Goal: Transaction & Acquisition: Book appointment/travel/reservation

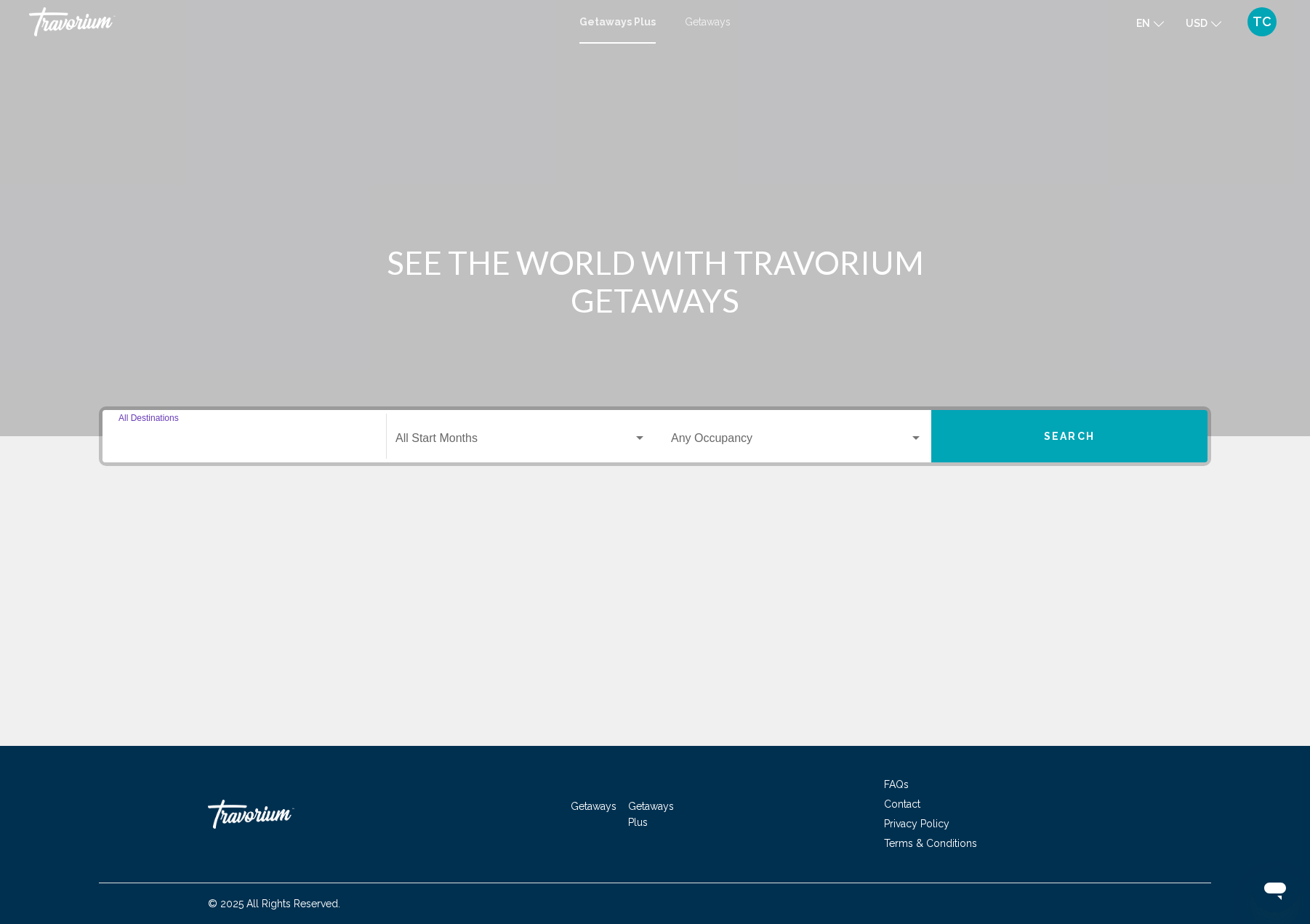
click at [188, 435] on input "Destination All Destinations" at bounding box center [244, 441] width 252 height 13
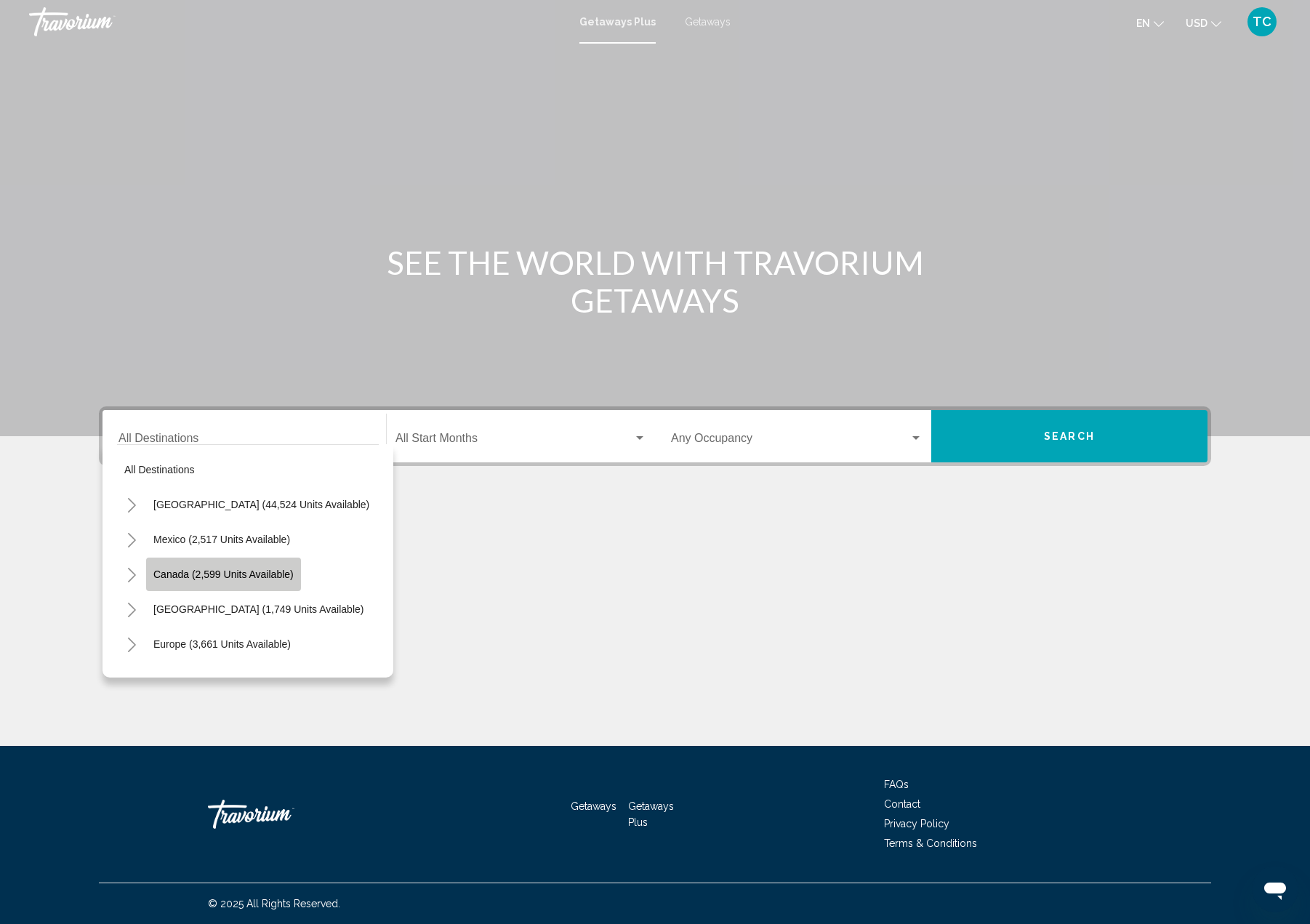
click at [217, 565] on button "Canada (2,599 units available)" at bounding box center [223, 574] width 155 height 33
type input "**********"
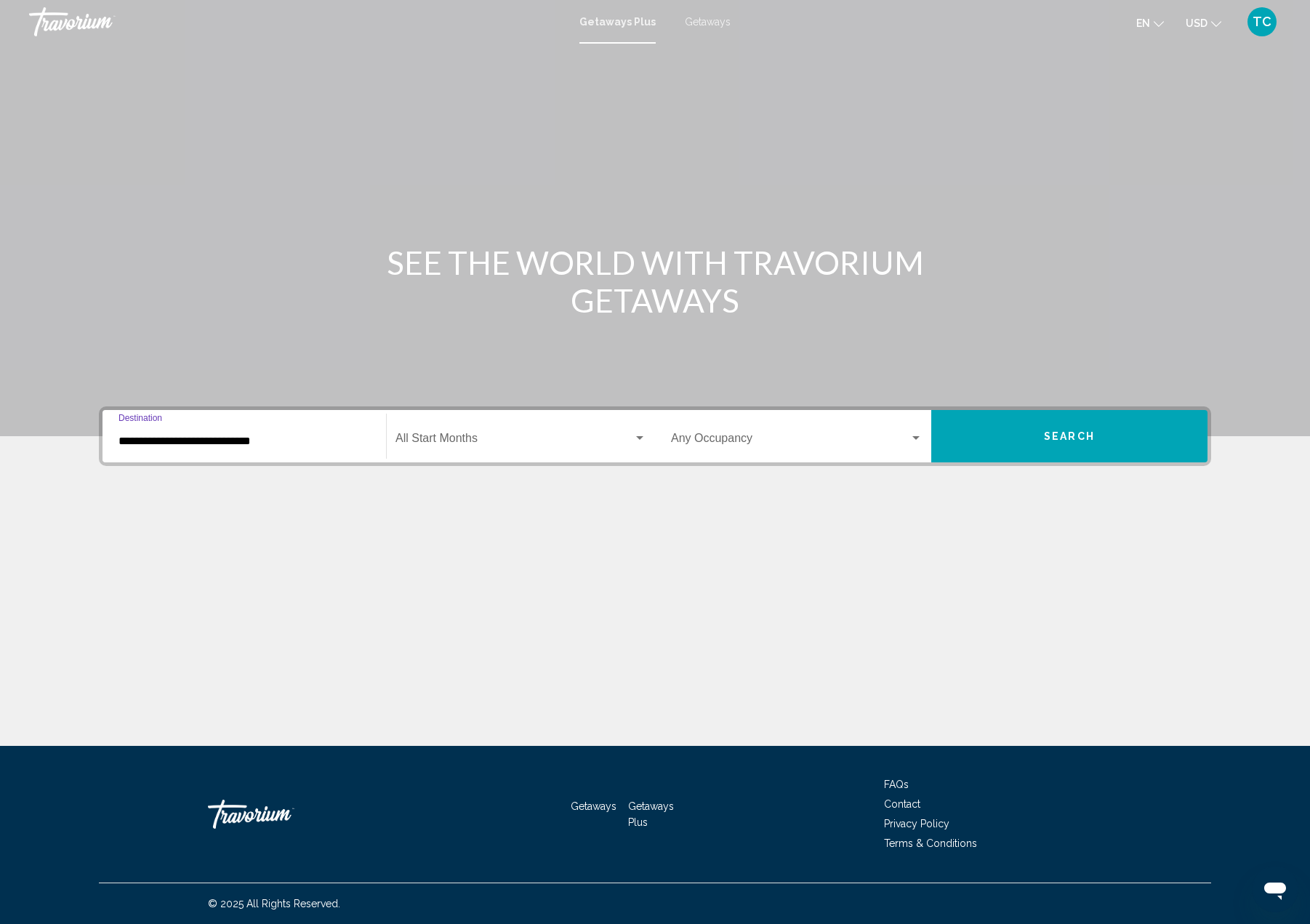
click at [1038, 438] on button "Search" at bounding box center [1069, 436] width 276 height 52
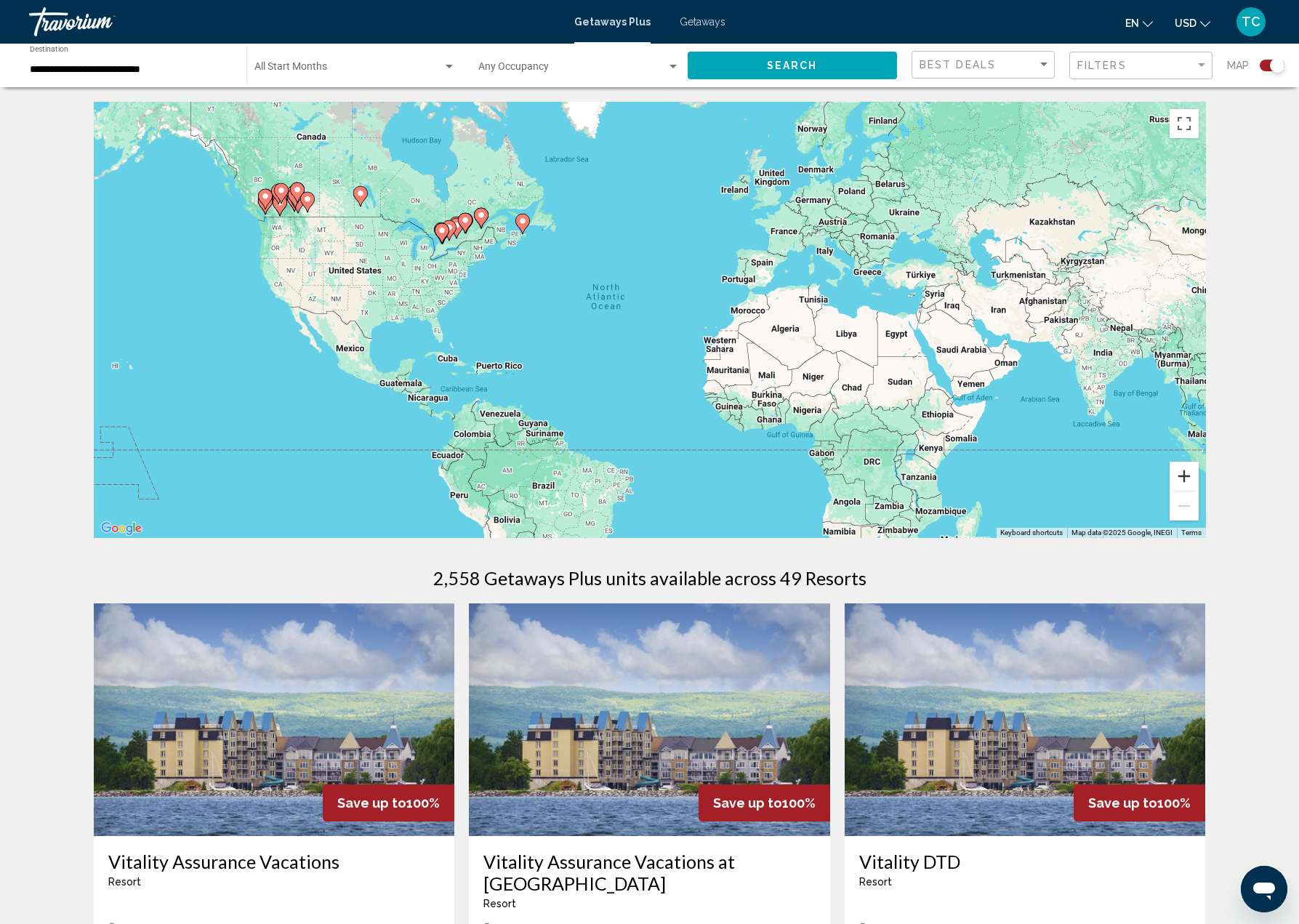
click at [1183, 474] on button "Zoom in" at bounding box center [1184, 476] width 29 height 29
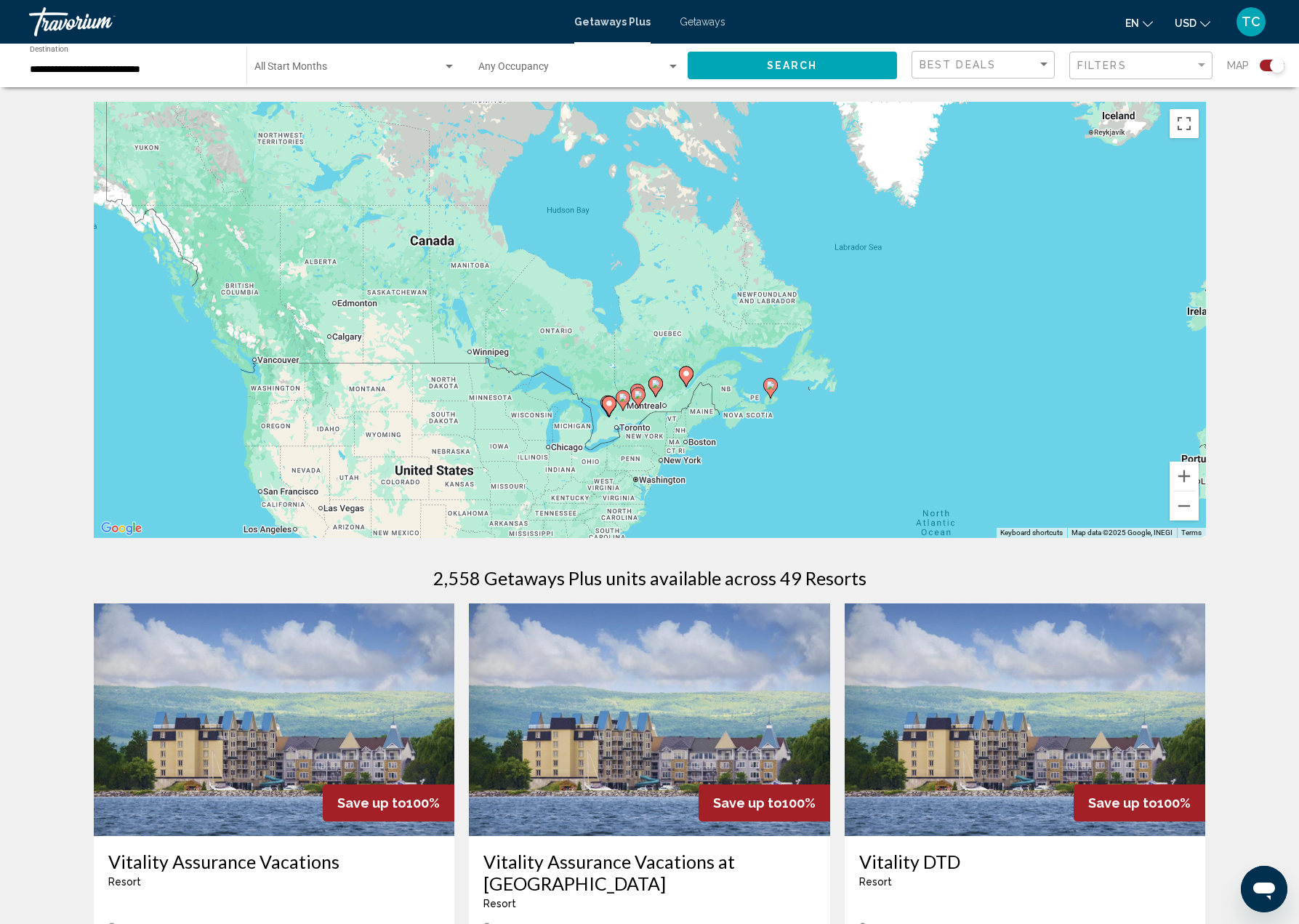
drag, startPoint x: 427, startPoint y: 283, endPoint x: 790, endPoint y: 516, distance: 431.3
click at [790, 516] on div "To activate drag with keyboard, press Alt + Enter. Once in keyboard drag state,…" at bounding box center [649, 320] width 1112 height 436
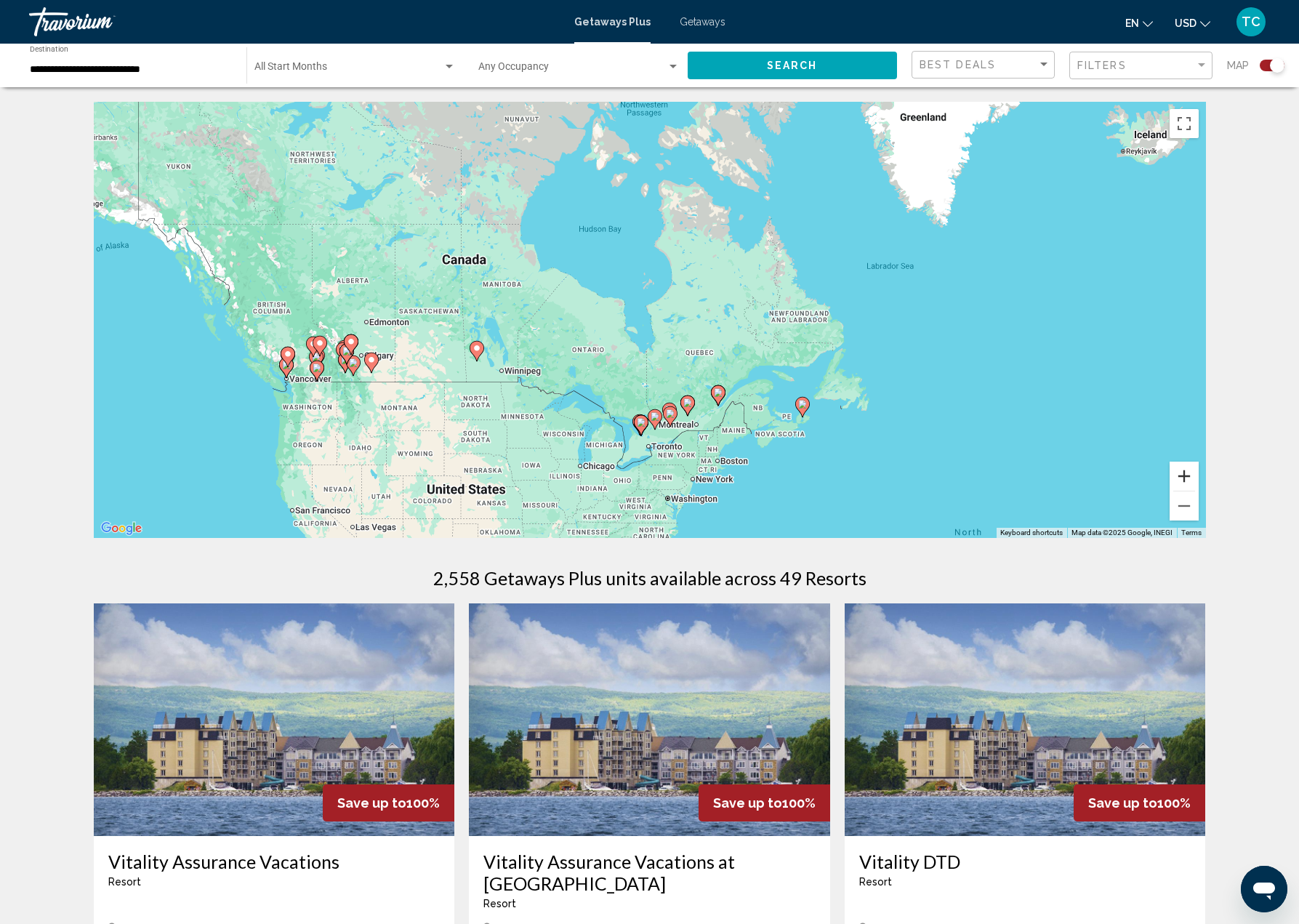
click at [1176, 472] on button "Zoom in" at bounding box center [1184, 476] width 29 height 29
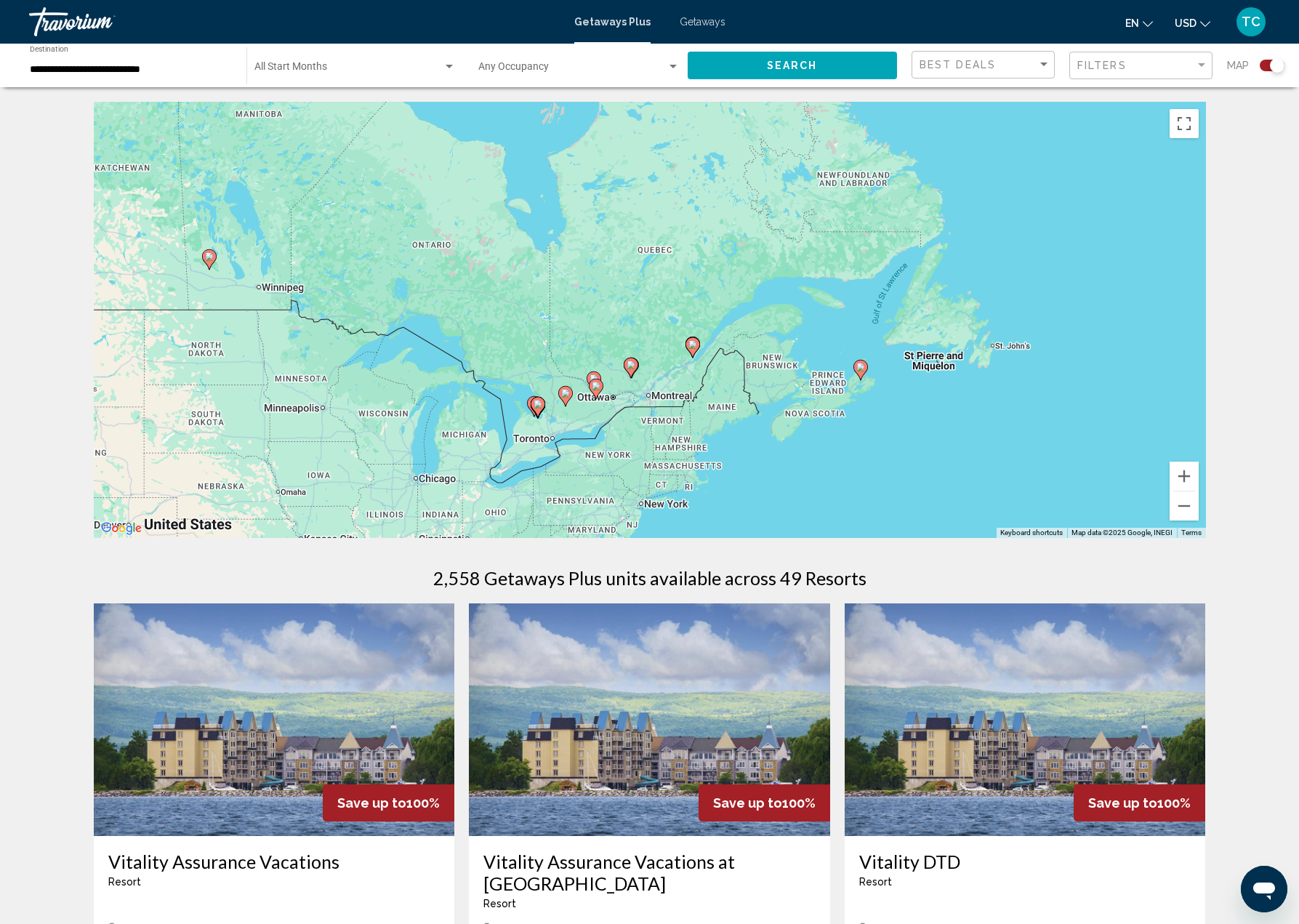
drag, startPoint x: 846, startPoint y: 448, endPoint x: 787, endPoint y: 325, distance: 136.4
click at [746, 308] on div "To activate drag with keyboard, press Alt + Enter. Once in keyboard drag state,…" at bounding box center [649, 320] width 1112 height 436
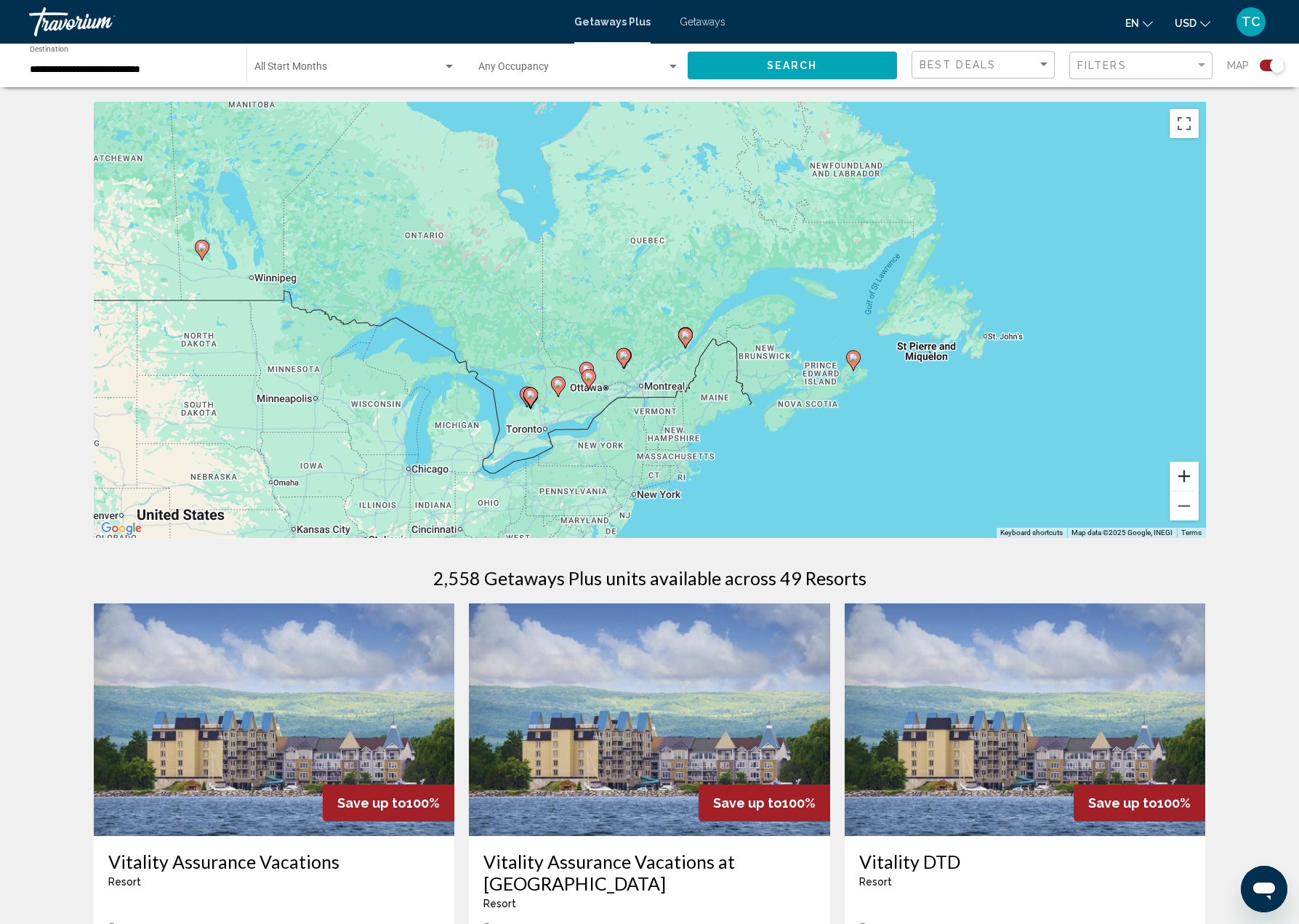
click at [1179, 477] on button "Zoom in" at bounding box center [1184, 476] width 29 height 29
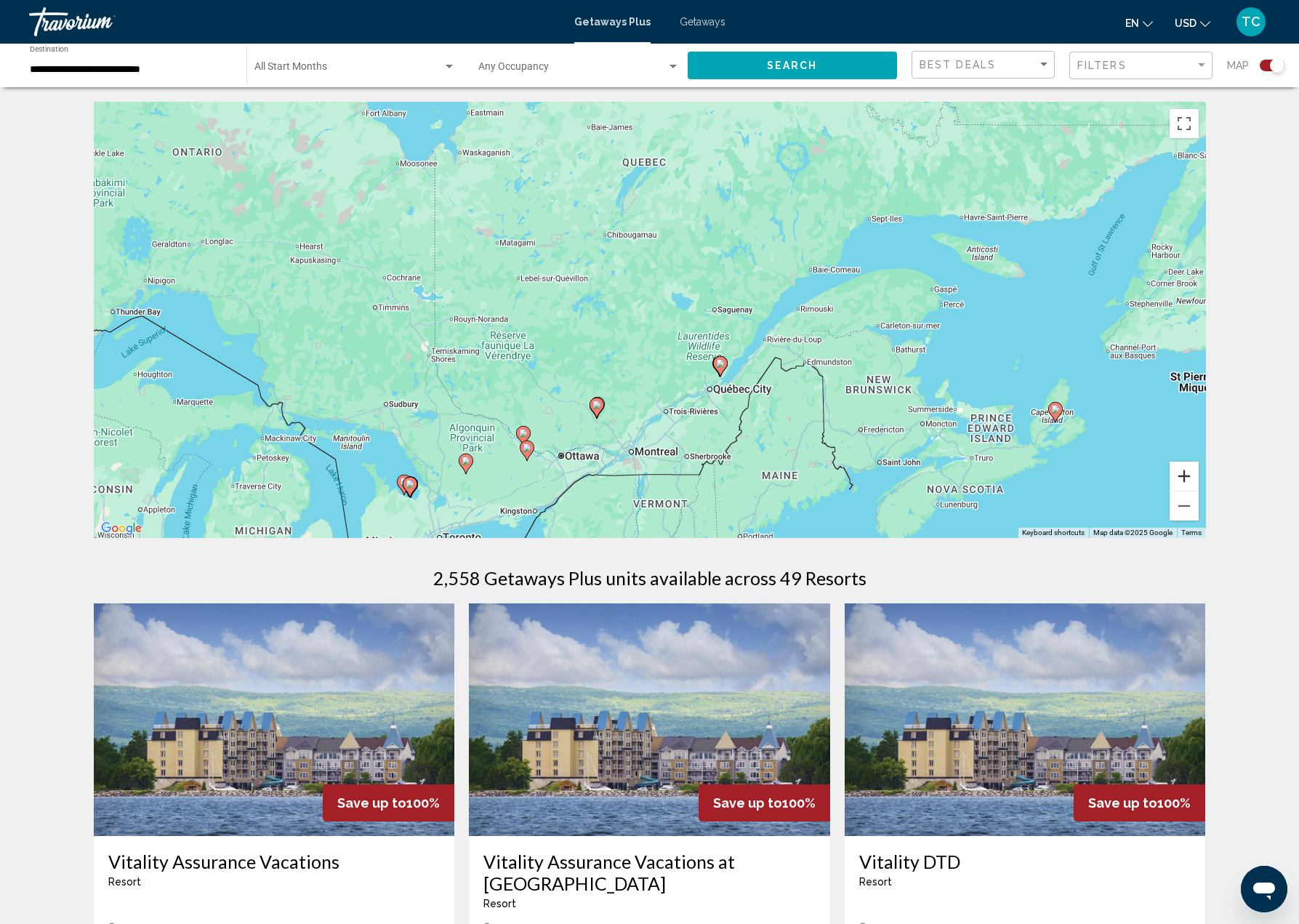
click at [1179, 471] on button "Zoom in" at bounding box center [1184, 476] width 29 height 29
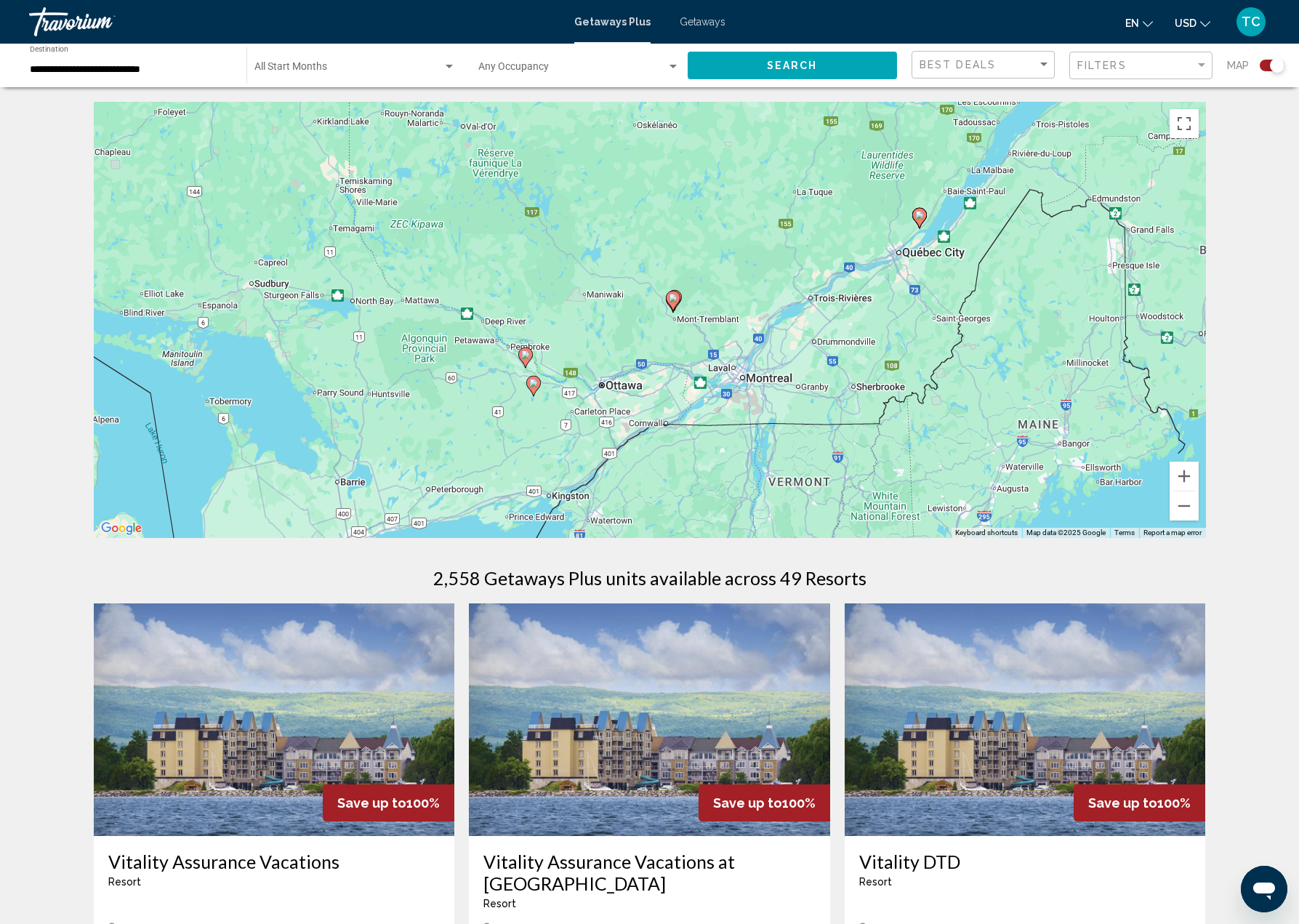
drag, startPoint x: 673, startPoint y: 357, endPoint x: 800, endPoint y: 189, distance: 210.6
click at [800, 189] on div "To activate drag with keyboard, press Alt + Enter. Once in keyboard drag state,…" at bounding box center [649, 320] width 1112 height 436
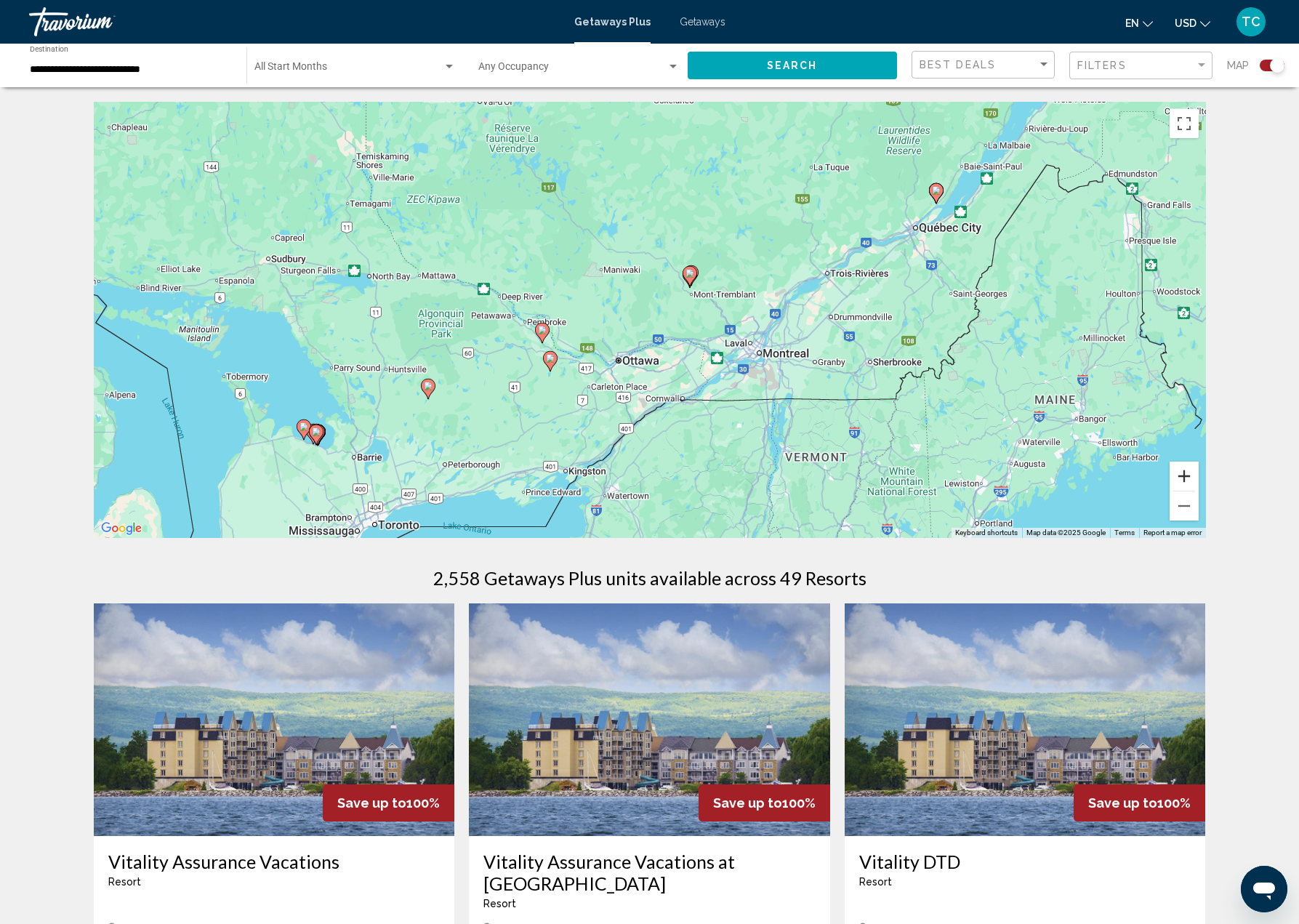
click at [1182, 473] on button "Zoom in" at bounding box center [1184, 476] width 29 height 29
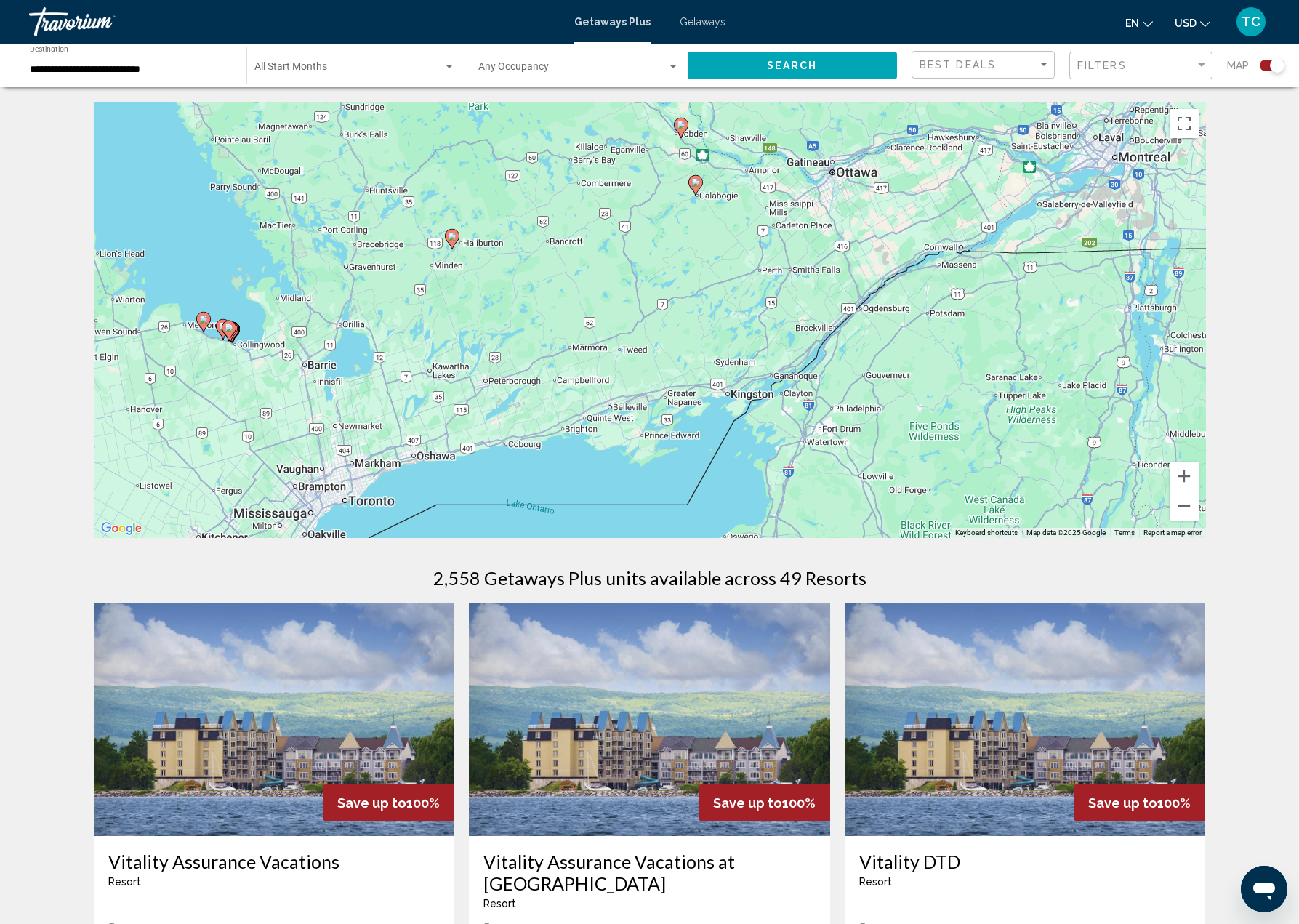
drag, startPoint x: 598, startPoint y: 426, endPoint x: 851, endPoint y: 188, distance: 347.4
click at [850, 188] on div "To activate drag with keyboard, press Alt + Enter. Once in keyboard drag state,…" at bounding box center [649, 320] width 1112 height 436
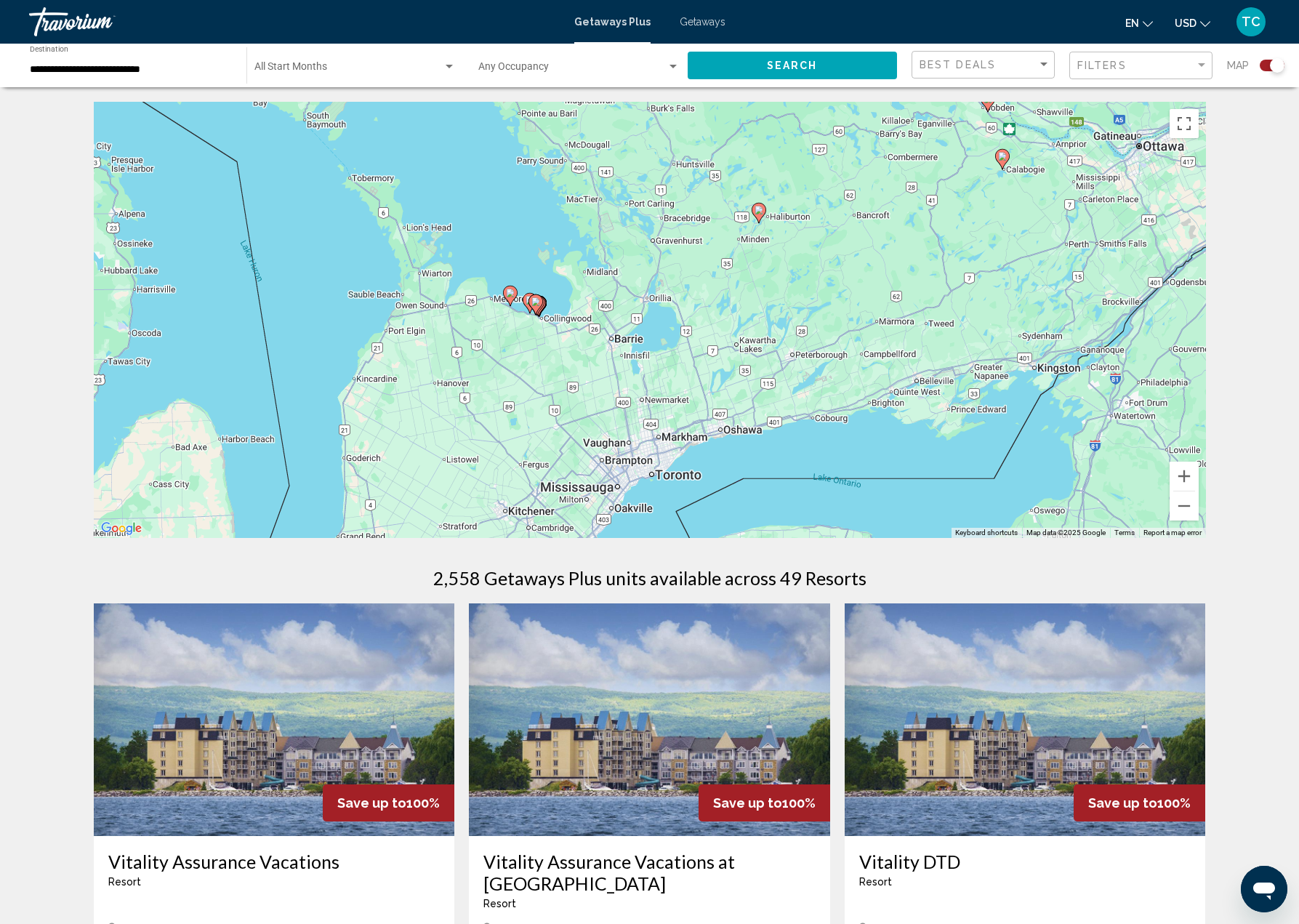
drag, startPoint x: 385, startPoint y: 316, endPoint x: 682, endPoint y: 294, distance: 297.8
click at [682, 294] on div "To activate drag with keyboard, press Alt + Enter. Once in keyboard drag state,…" at bounding box center [649, 320] width 1112 height 436
click at [1180, 475] on button "Zoom in" at bounding box center [1184, 476] width 29 height 29
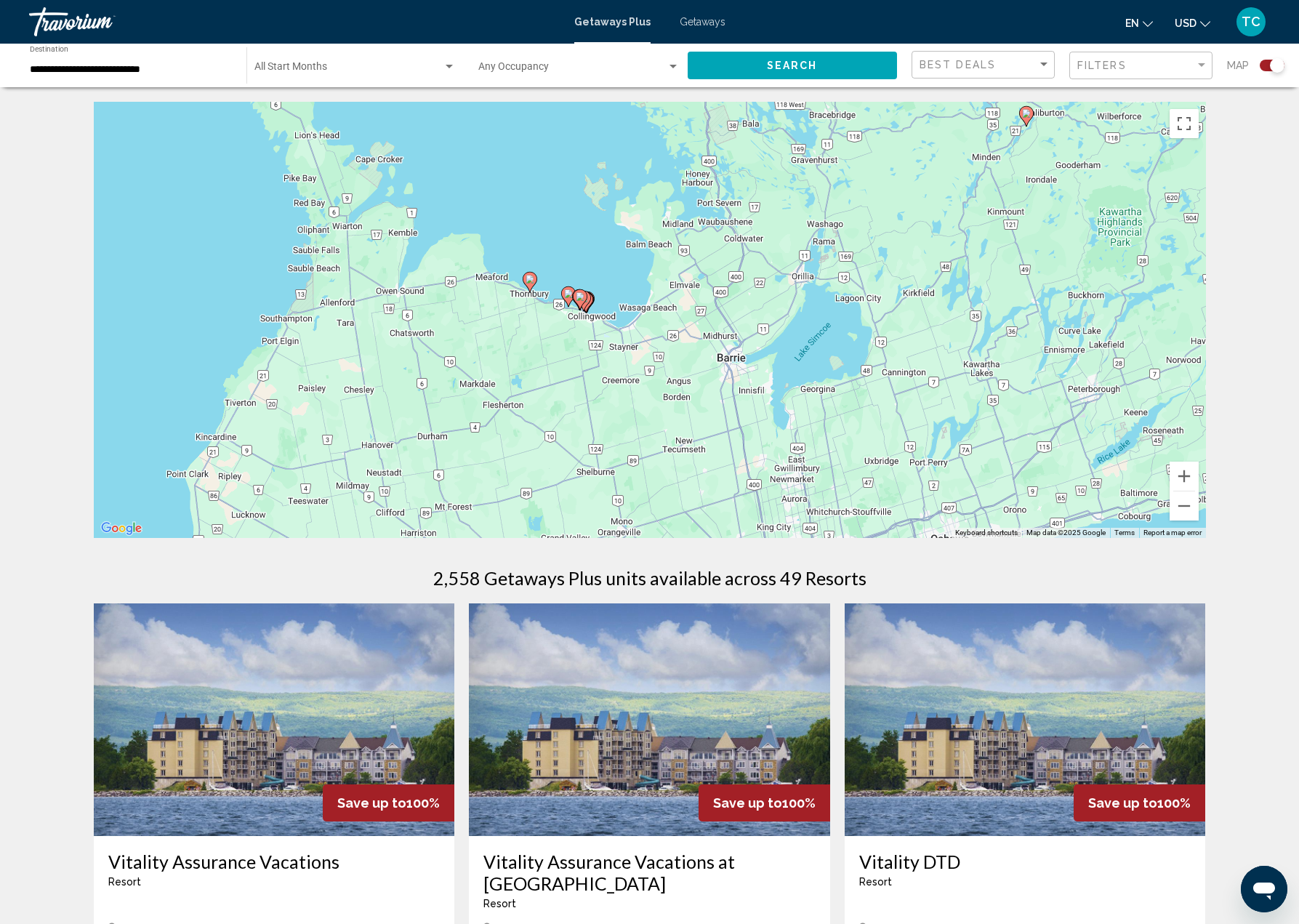
drag, startPoint x: 389, startPoint y: 319, endPoint x: 554, endPoint y: 318, distance: 165.0
click at [554, 318] on div "To activate drag with keyboard, press Alt + Enter. Once in keyboard drag state,…" at bounding box center [649, 320] width 1112 height 436
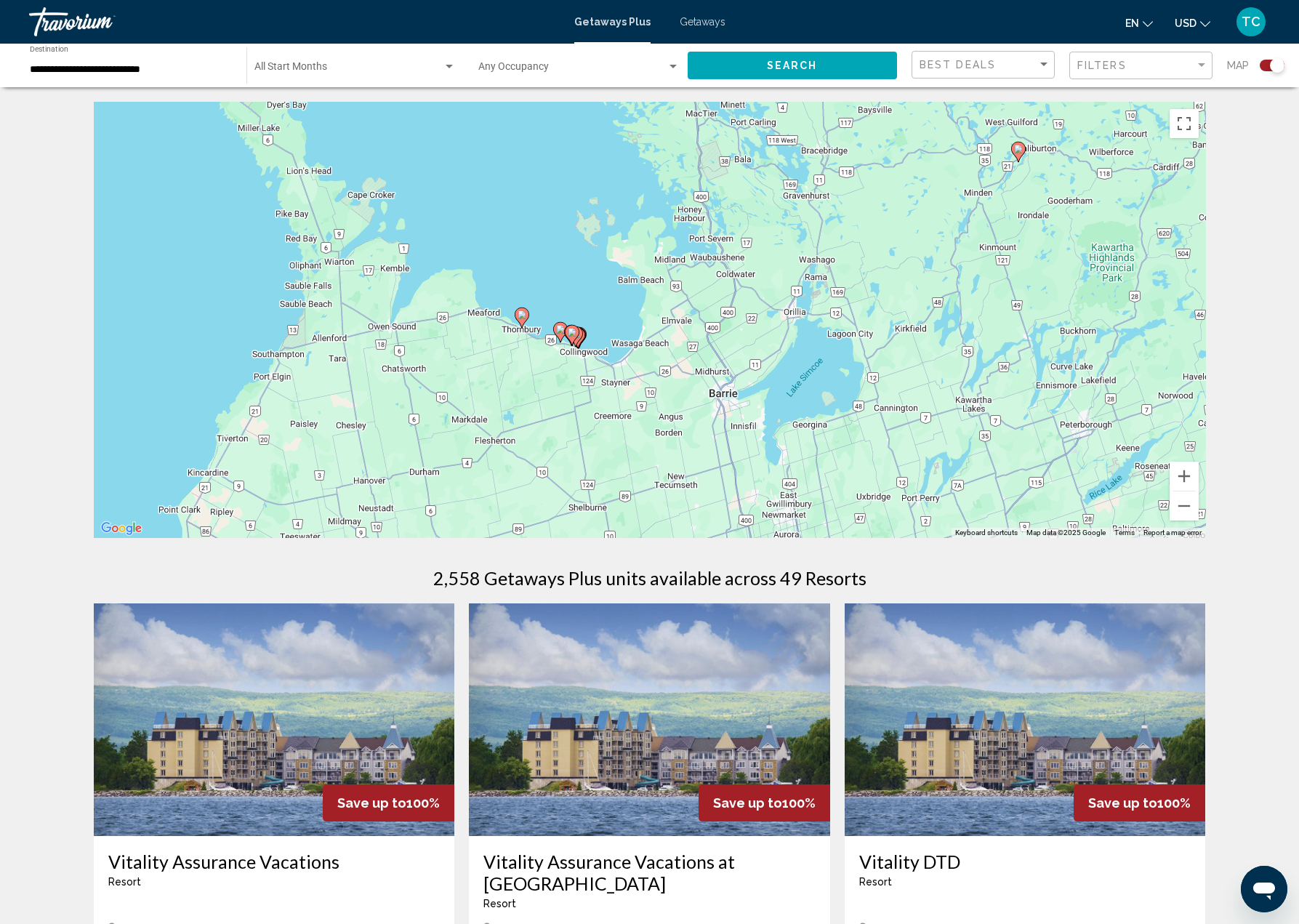
drag, startPoint x: 734, startPoint y: 324, endPoint x: 718, endPoint y: 326, distance: 16.1
click at [718, 326] on div "To activate drag with keyboard, press Alt + Enter. Once in keyboard drag state,…" at bounding box center [649, 320] width 1112 height 436
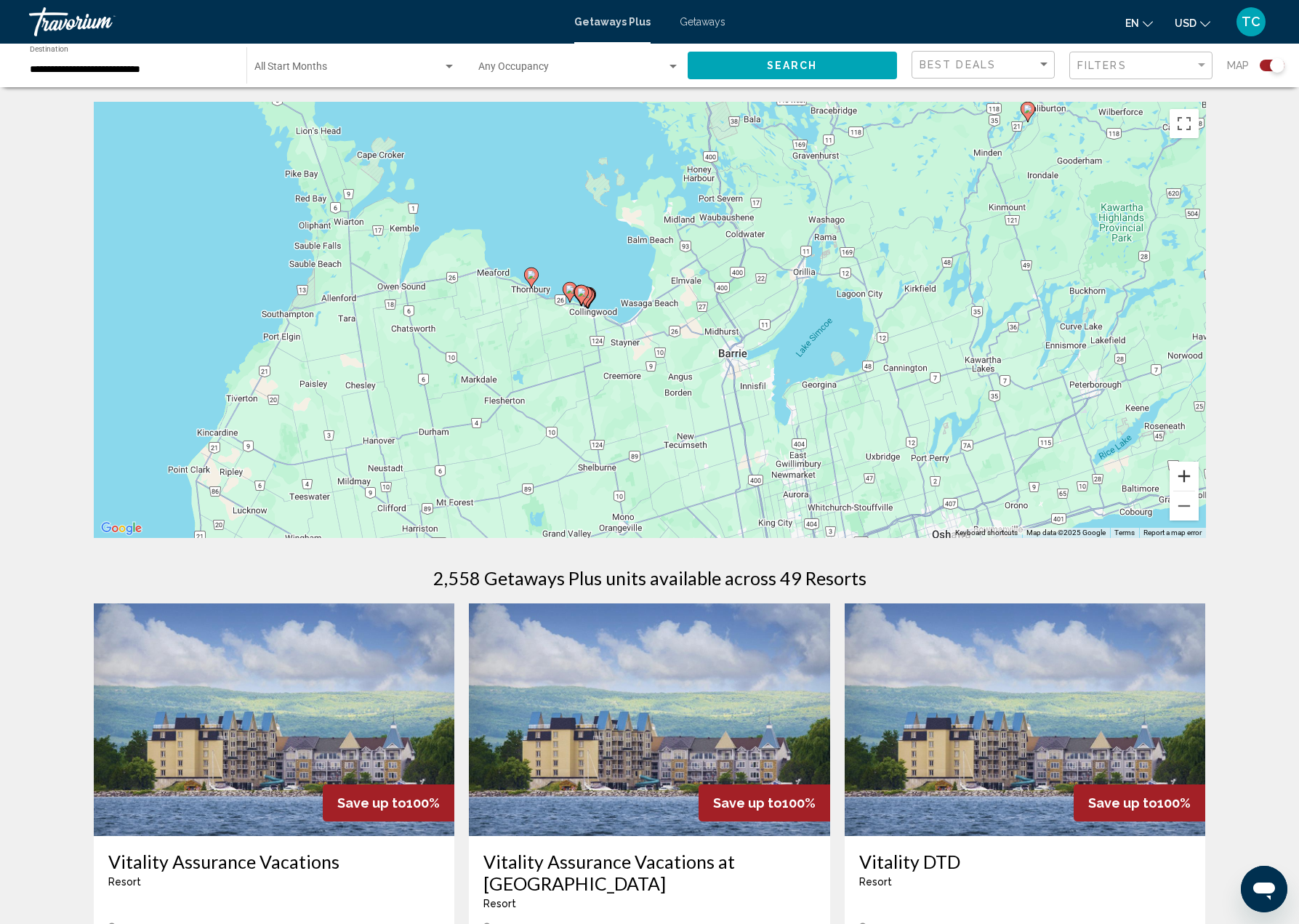
click at [1178, 476] on button "Zoom in" at bounding box center [1184, 476] width 29 height 29
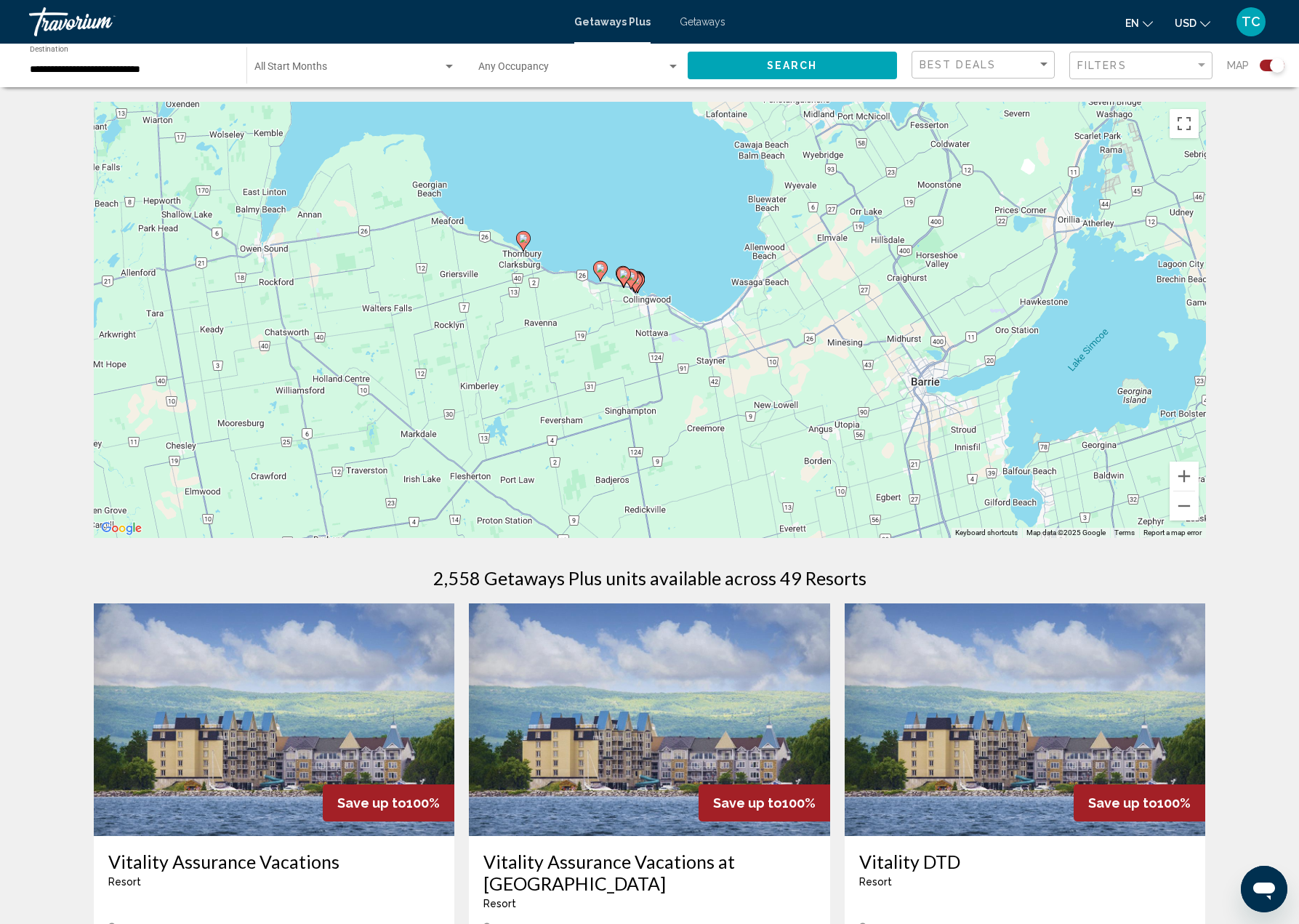
drag, startPoint x: 660, startPoint y: 377, endPoint x: 773, endPoint y: 372, distance: 113.1
click at [773, 372] on div "To activate drag with keyboard, press Alt + Enter. Once in keyboard drag state,…" at bounding box center [649, 320] width 1112 height 436
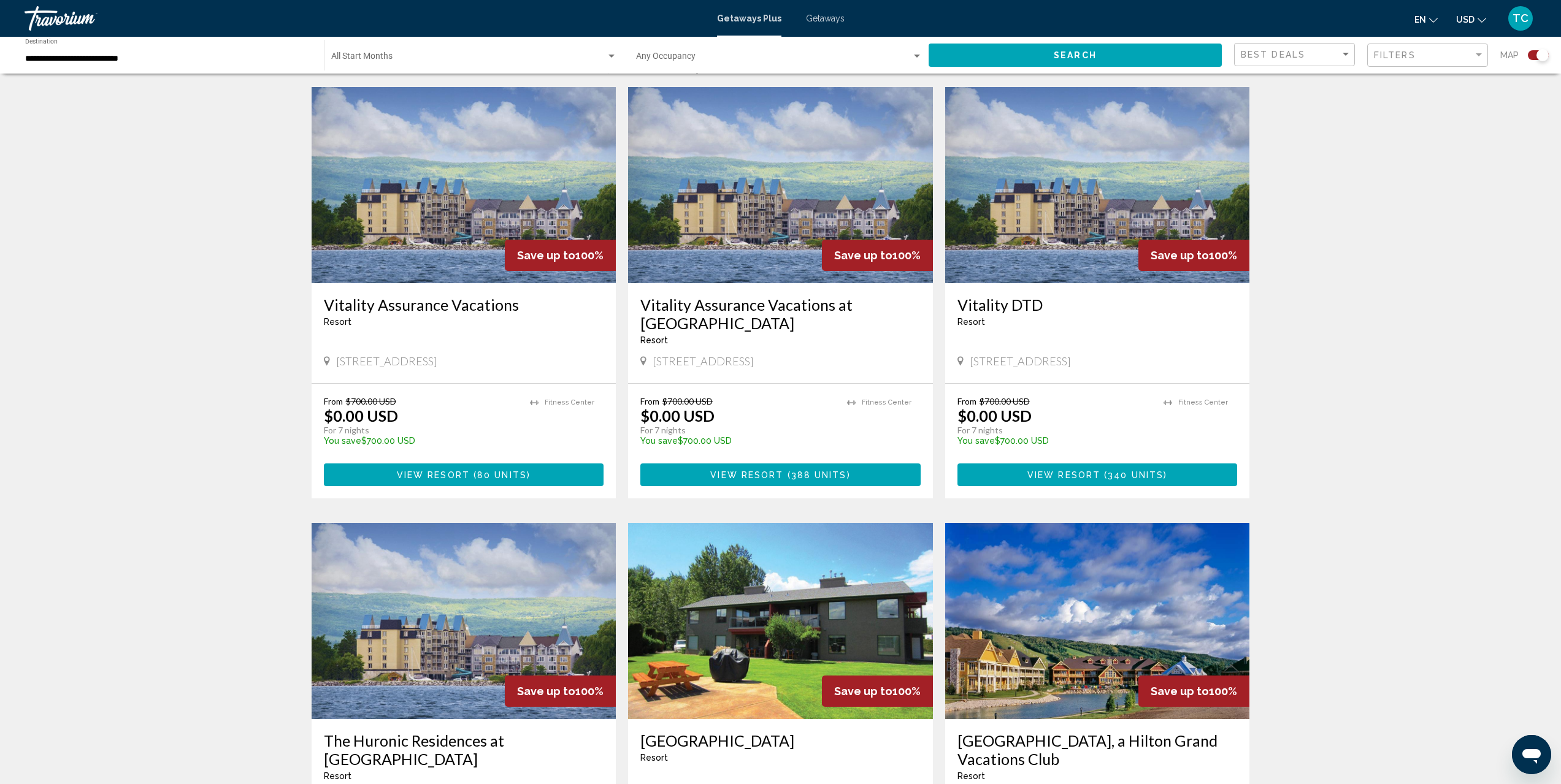
scroll to position [675, 0]
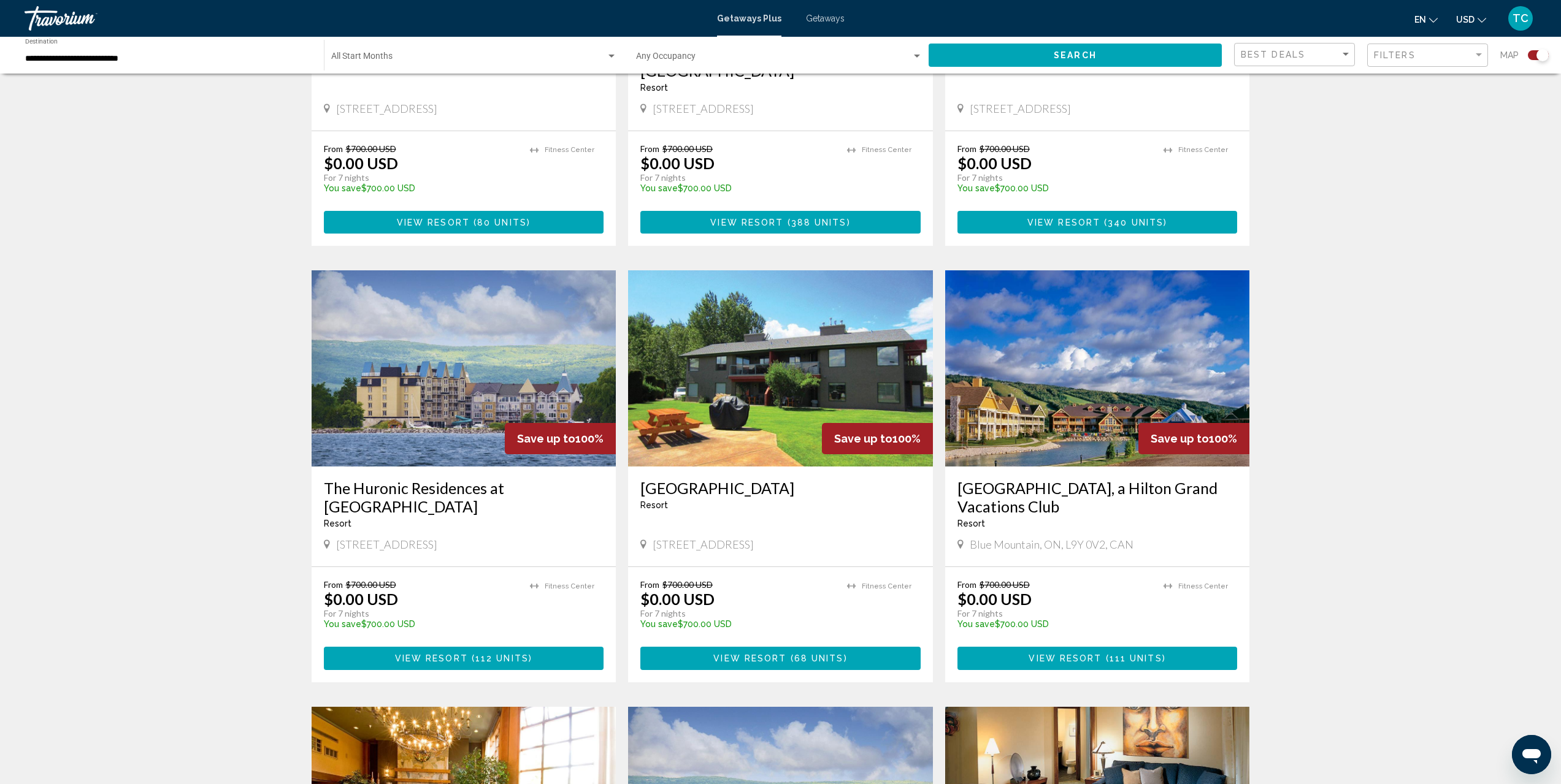
click at [1104, 660] on span "111 units" at bounding box center [1136, 659] width 53 height 10
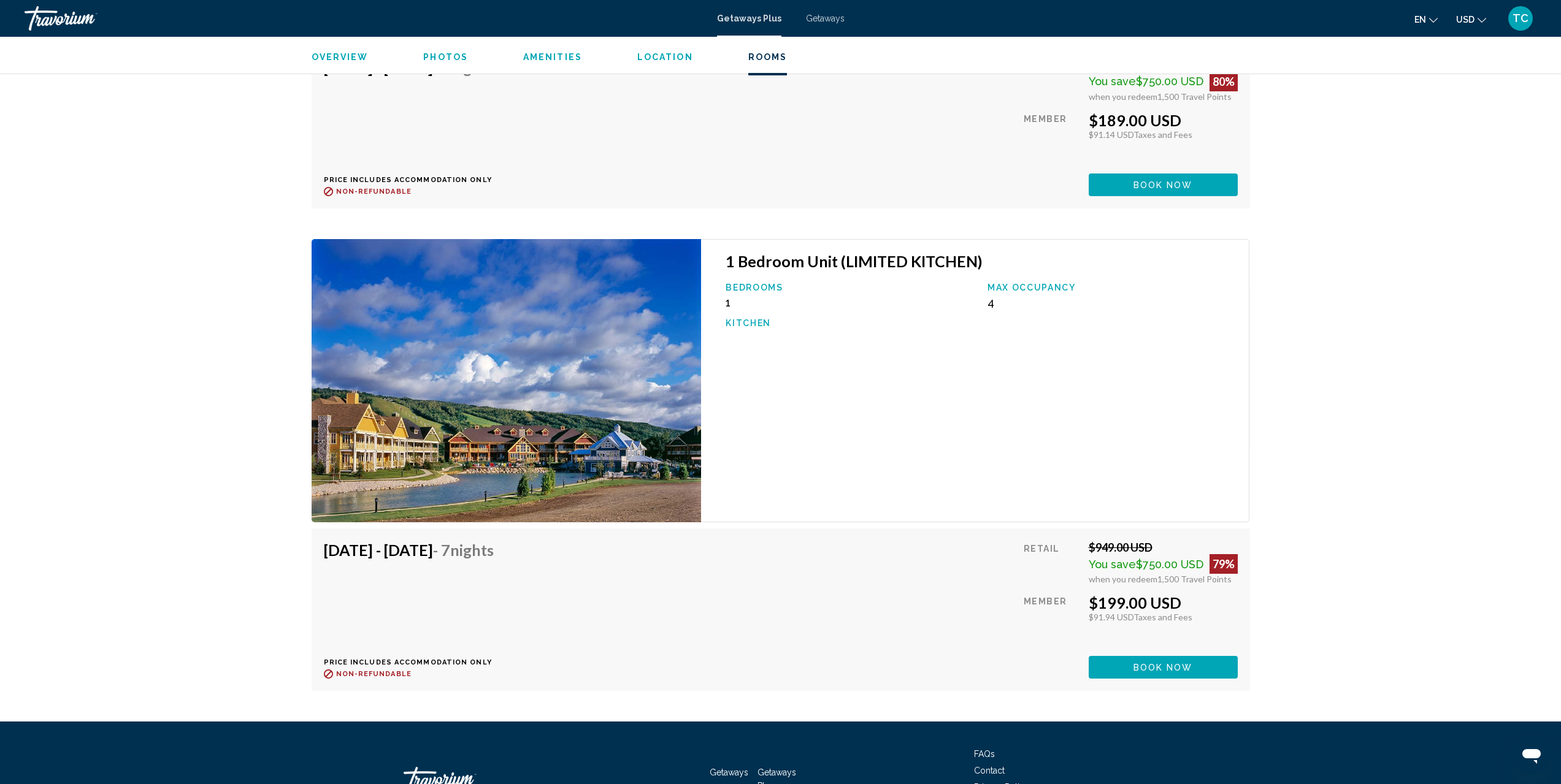
scroll to position [4626, 0]
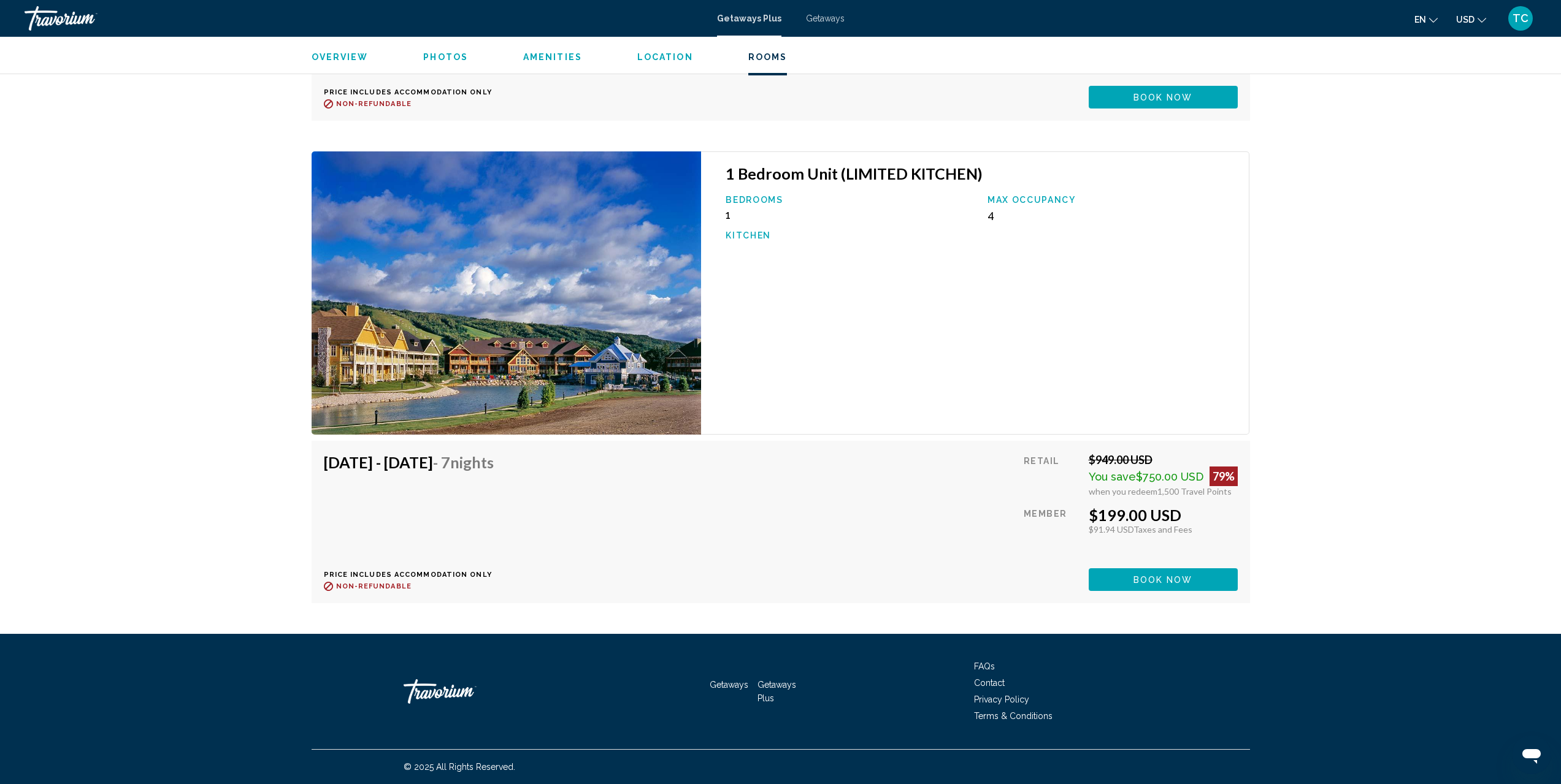
drag, startPoint x: 1200, startPoint y: 518, endPoint x: 1090, endPoint y: 516, distance: 110.0
click at [1090, 516] on div "$199.00 USD" at bounding box center [1163, 515] width 149 height 18
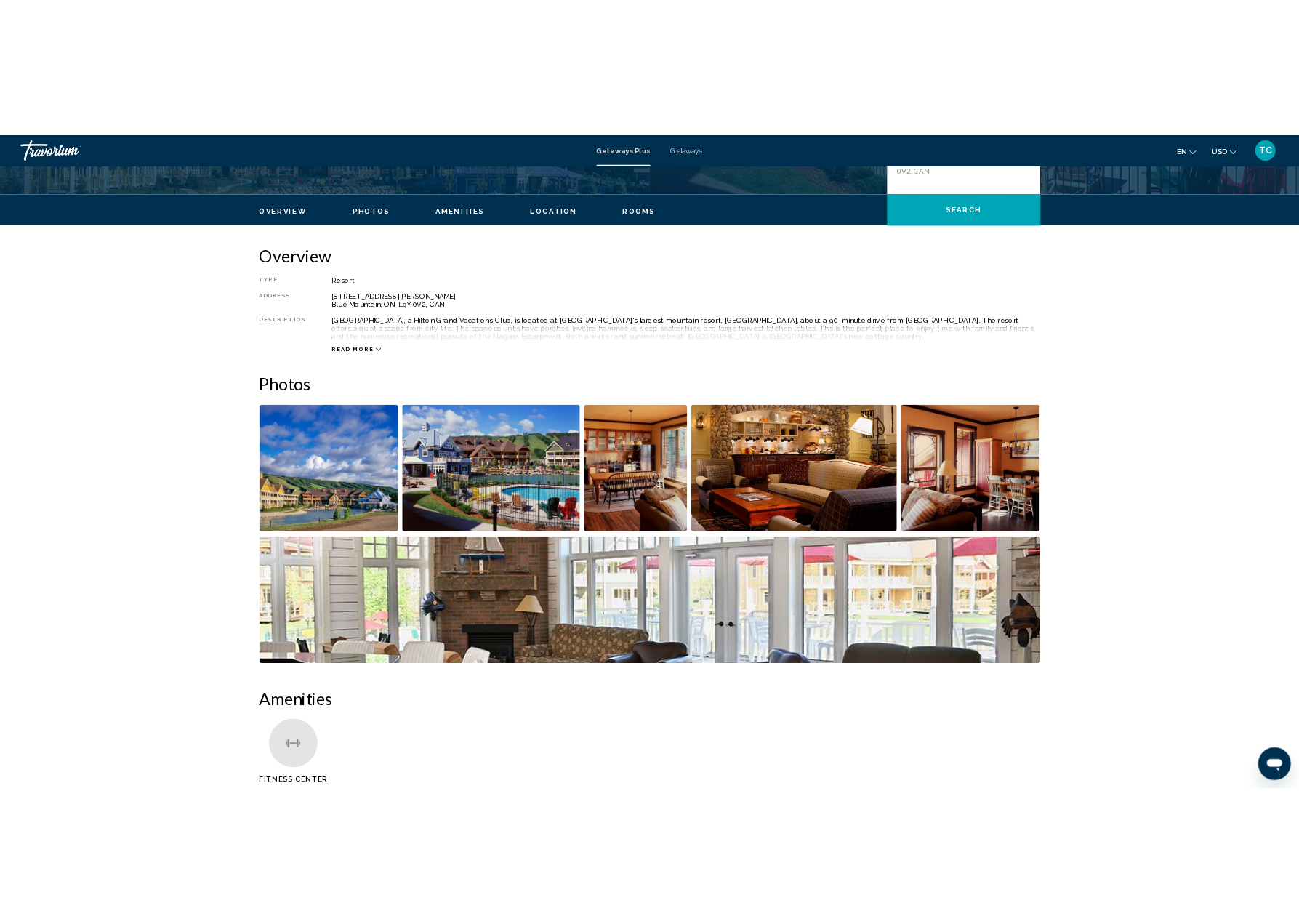
scroll to position [0, 0]
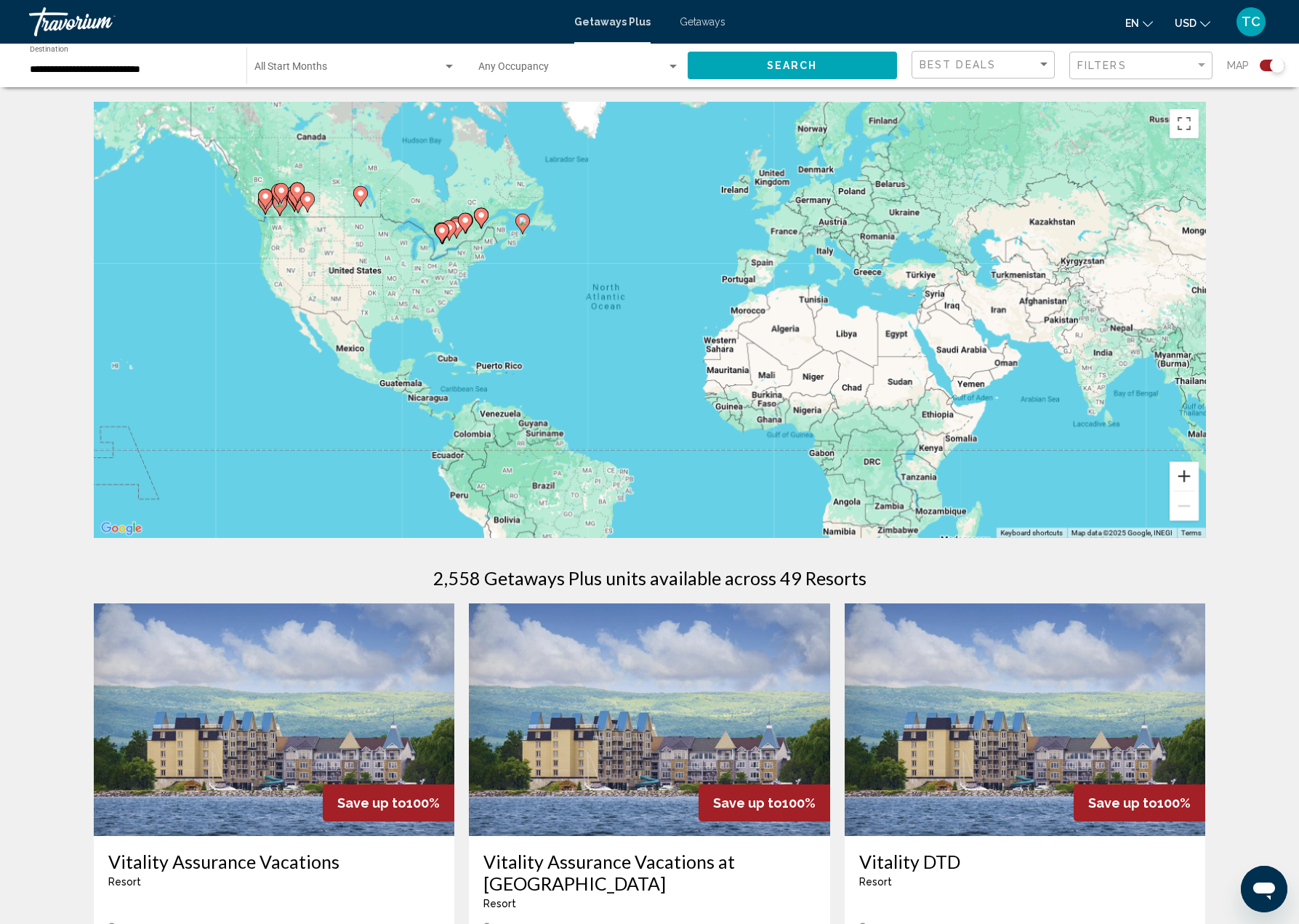
click at [1186, 477] on button "Zoom in" at bounding box center [1184, 476] width 29 height 29
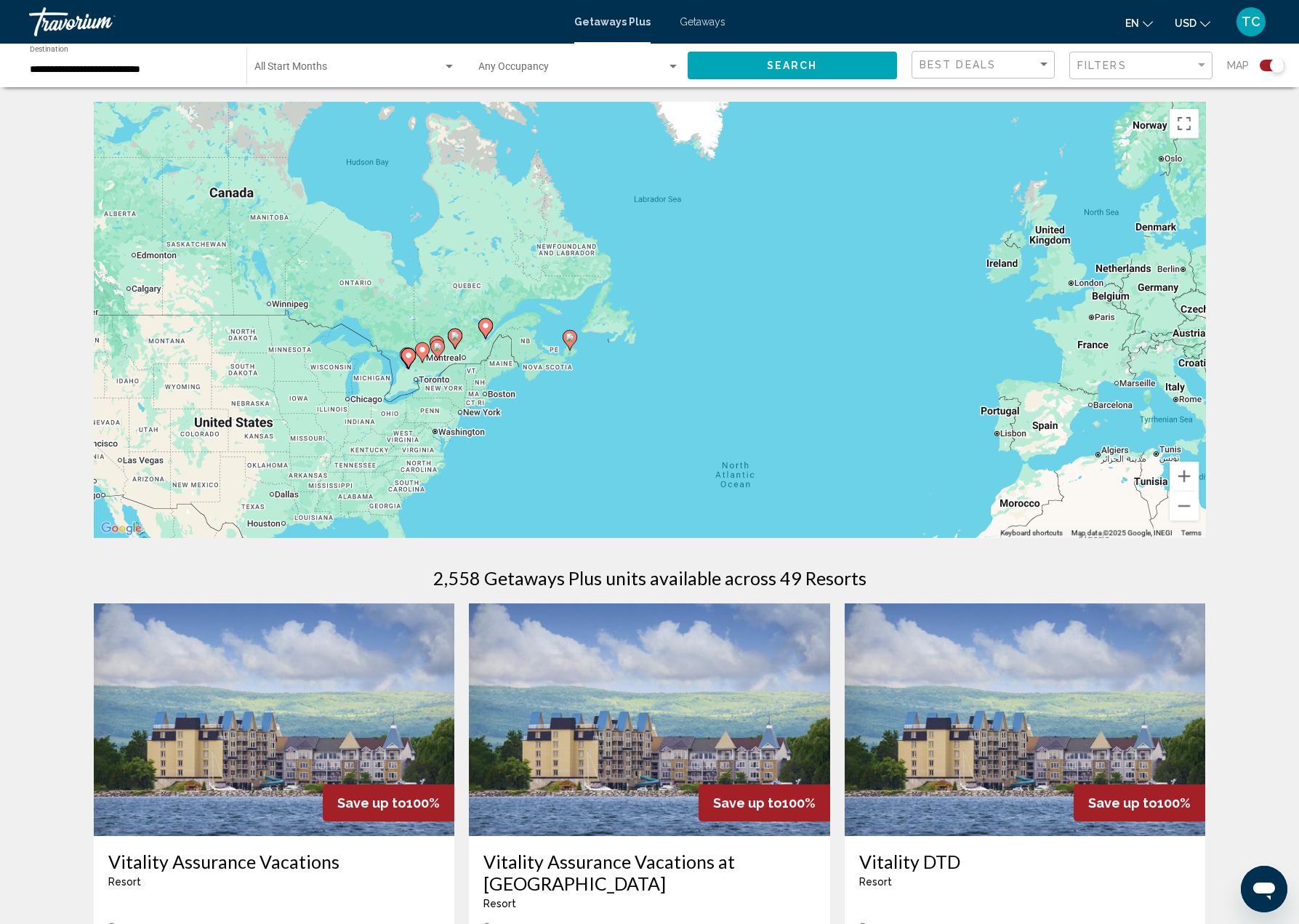
drag, startPoint x: 354, startPoint y: 221, endPoint x: 521, endPoint y: 421, distance: 260.6
click at [521, 421] on div "To activate drag with keyboard, press Alt + Enter. Once in keyboard drag state,…" at bounding box center [649, 320] width 1112 height 436
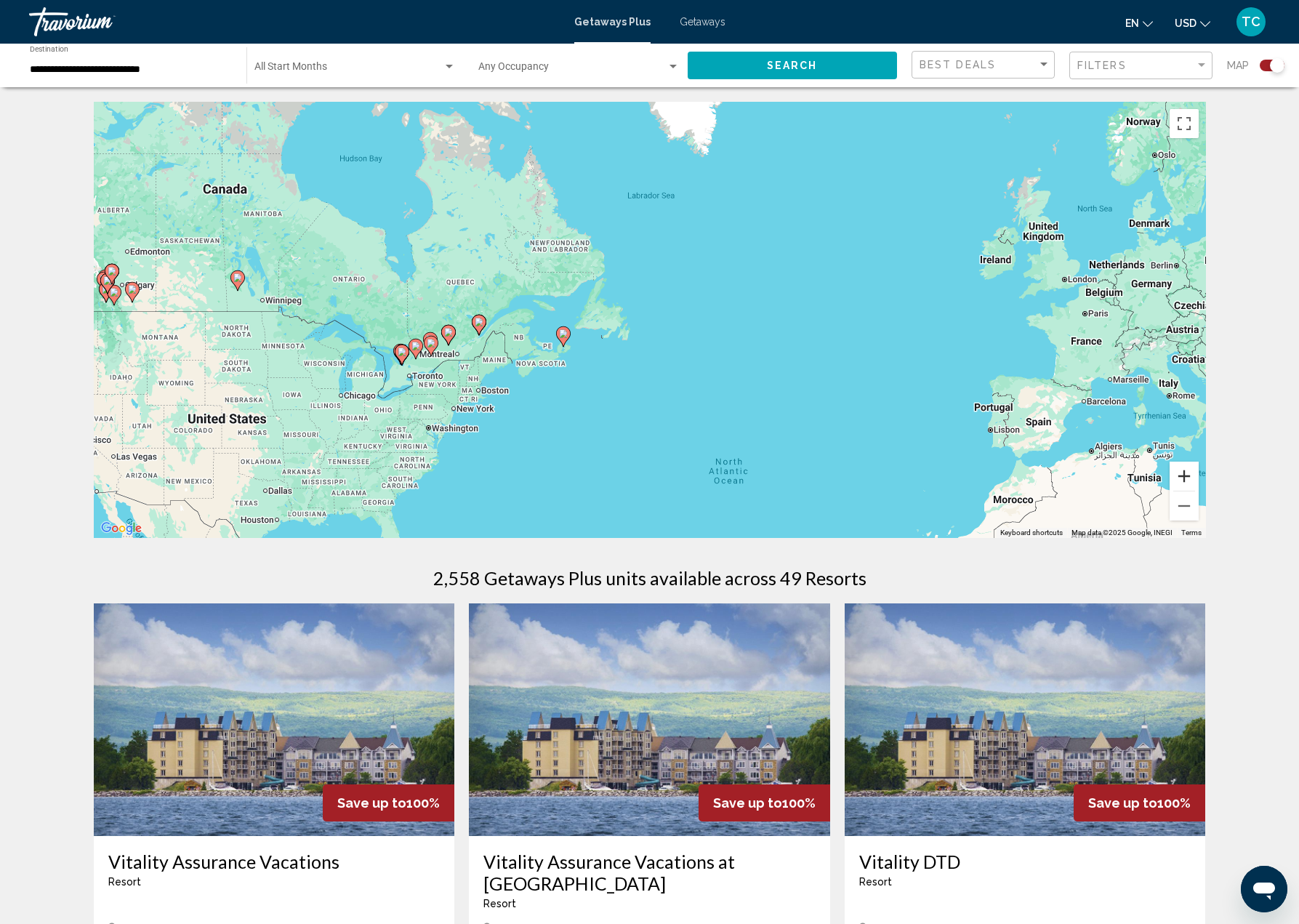
click at [1182, 474] on button "Zoom in" at bounding box center [1184, 476] width 29 height 29
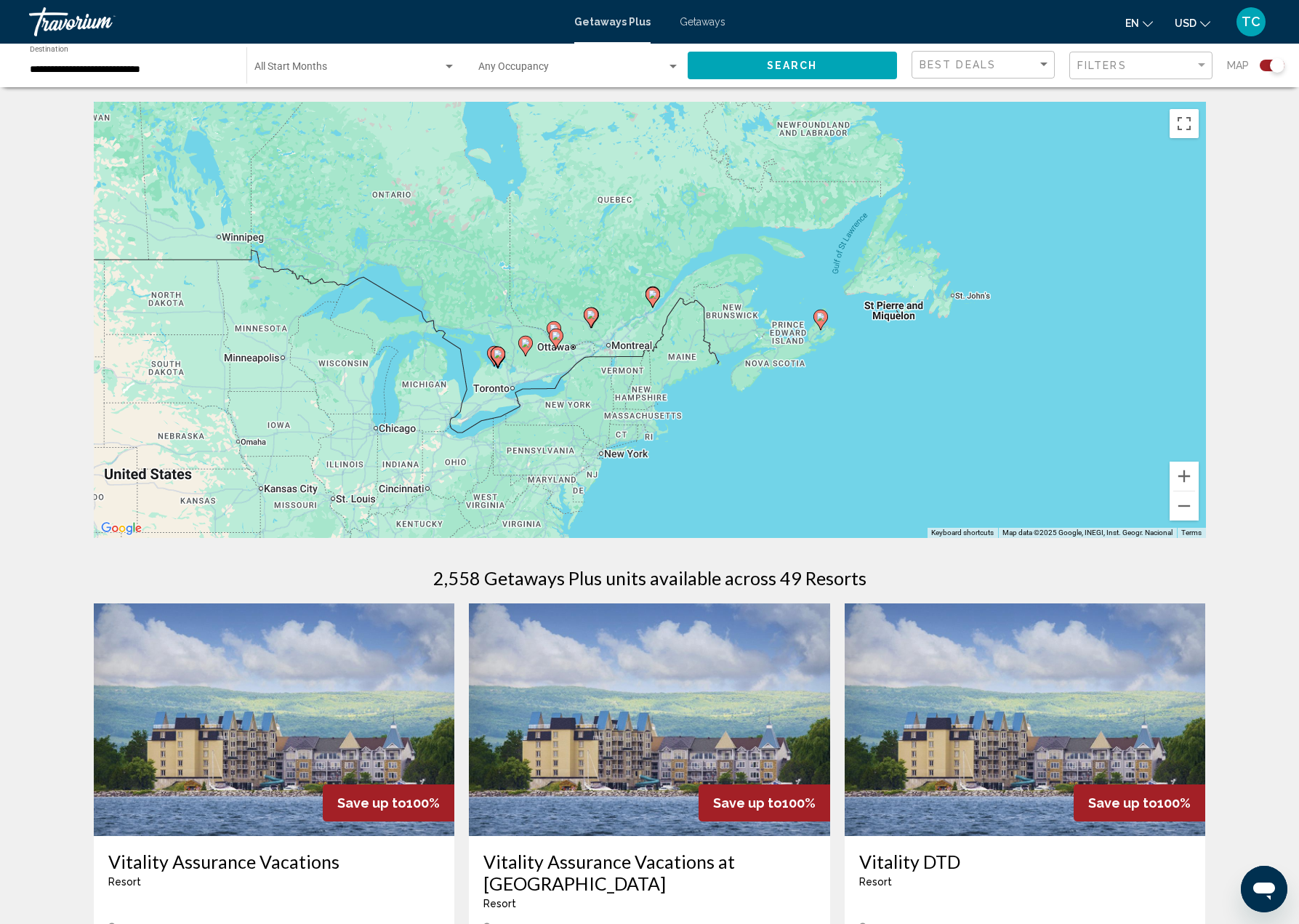
drag, startPoint x: 336, startPoint y: 411, endPoint x: 687, endPoint y: 366, distance: 353.9
click at [687, 366] on div "To activate drag with keyboard, press Alt + Enter. Once in keyboard drag state,…" at bounding box center [649, 320] width 1112 height 436
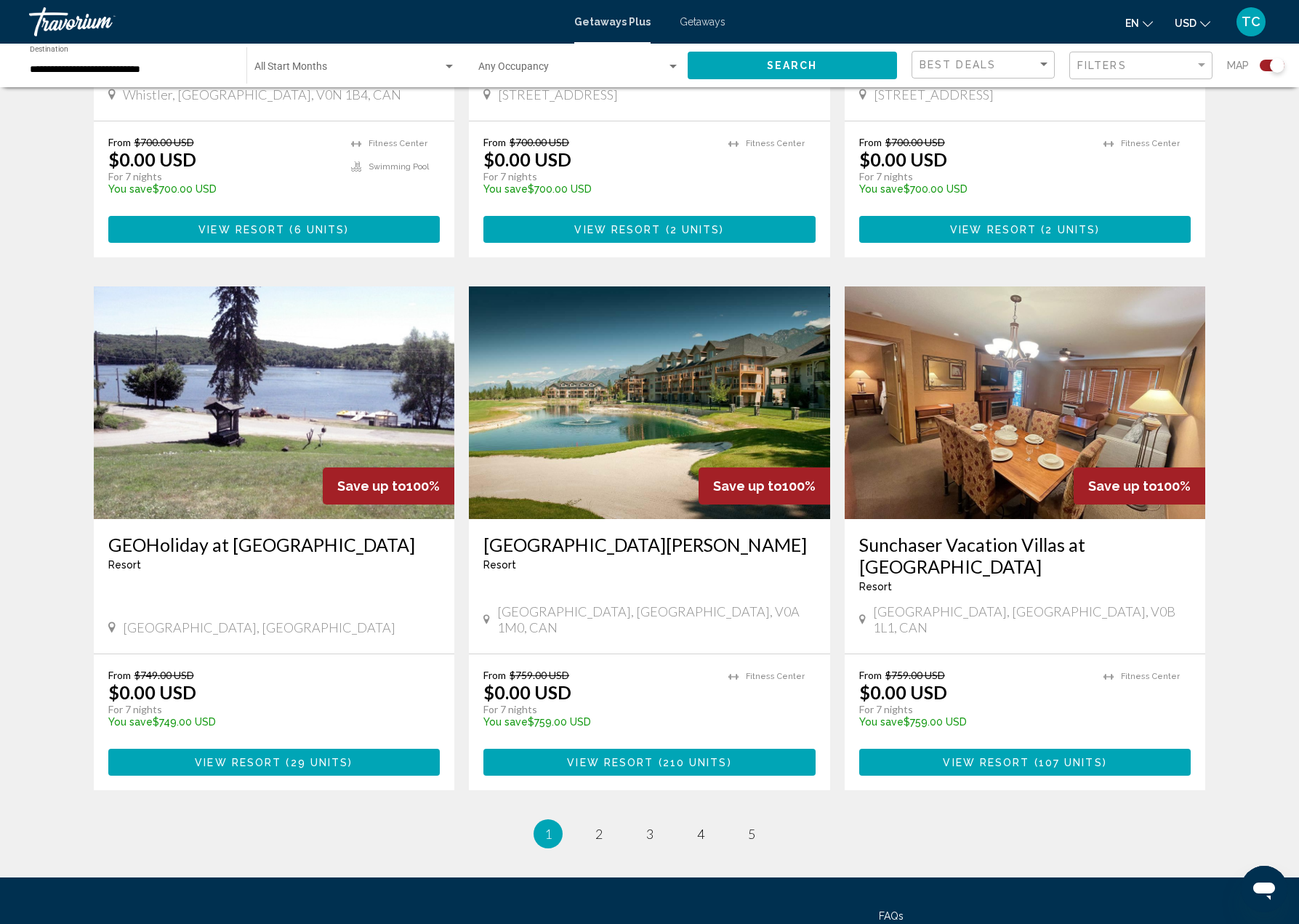
scroll to position [1940, 0]
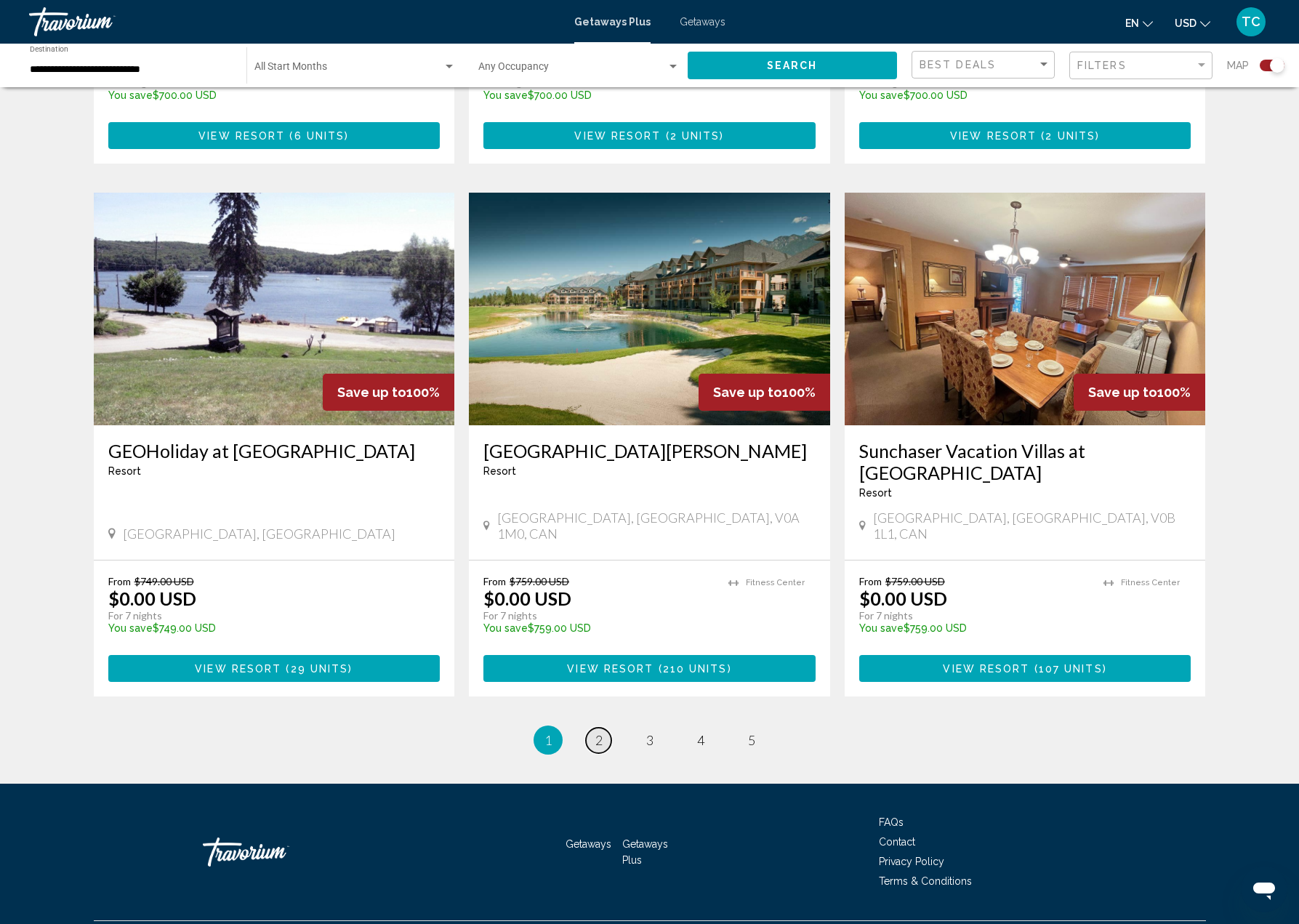
click at [596, 732] on span "2" at bounding box center [598, 740] width 7 height 16
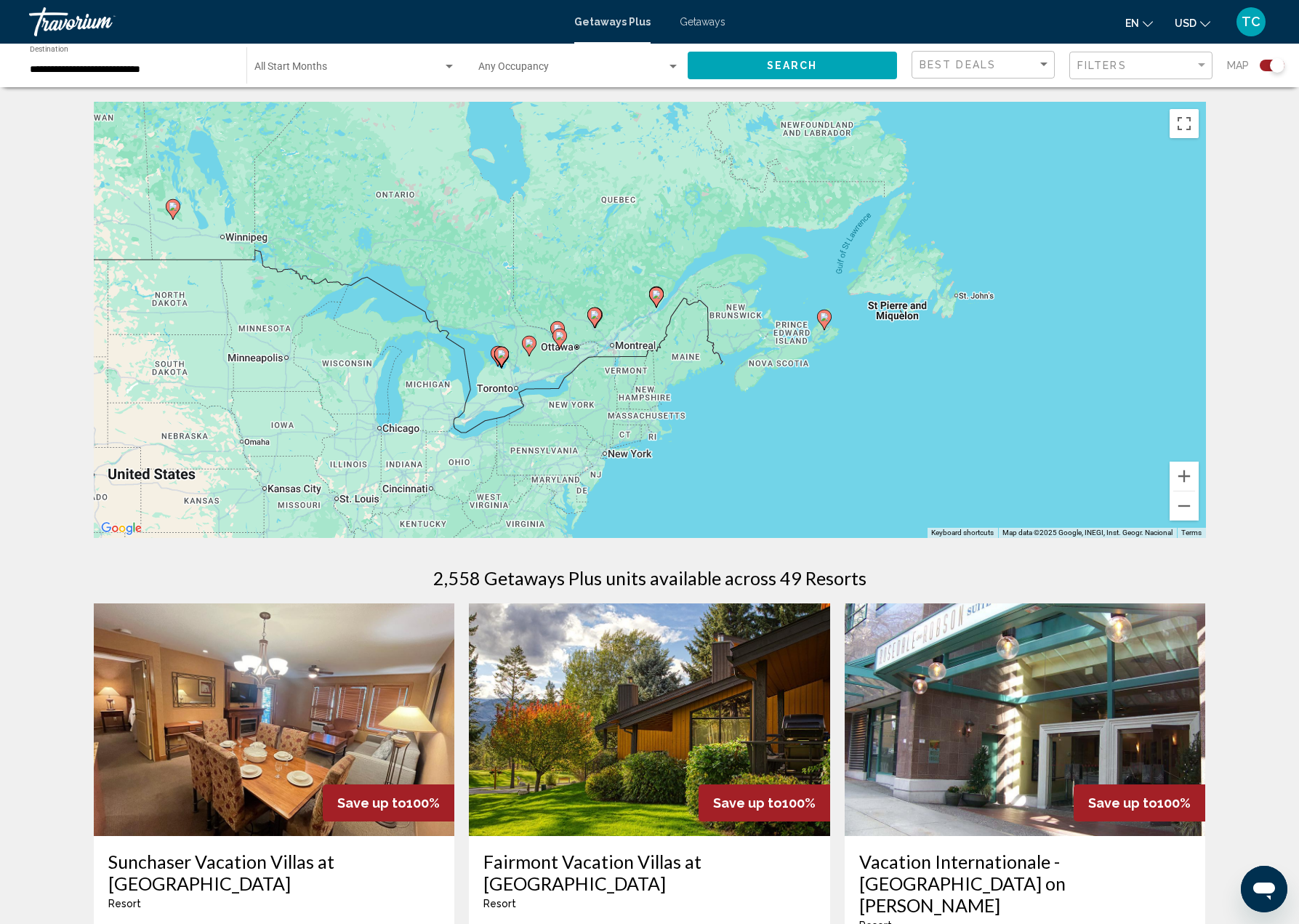
click at [157, 64] on input "**********" at bounding box center [131, 69] width 202 height 12
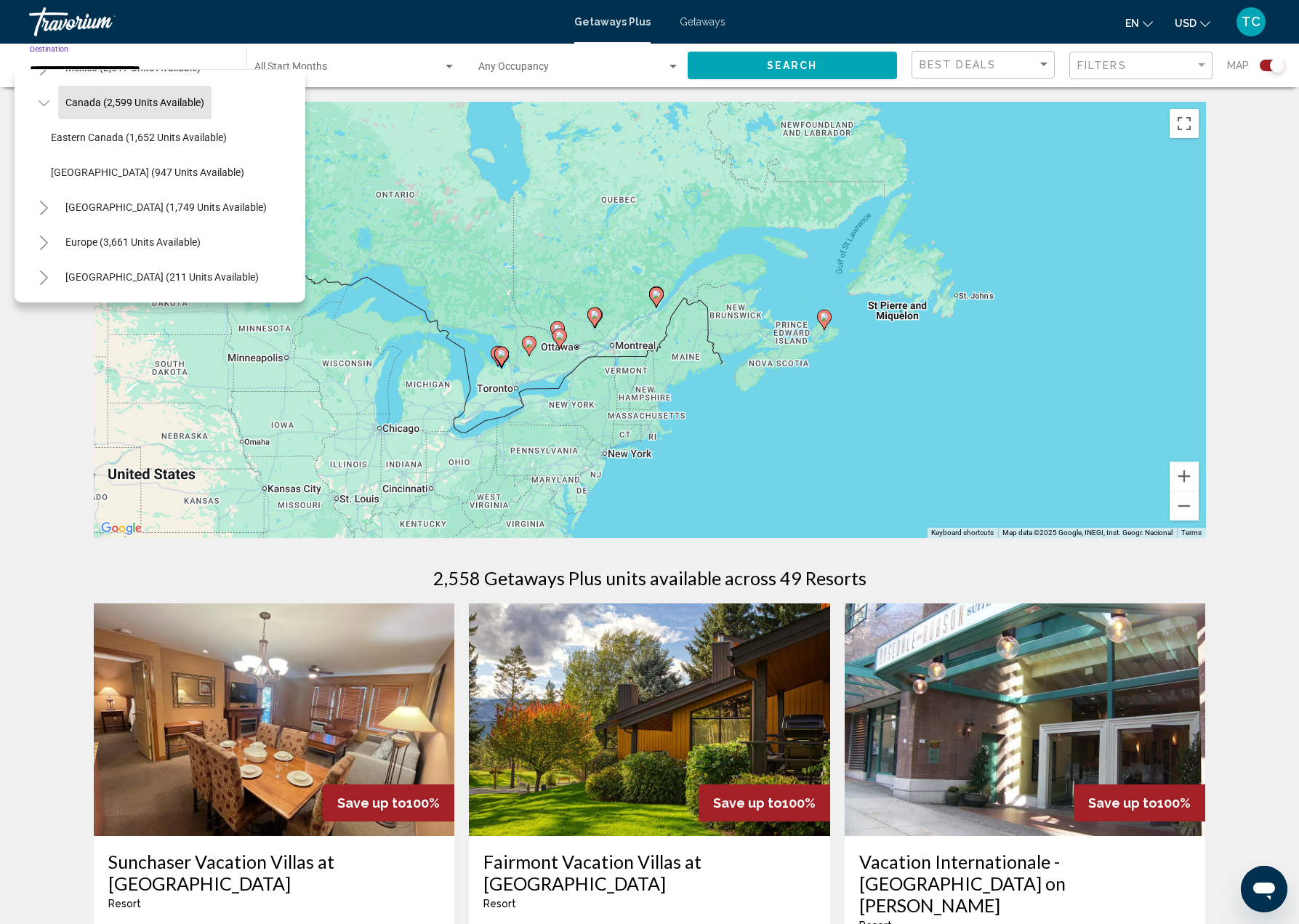
scroll to position [95, 0]
click at [102, 199] on button "[GEOGRAPHIC_DATA] (1,749 units available)" at bounding box center [166, 208] width 216 height 33
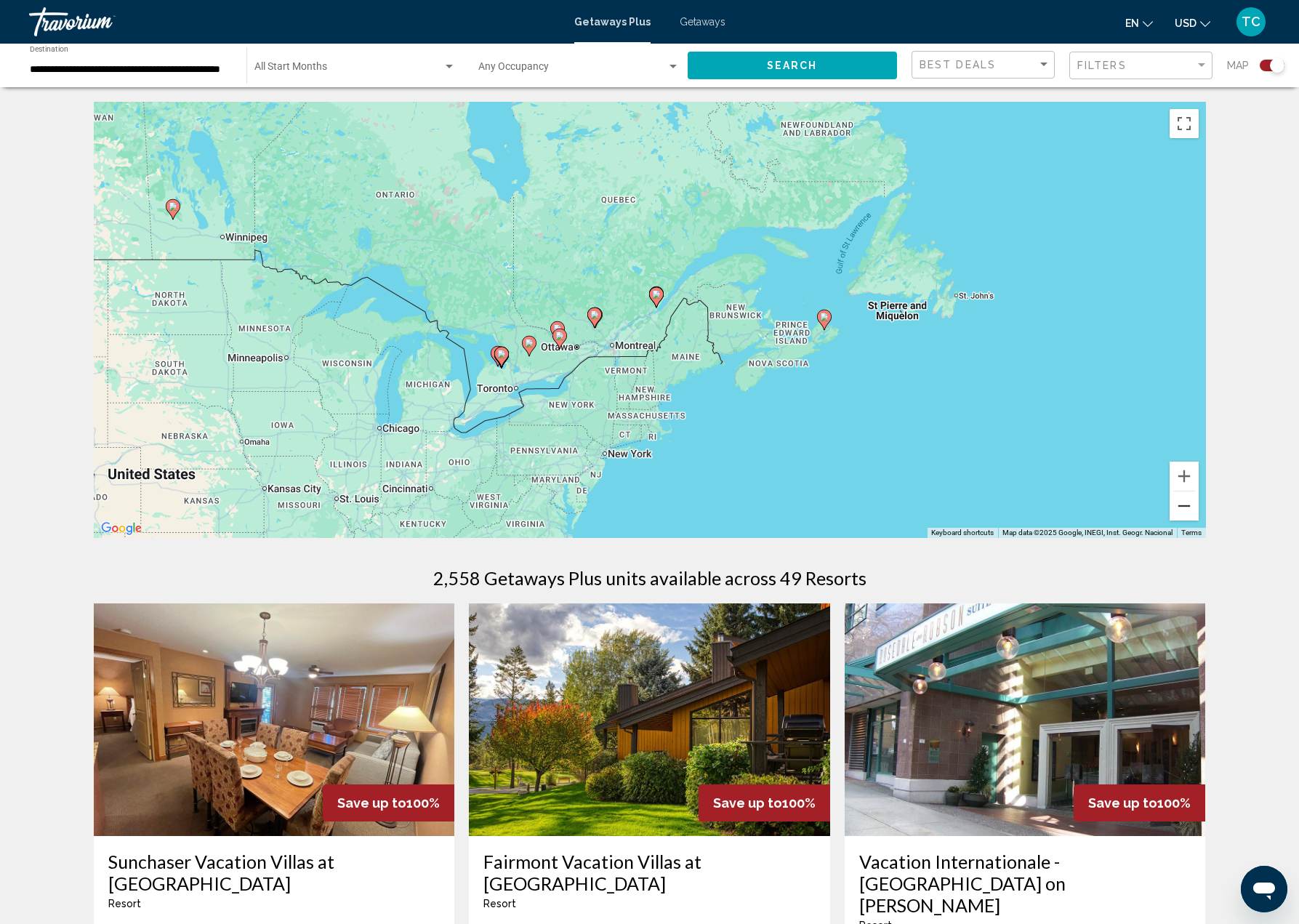
click at [1186, 505] on button "Zoom out" at bounding box center [1184, 506] width 29 height 29
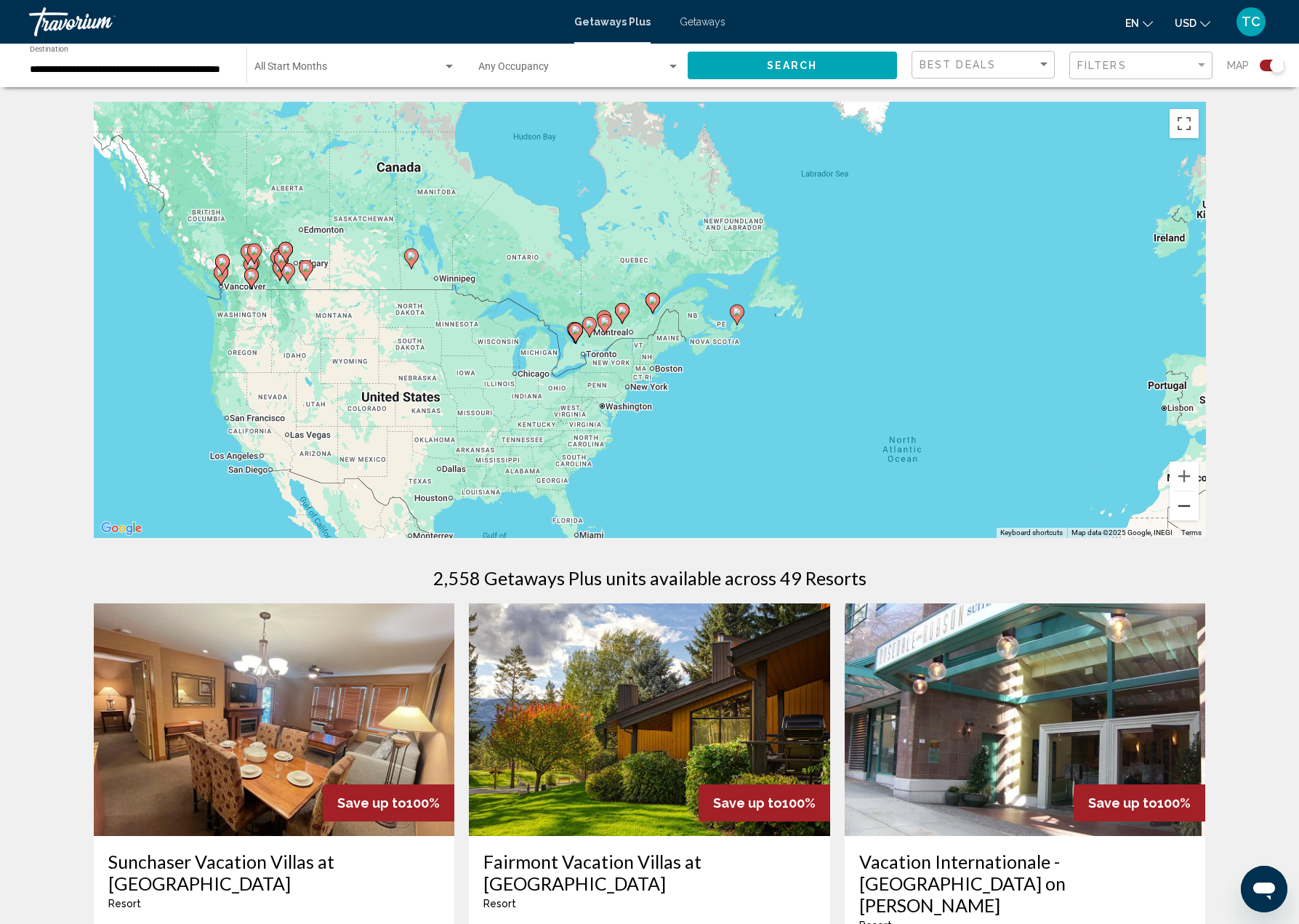
click at [1186, 505] on button "Zoom out" at bounding box center [1184, 506] width 29 height 29
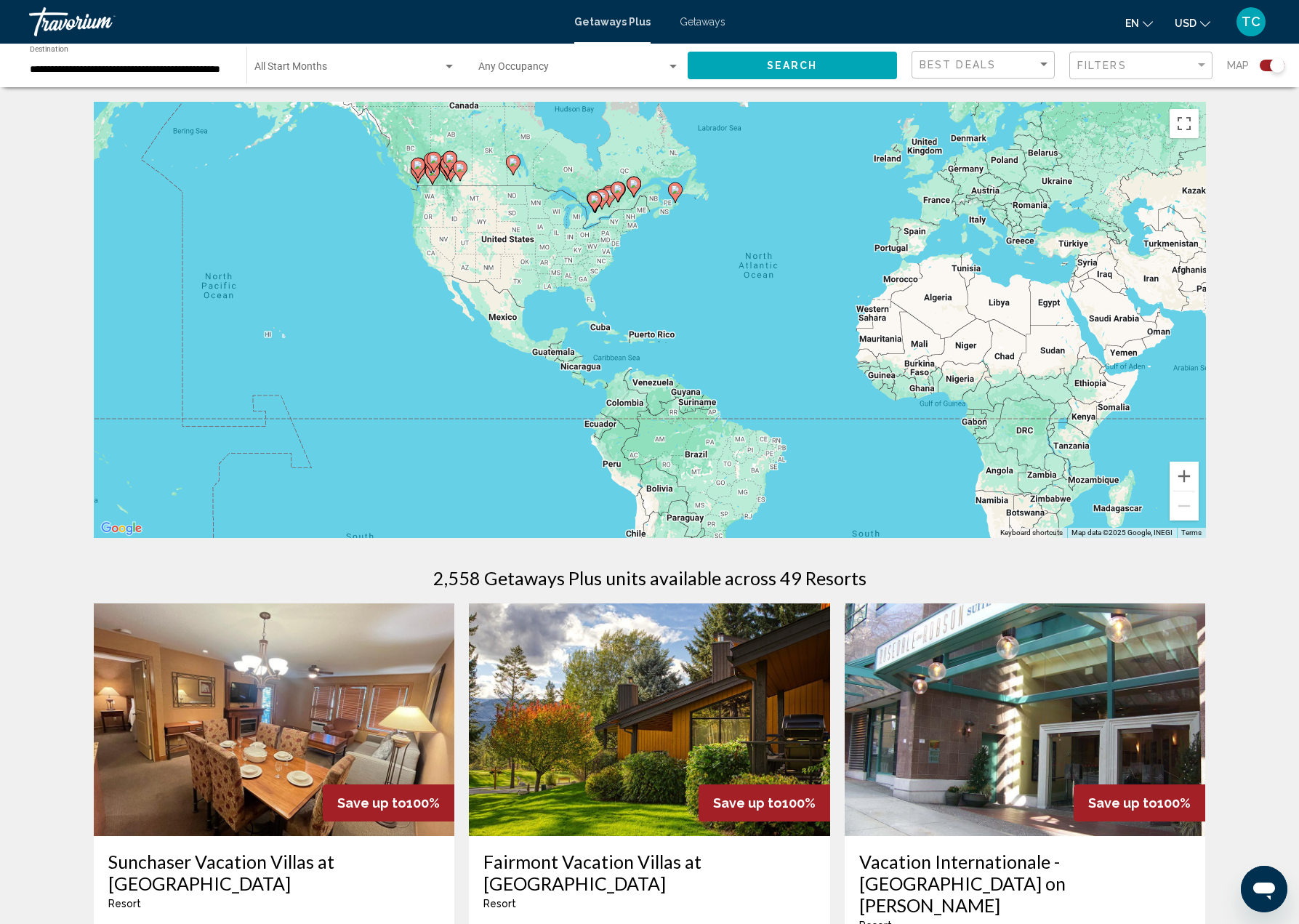
drag, startPoint x: 661, startPoint y: 472, endPoint x: 640, endPoint y: 350, distance: 123.8
click at [641, 352] on div "To activate drag with keyboard, press Alt + Enter. Once in keyboard drag state,…" at bounding box center [649, 320] width 1112 height 436
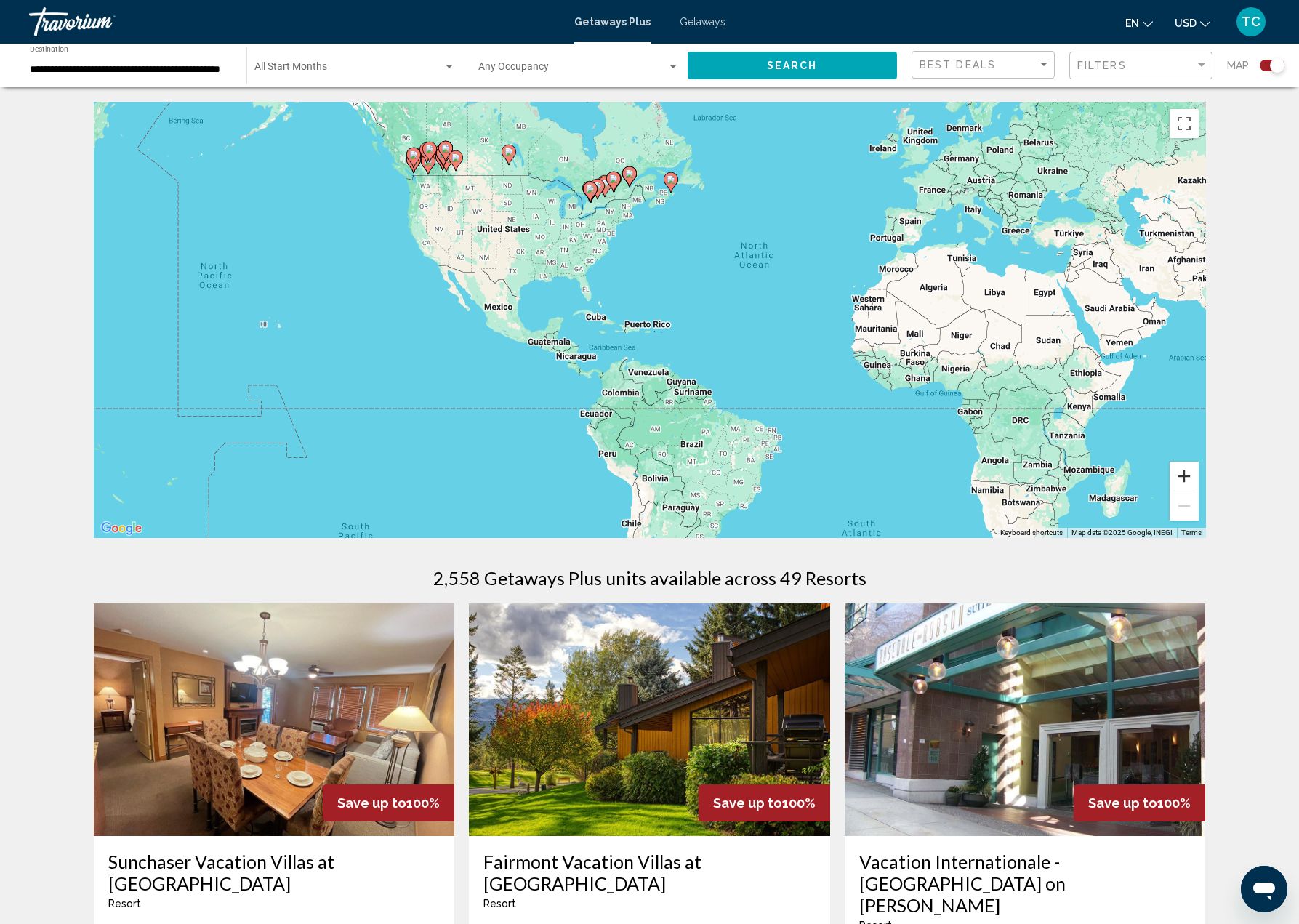
click at [1186, 474] on button "Zoom in" at bounding box center [1184, 476] width 29 height 29
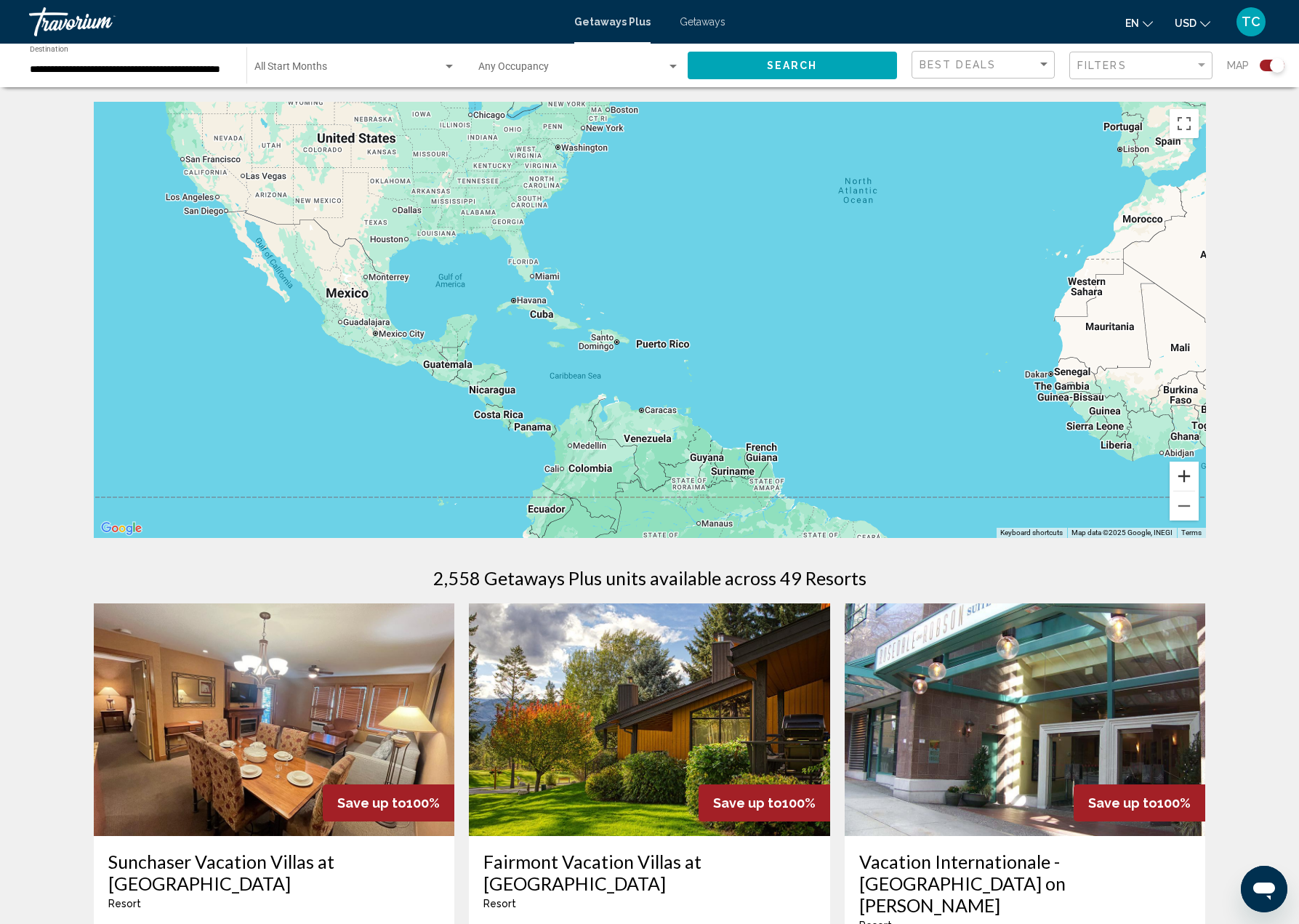
click at [1186, 474] on button "Zoom in" at bounding box center [1184, 476] width 29 height 29
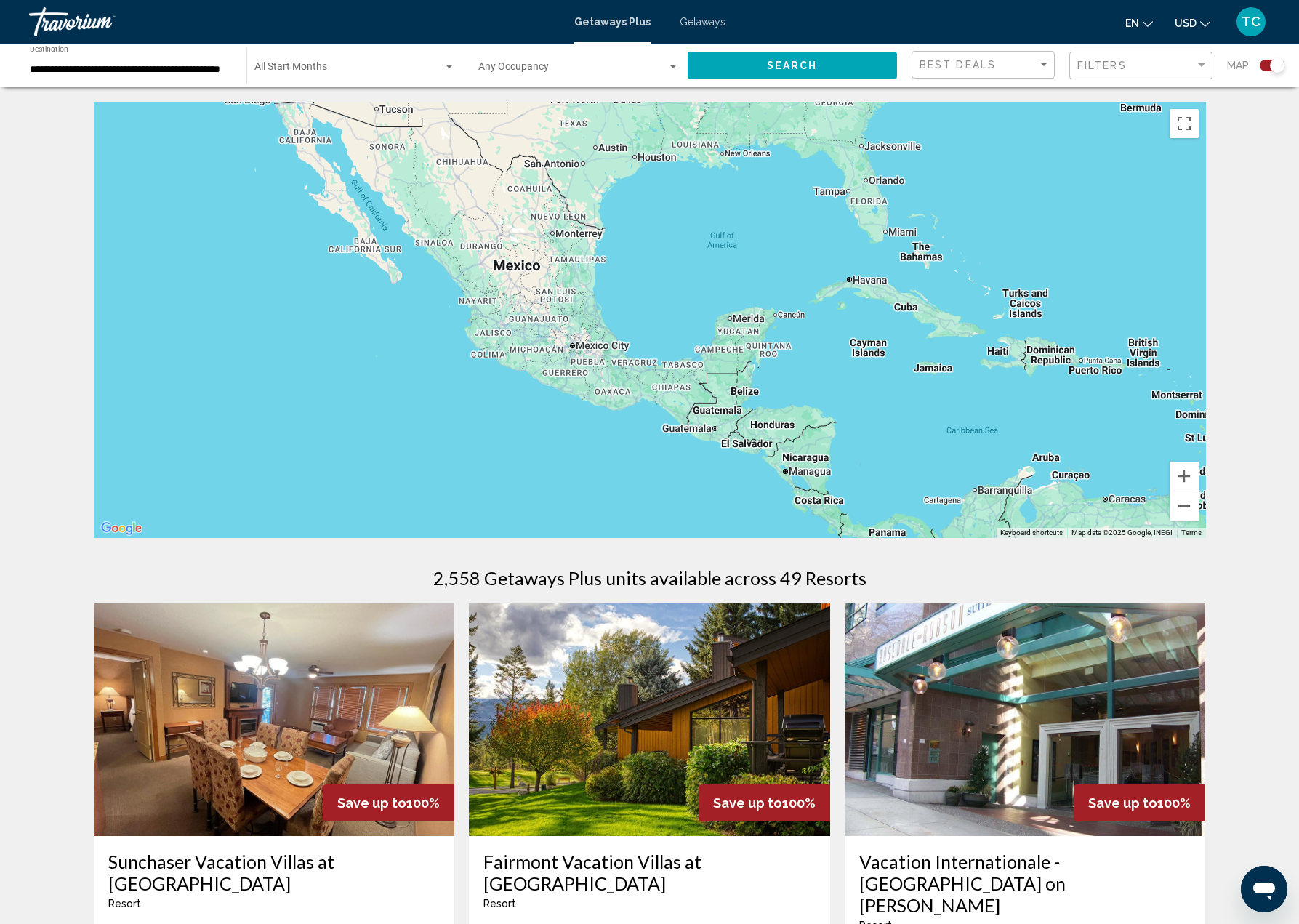
drag, startPoint x: 465, startPoint y: 396, endPoint x: 924, endPoint y: 415, distance: 459.4
click at [924, 415] on div "Main content" at bounding box center [649, 320] width 1112 height 436
click at [1182, 475] on button "Zoom in" at bounding box center [1184, 476] width 29 height 29
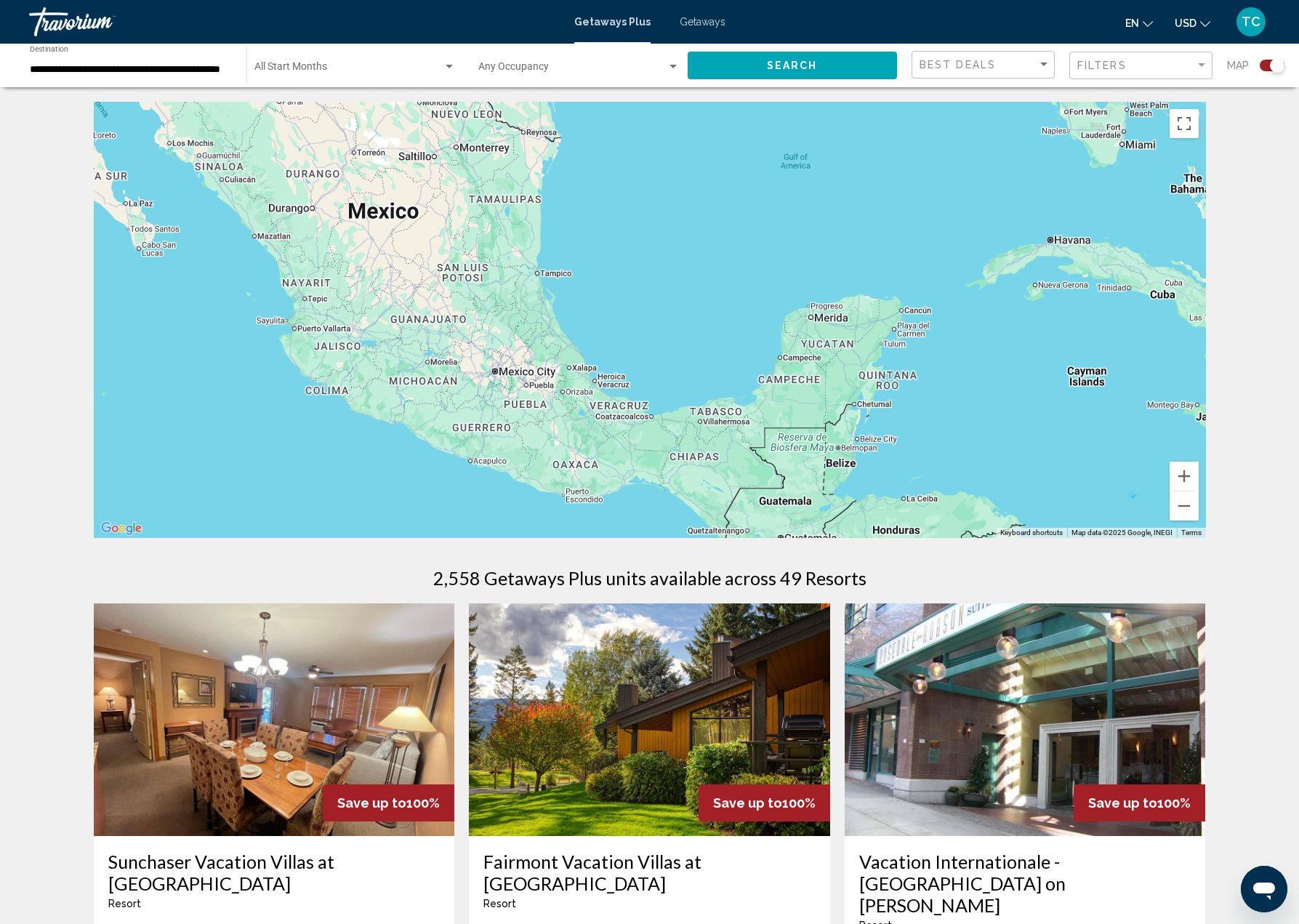
click at [195, 76] on div "**********" at bounding box center [131, 66] width 202 height 40
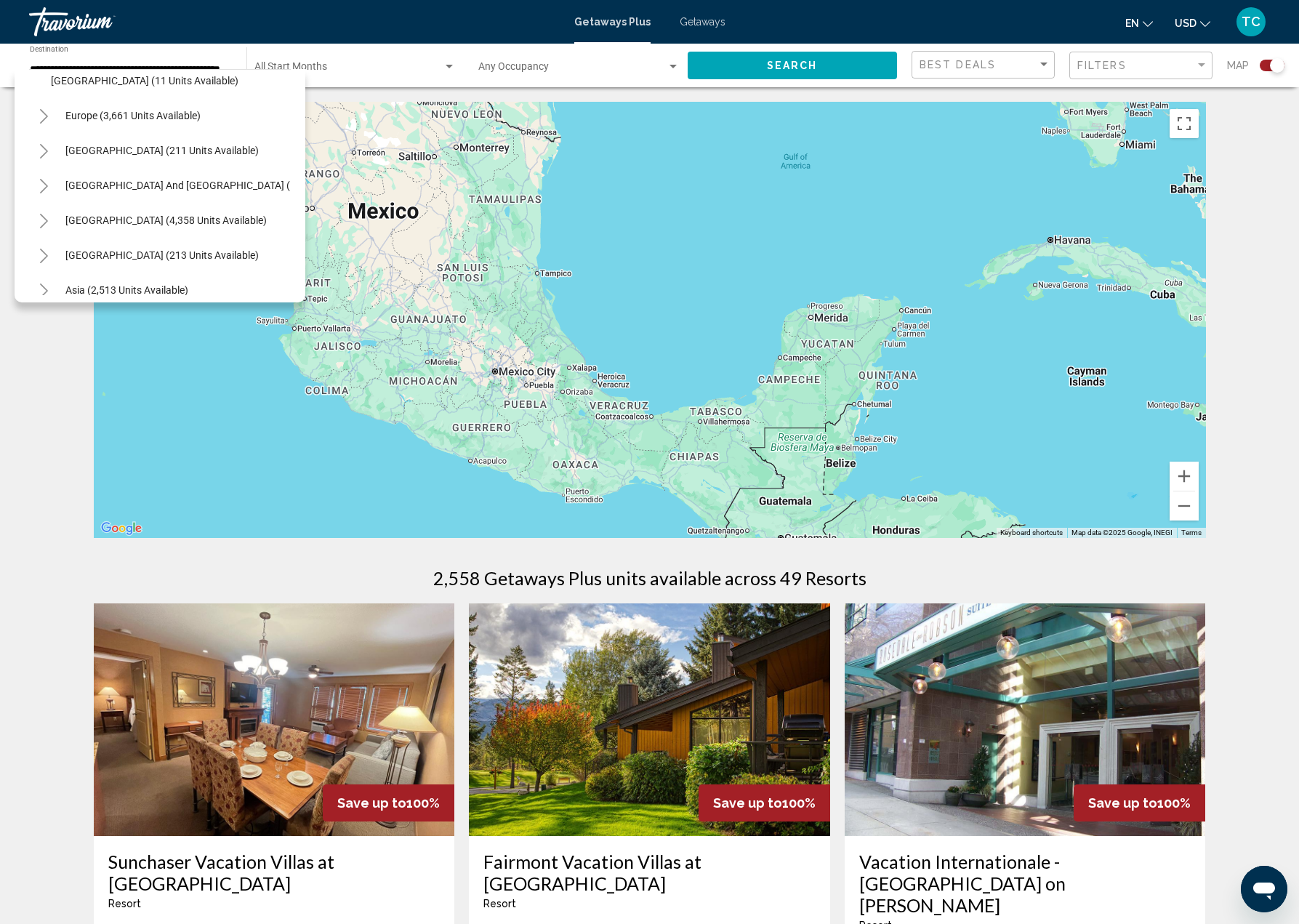
scroll to position [564, 0]
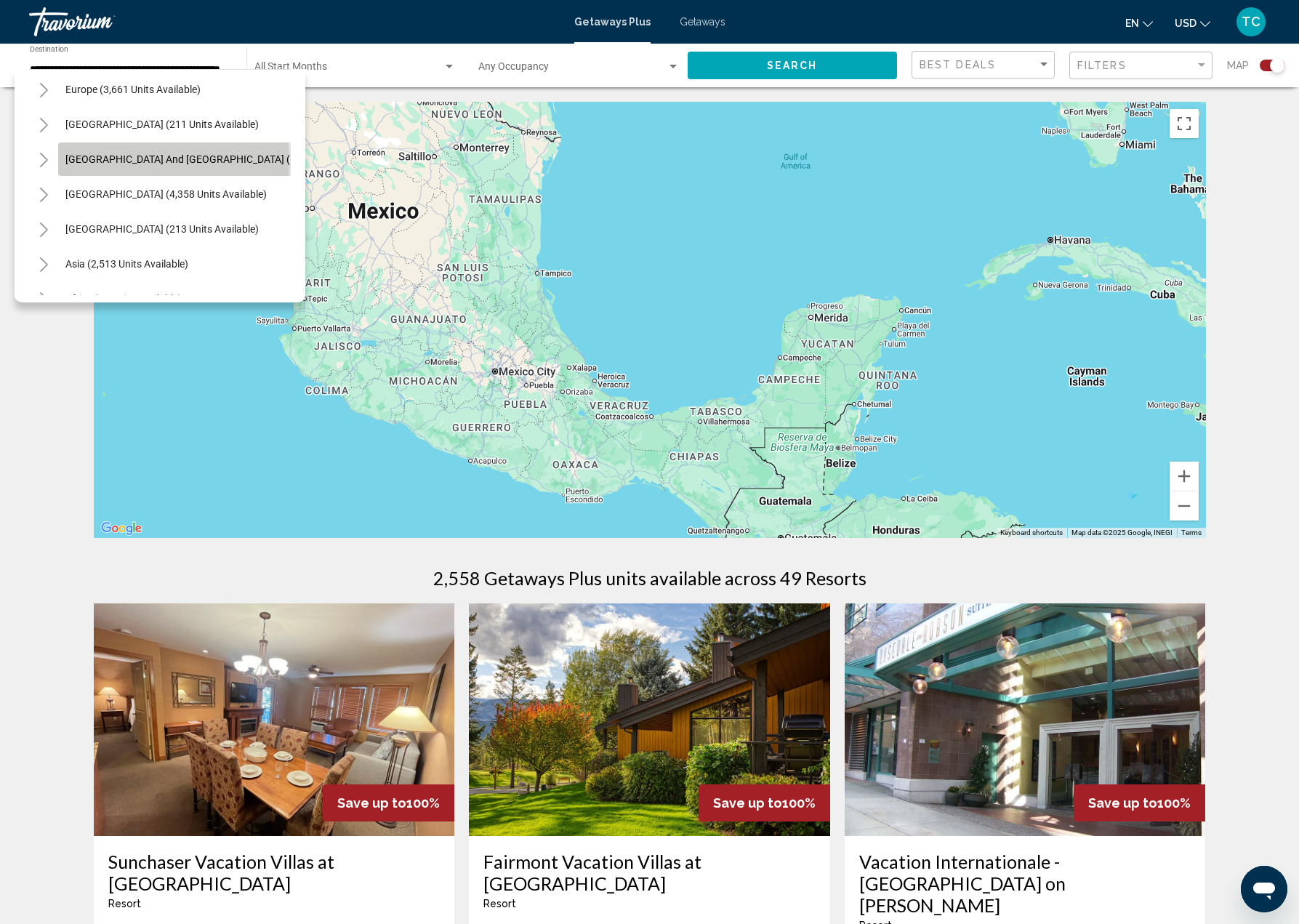
click at [100, 162] on span "[GEOGRAPHIC_DATA] and [GEOGRAPHIC_DATA] (143 units available)" at bounding box center [222, 159] width 314 height 12
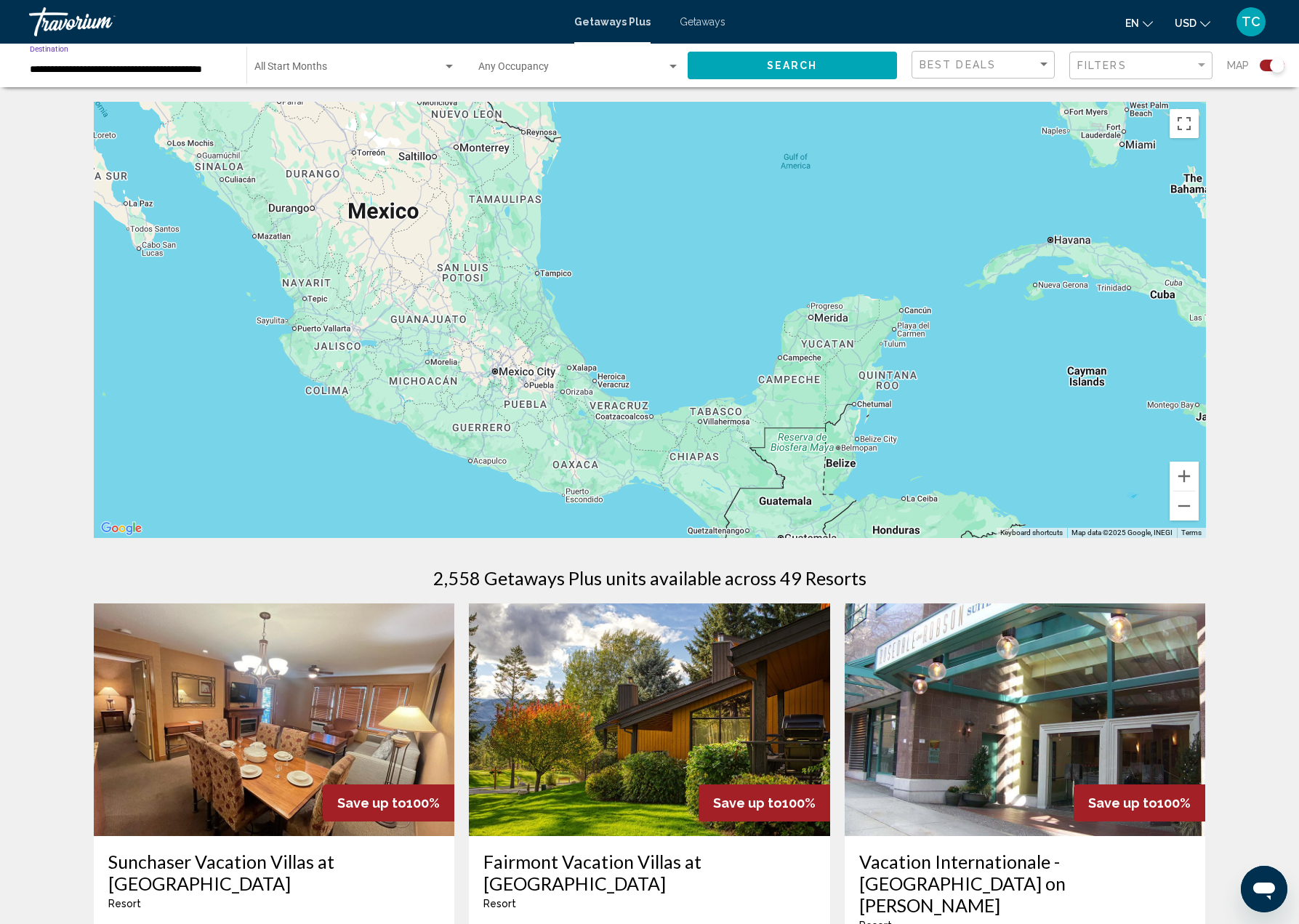
click at [755, 67] on button "Search" at bounding box center [793, 65] width 210 height 27
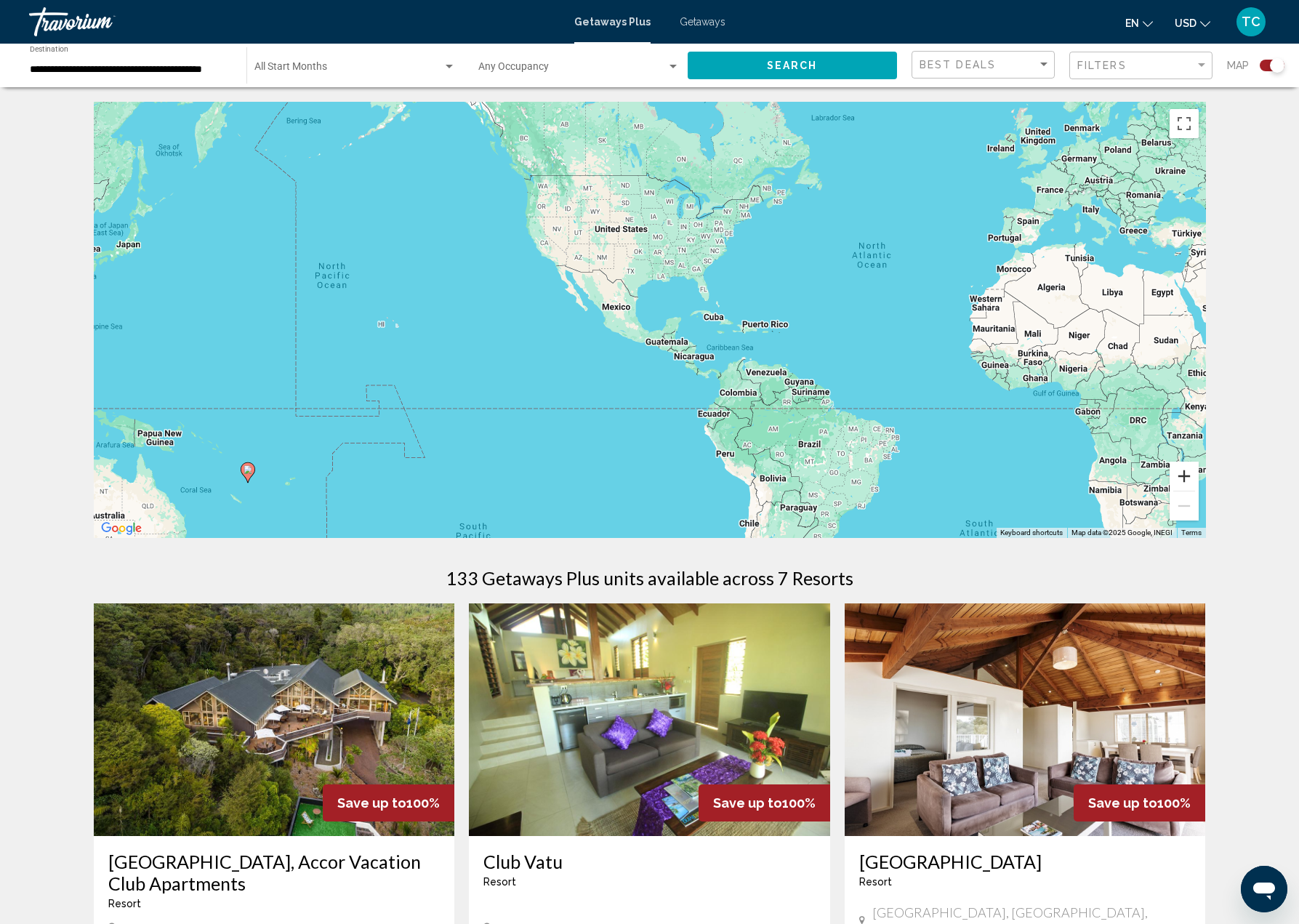
click at [1181, 478] on button "Zoom in" at bounding box center [1184, 476] width 29 height 29
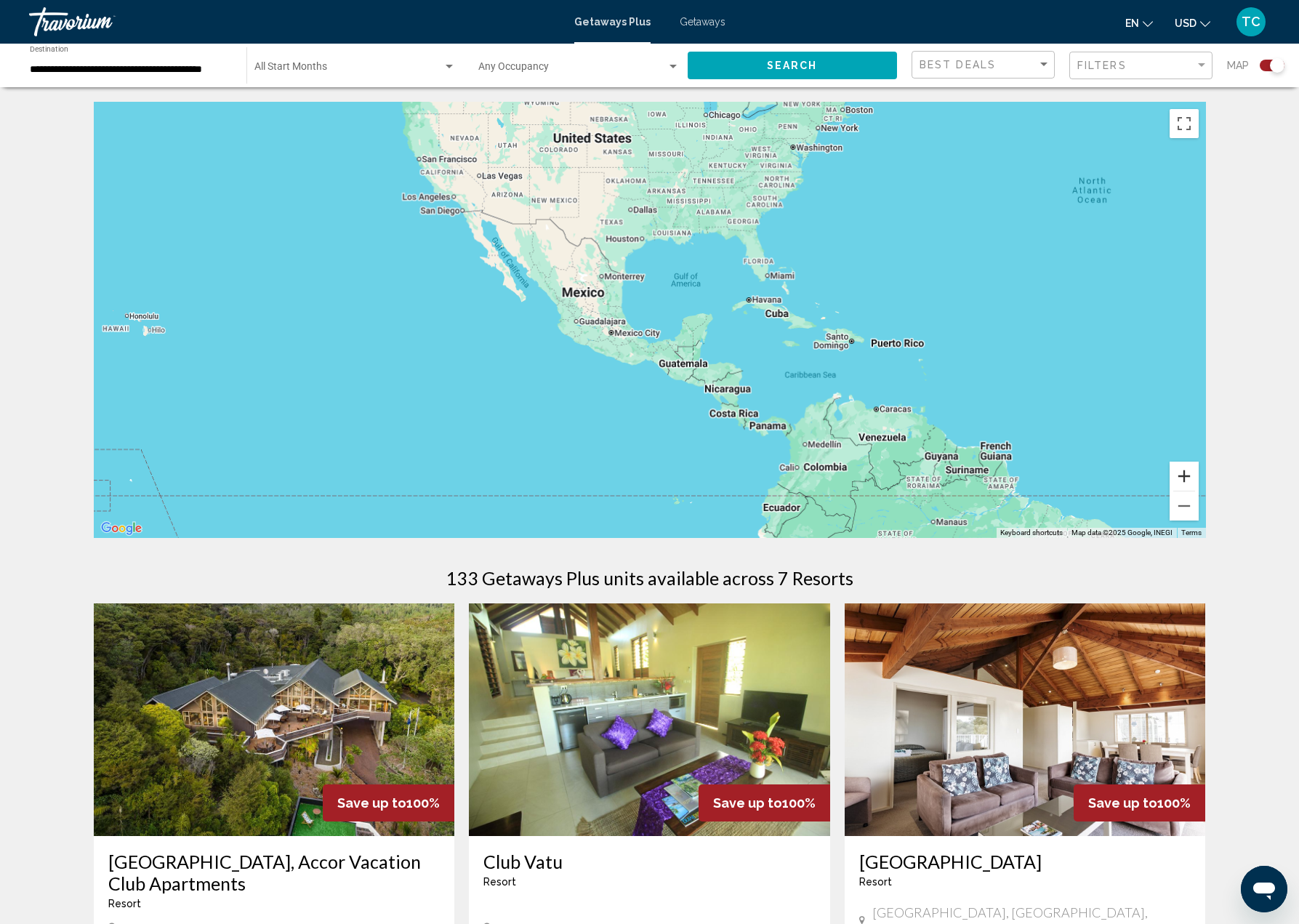
click at [1181, 478] on button "Zoom in" at bounding box center [1184, 476] width 29 height 29
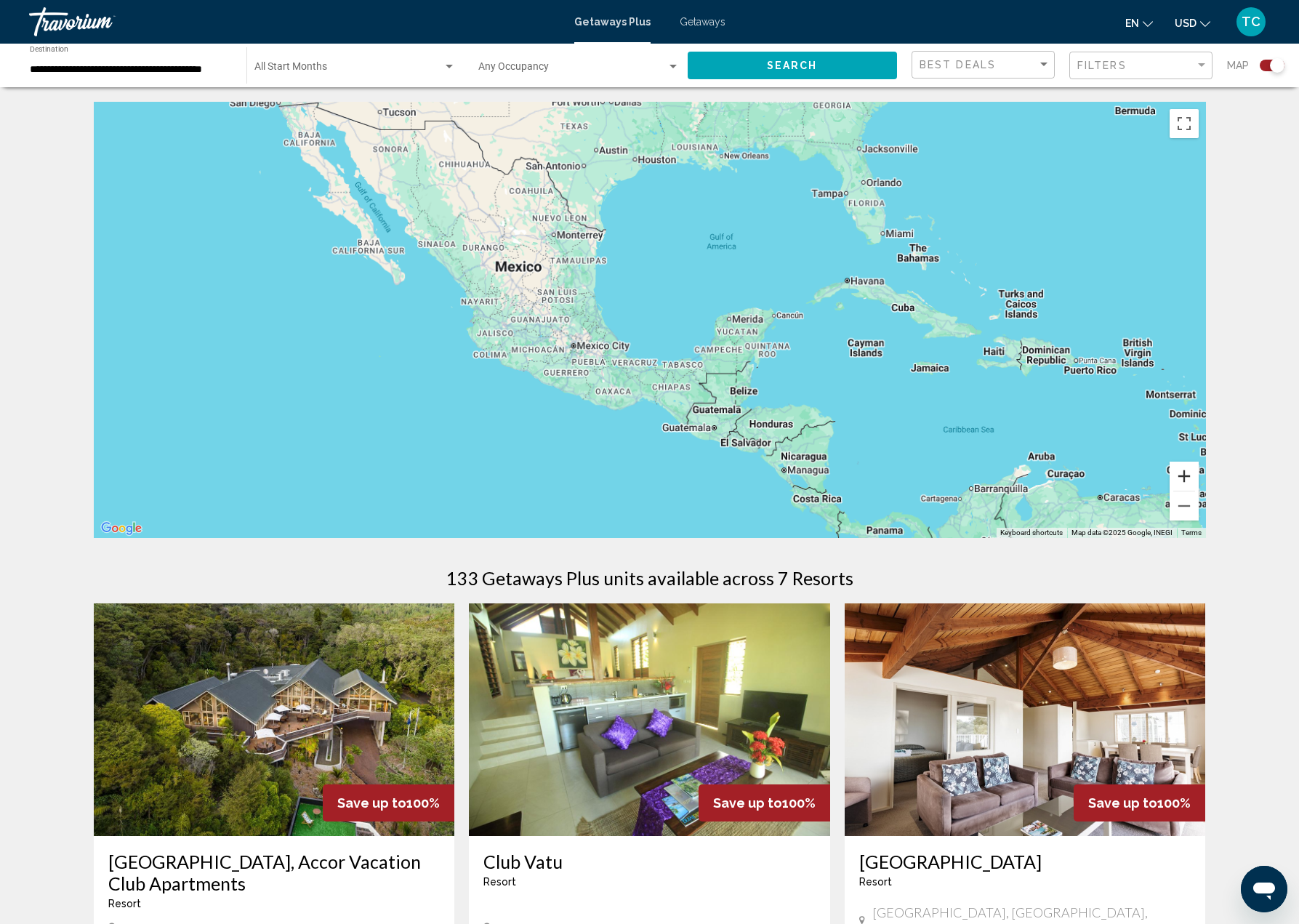
click at [1181, 478] on button "Zoom in" at bounding box center [1184, 476] width 29 height 29
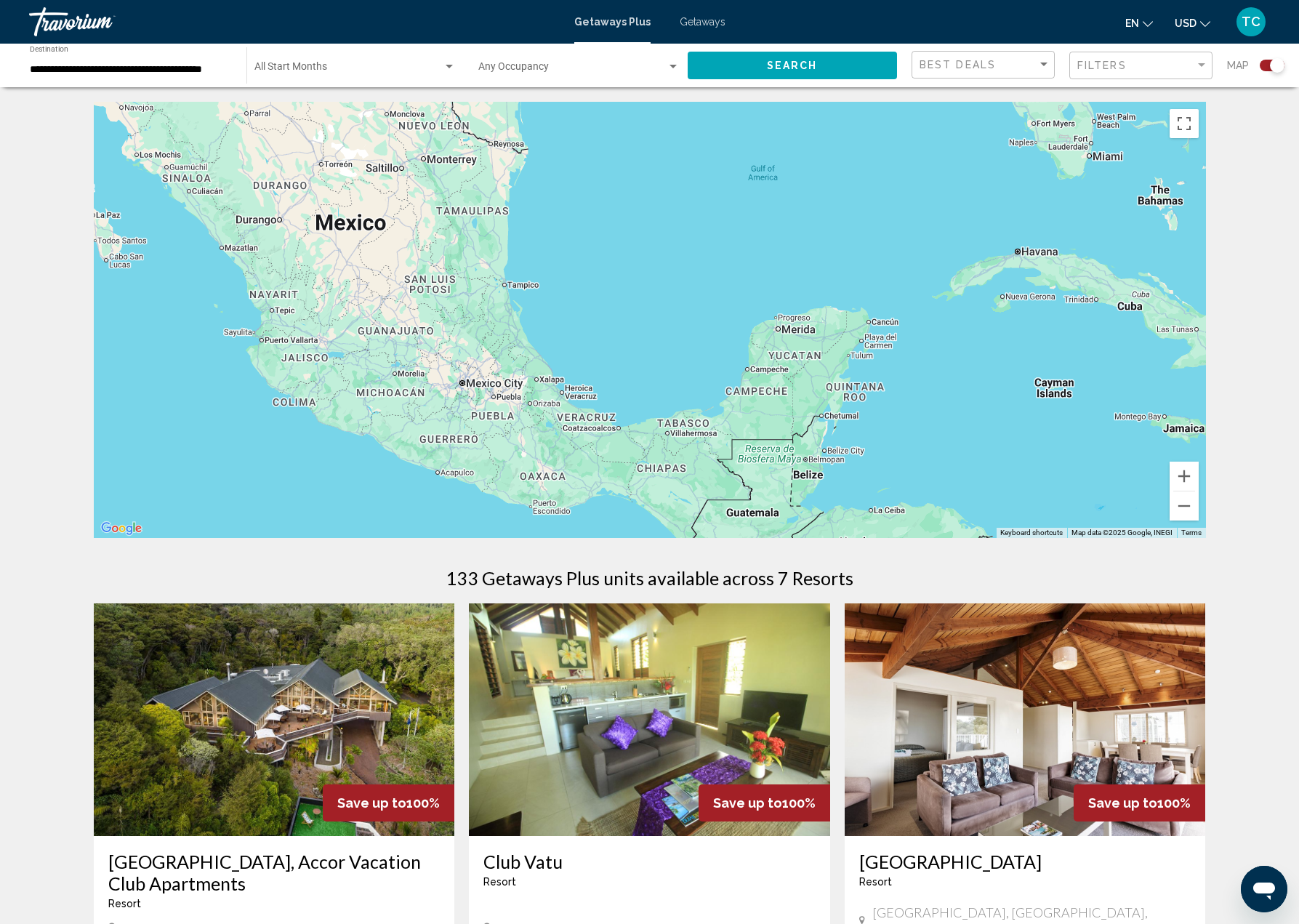
drag, startPoint x: 925, startPoint y: 459, endPoint x: 893, endPoint y: 472, distance: 34.5
click at [893, 472] on div "Main content" at bounding box center [649, 320] width 1112 height 436
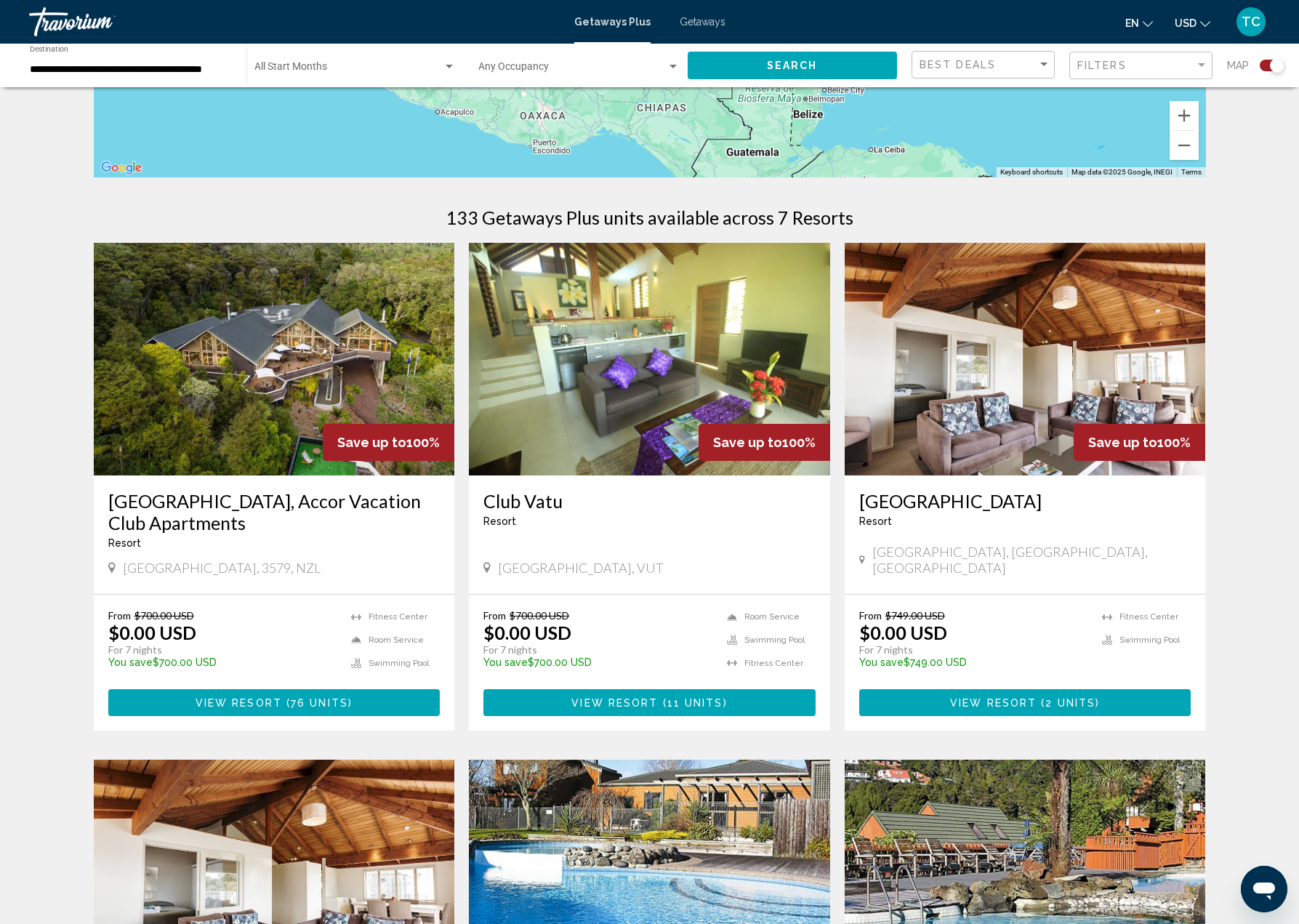
scroll to position [145, 0]
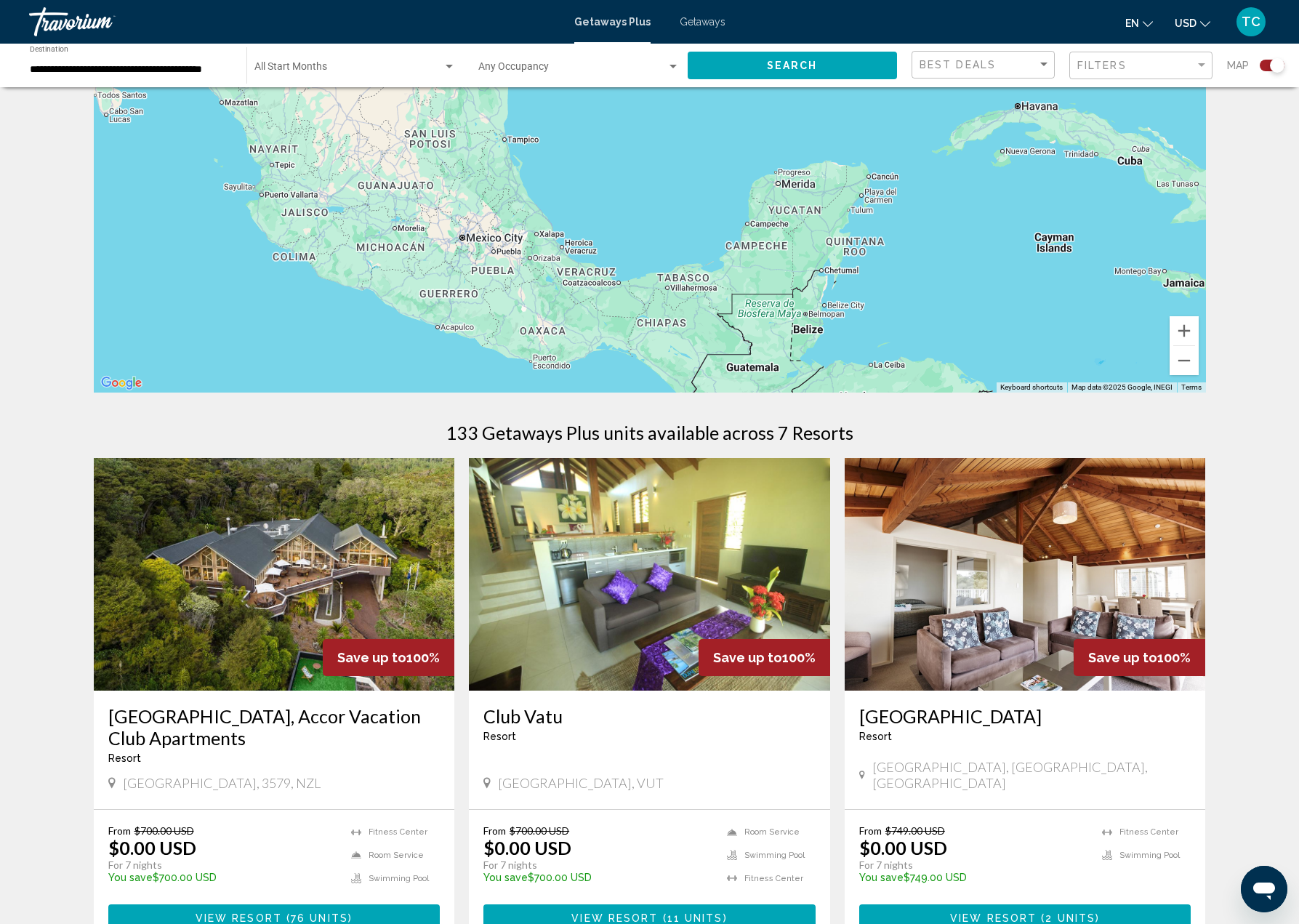
click at [111, 76] on div "**********" at bounding box center [131, 66] width 202 height 40
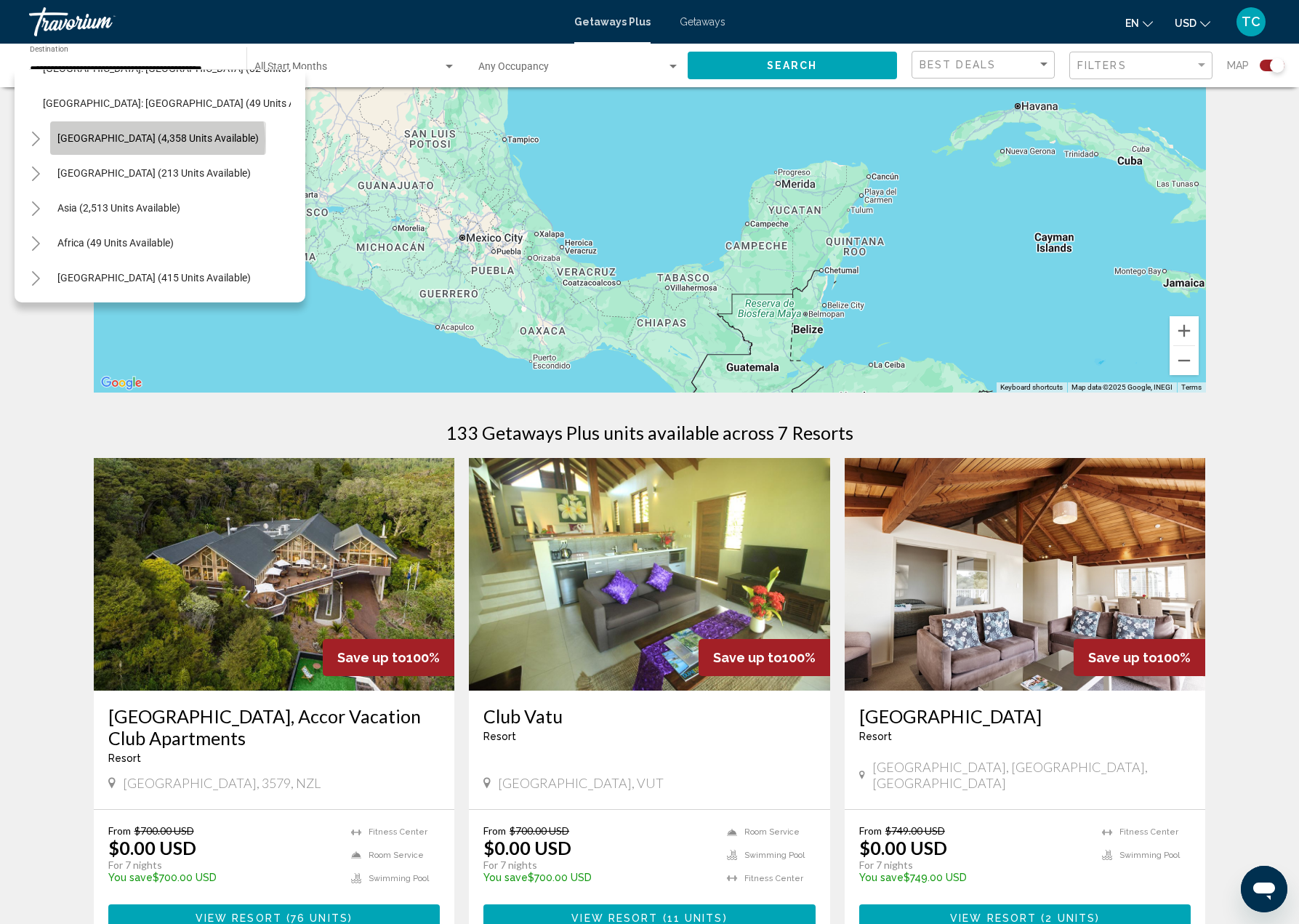
scroll to position [0, 0]
click at [157, 139] on span "[GEOGRAPHIC_DATA] (4,358 units available)" at bounding box center [157, 137] width 201 height 12
type input "**********"
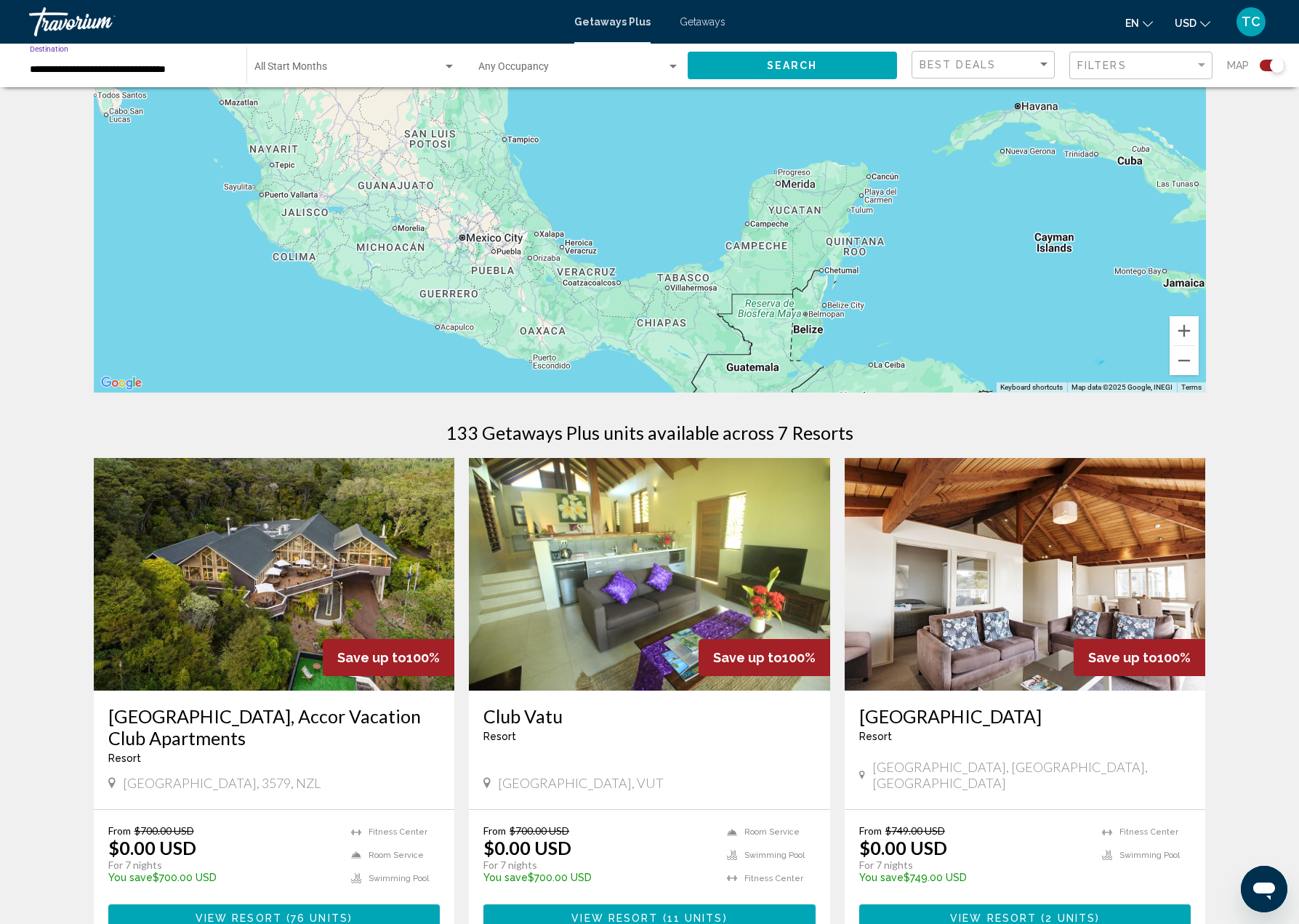
click at [818, 64] on button "Search" at bounding box center [793, 65] width 210 height 27
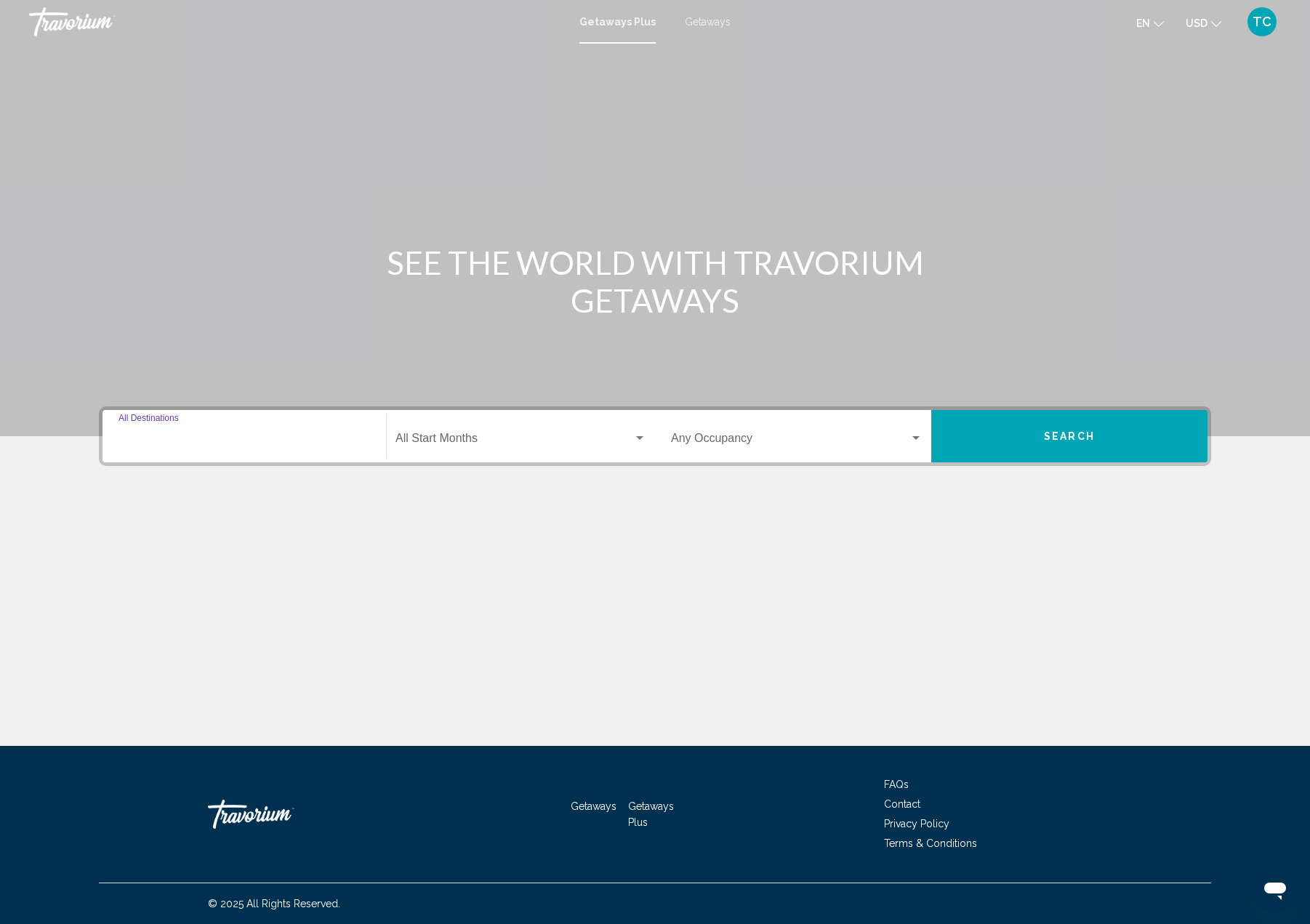
click at [176, 447] on input "Destination All Destinations" at bounding box center [244, 441] width 252 height 13
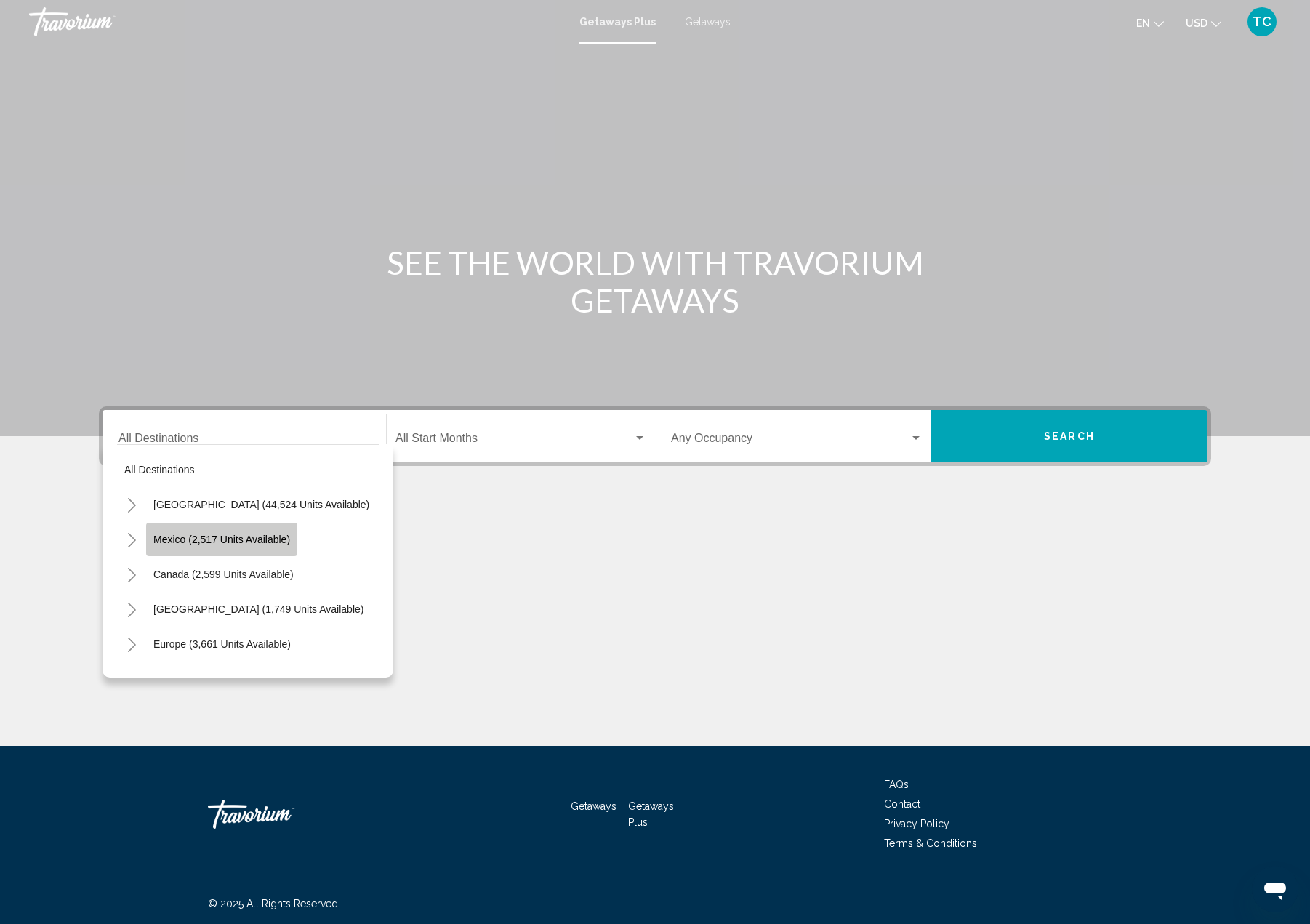
click at [197, 543] on span "Mexico (2,517 units available)" at bounding box center [222, 539] width 137 height 12
type input "**********"
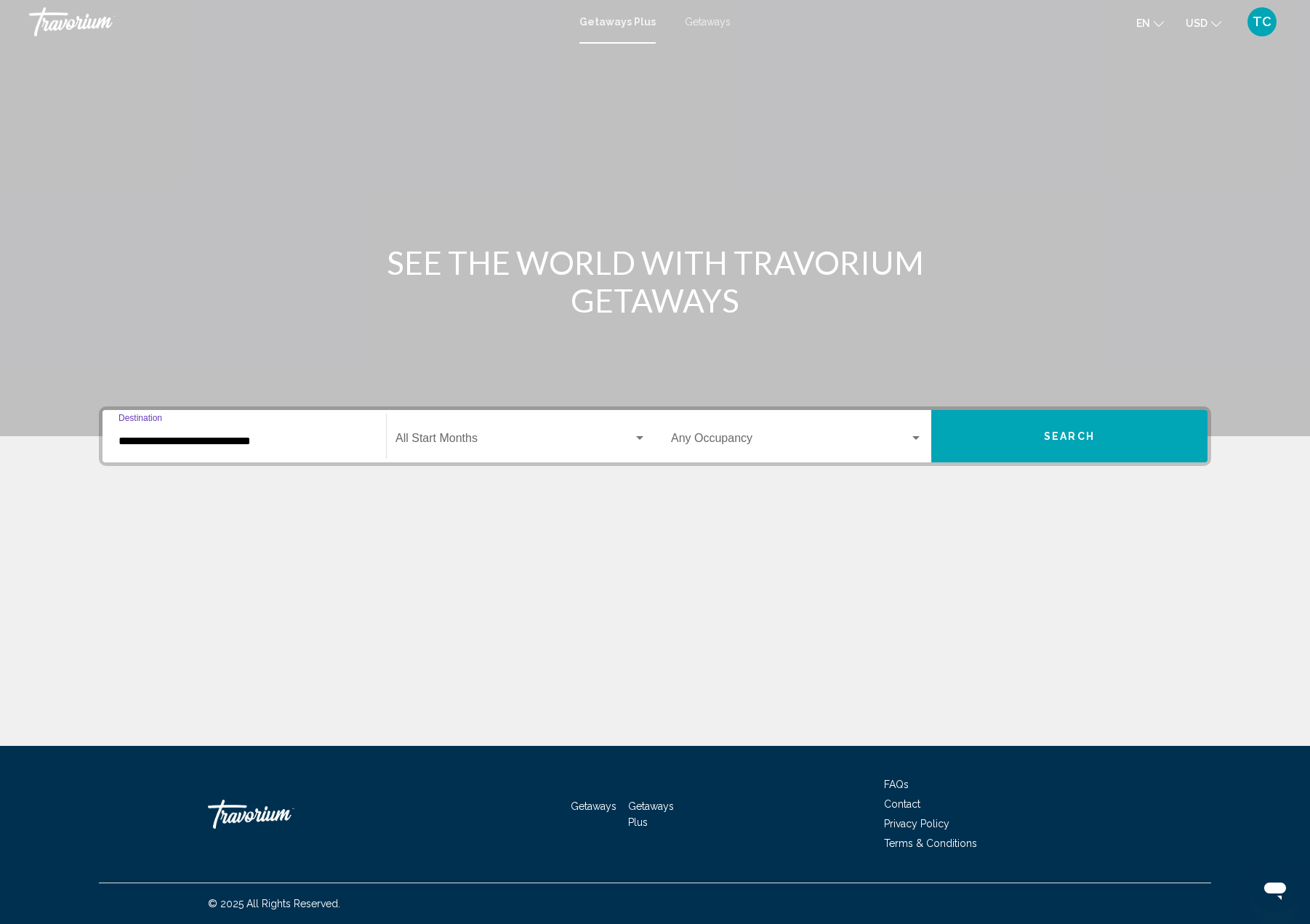
click at [1098, 446] on button "Search" at bounding box center [1069, 436] width 276 height 52
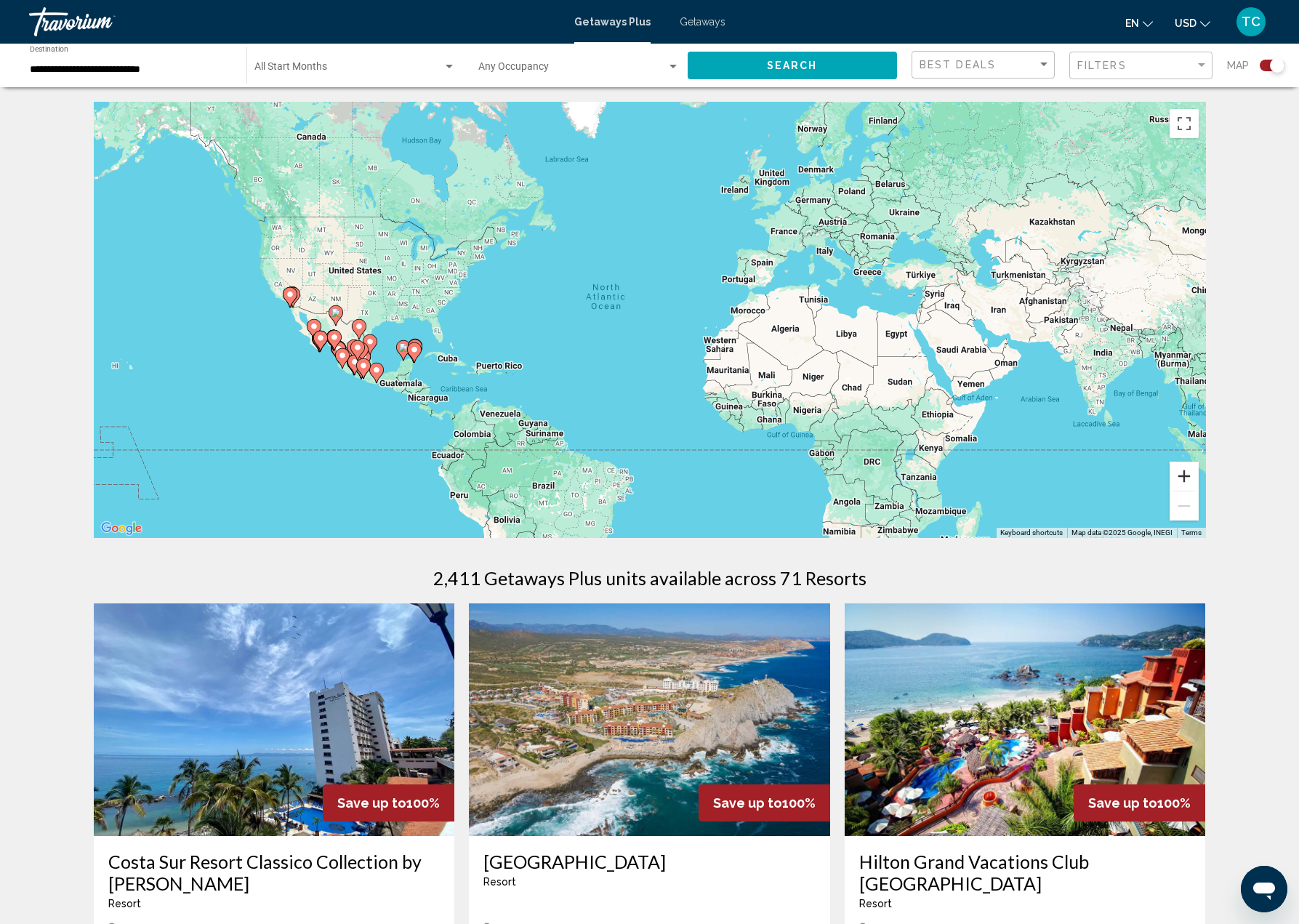
click at [1185, 470] on button "Zoom in" at bounding box center [1184, 476] width 29 height 29
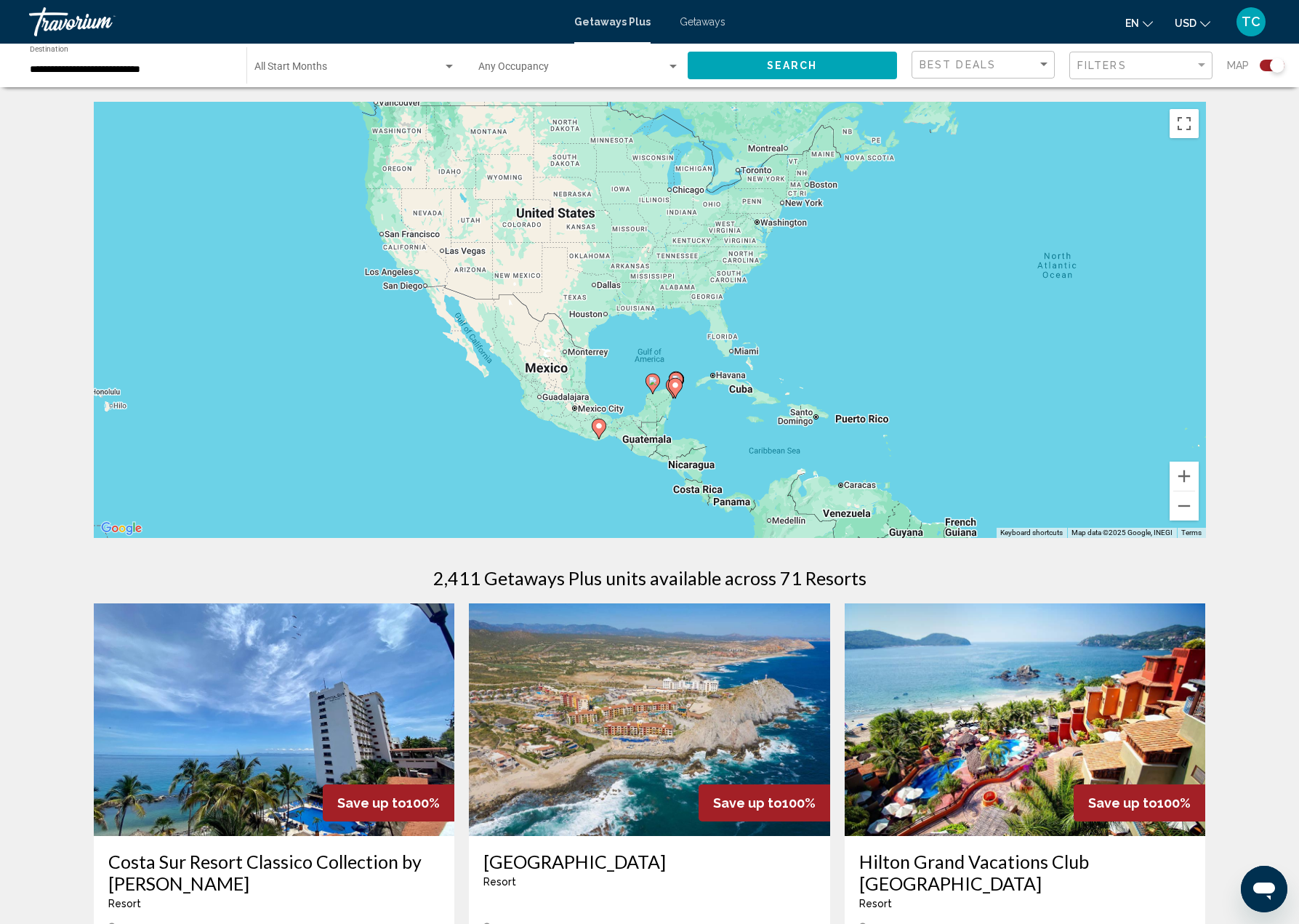
drag, startPoint x: 318, startPoint y: 388, endPoint x: 814, endPoint y: 380, distance: 496.1
click at [814, 380] on div "To activate drag with keyboard, press Alt + Enter. Once in keyboard drag state,…" at bounding box center [649, 320] width 1112 height 436
click at [1177, 478] on button "Zoom in" at bounding box center [1184, 476] width 29 height 29
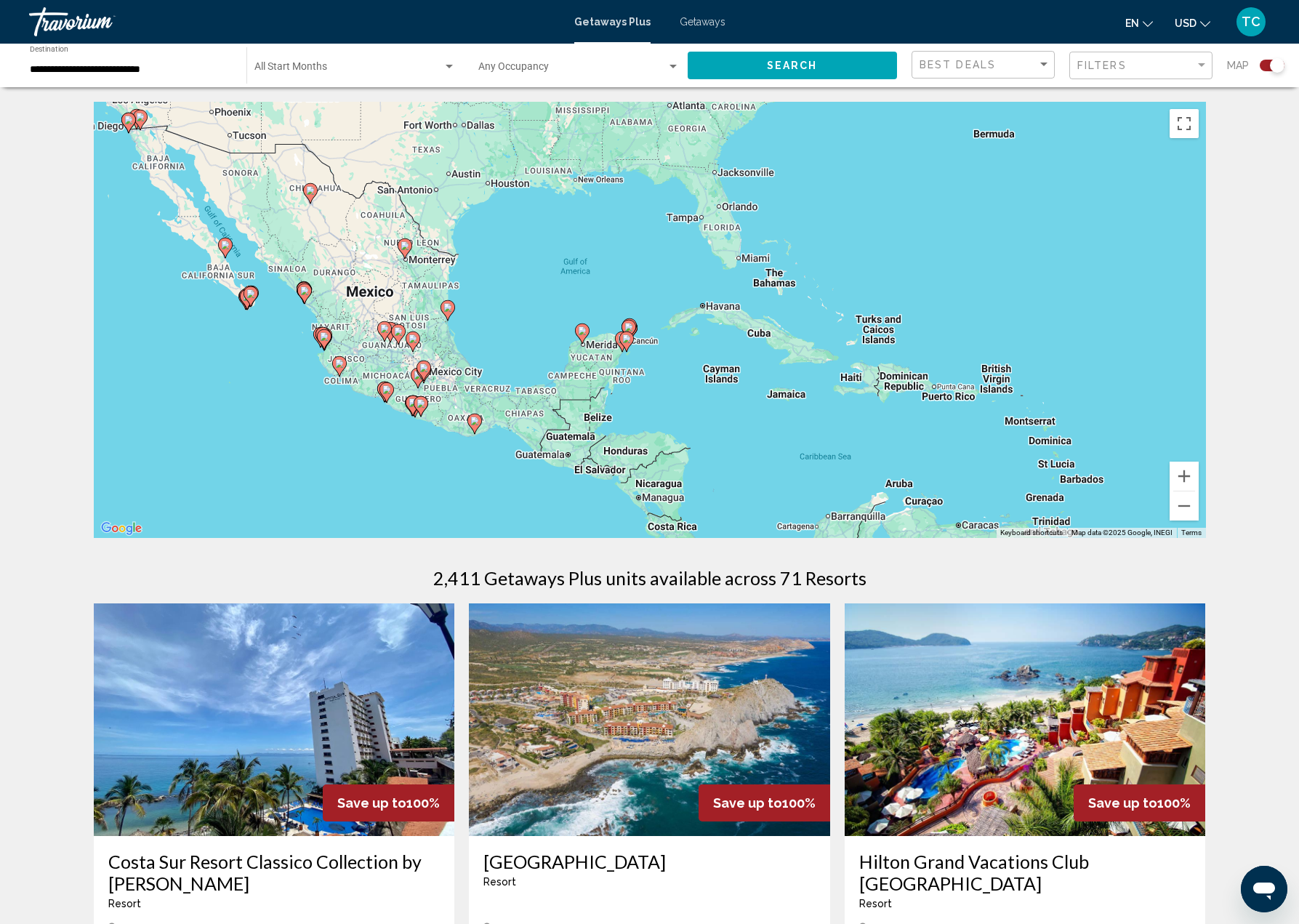
drag, startPoint x: 592, startPoint y: 445, endPoint x: 515, endPoint y: 320, distance: 146.8
click at [515, 320] on div "To activate drag with keyboard, press Alt + Enter. Once in keyboard drag state,…" at bounding box center [649, 320] width 1112 height 436
click at [1188, 471] on button "Zoom in" at bounding box center [1184, 476] width 29 height 29
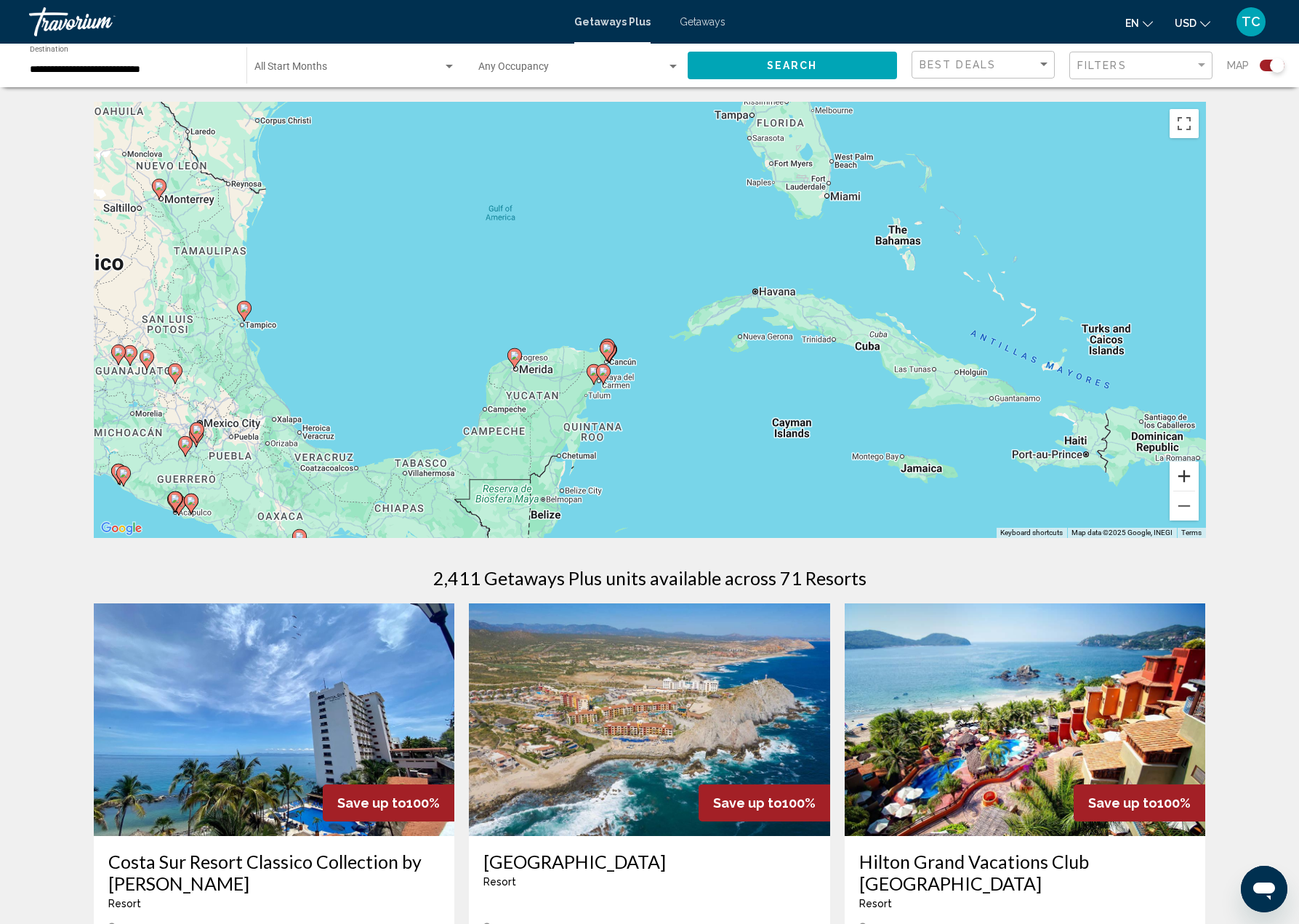
click at [1176, 472] on button "Zoom in" at bounding box center [1184, 476] width 29 height 29
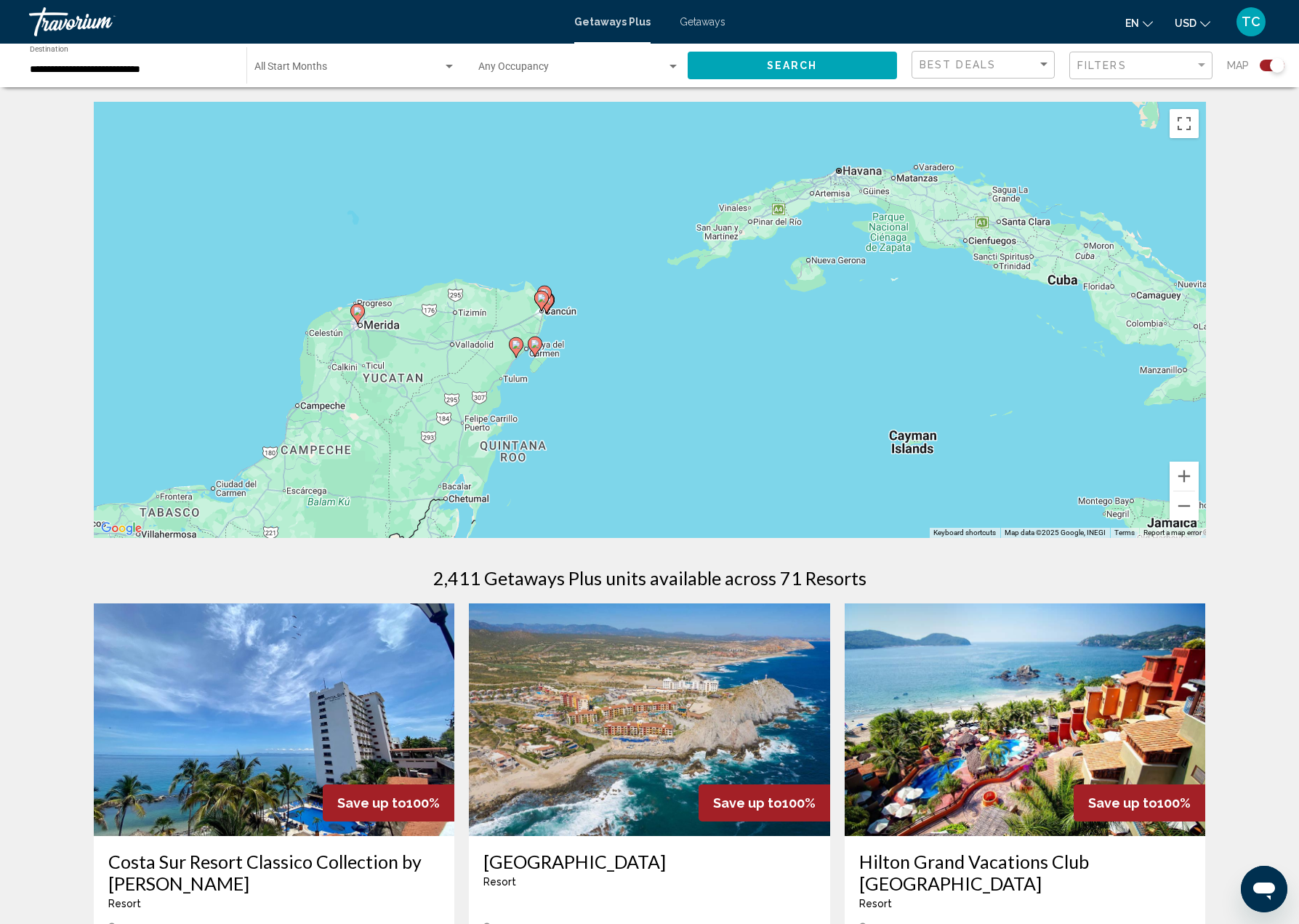
drag, startPoint x: 694, startPoint y: 428, endPoint x: 669, endPoint y: 333, distance: 98.2
click at [669, 333] on div "To activate drag with keyboard, press Alt + Enter. Once in keyboard drag state,…" at bounding box center [649, 320] width 1112 height 436
click at [181, 71] on input "**********" at bounding box center [131, 69] width 202 height 12
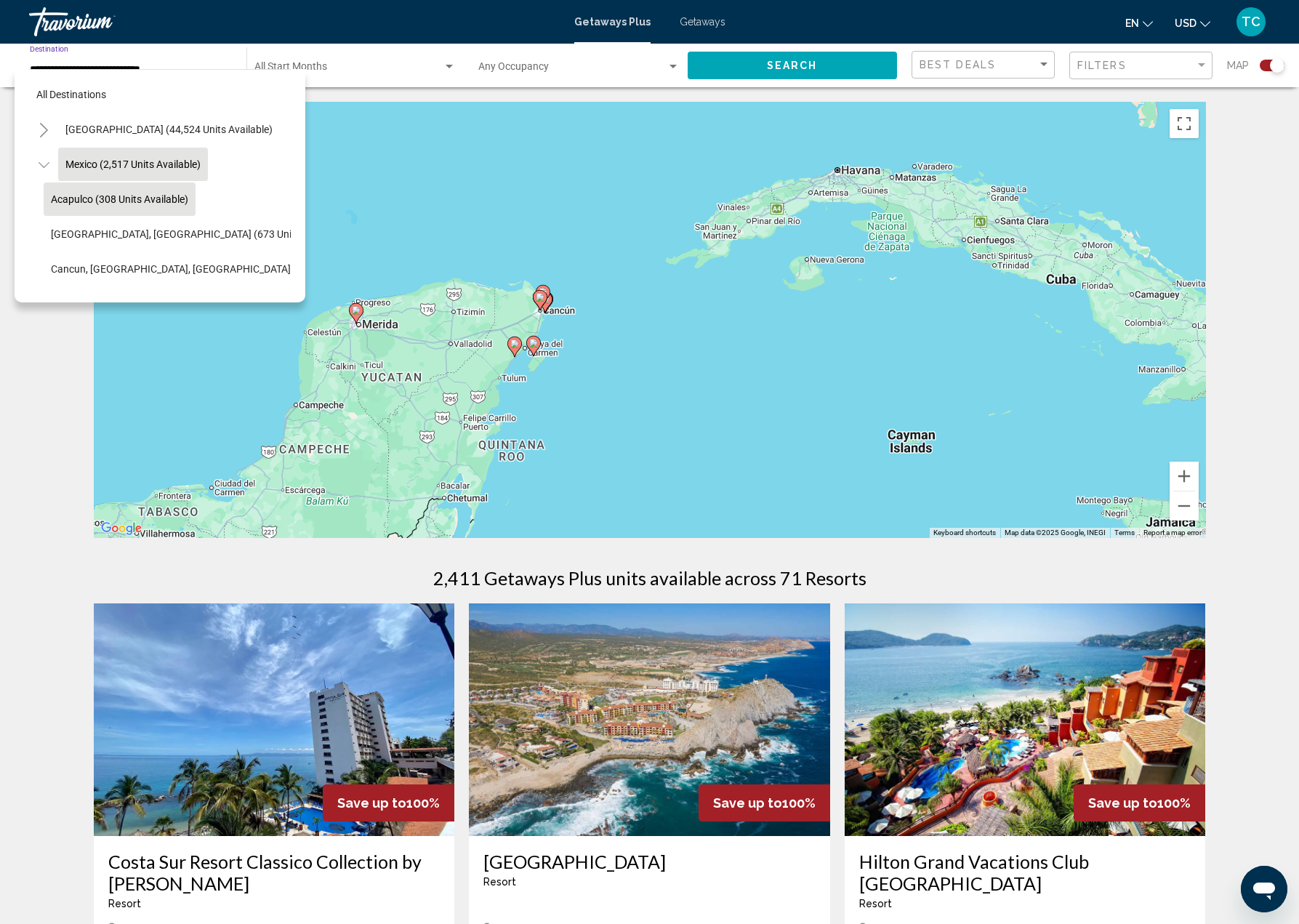
scroll to position [73, 0]
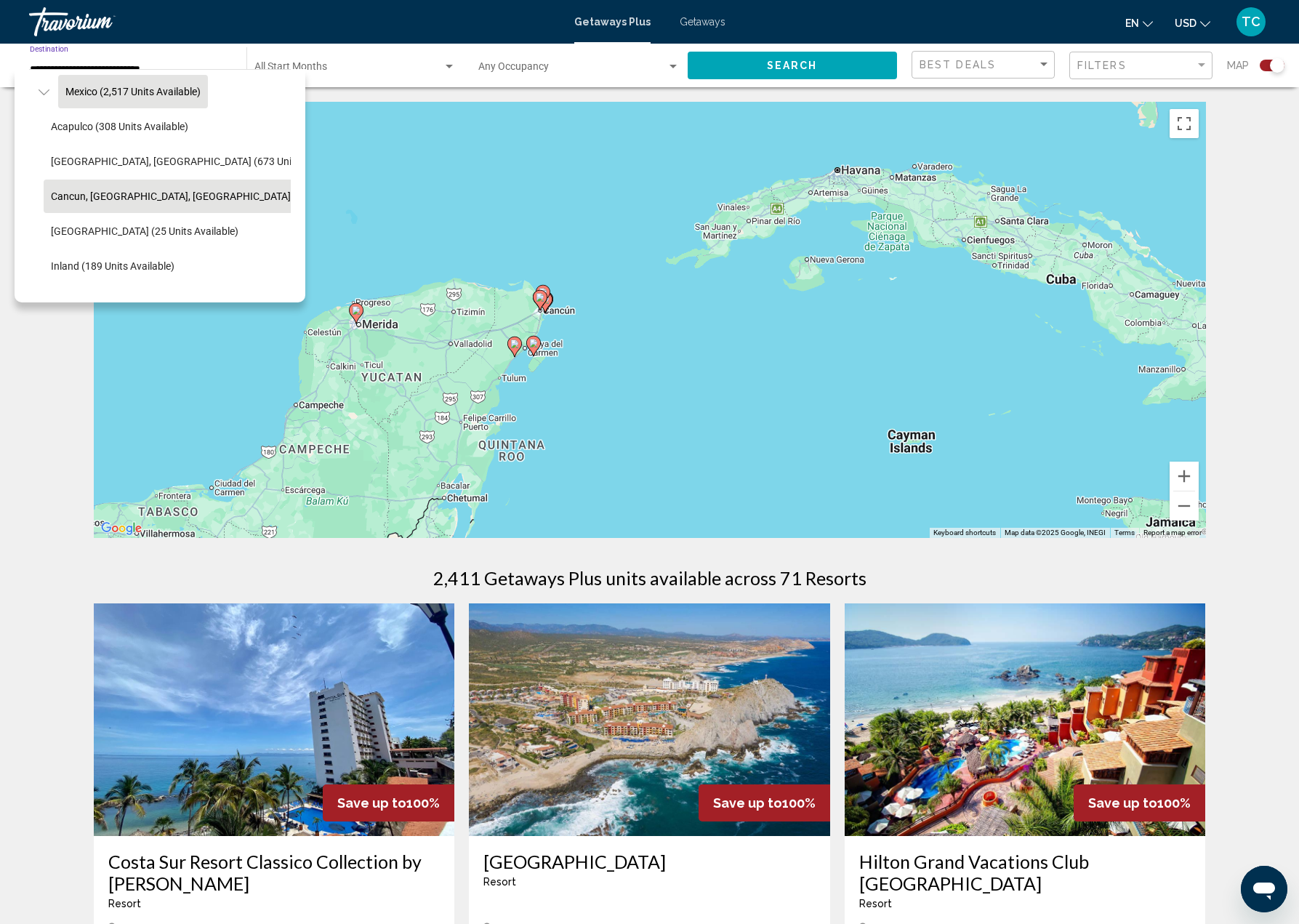
click at [151, 193] on span "Cancun, Cozumel, Riviera Maya (359 units available)" at bounding box center [218, 196] width 335 height 12
type input "**********"
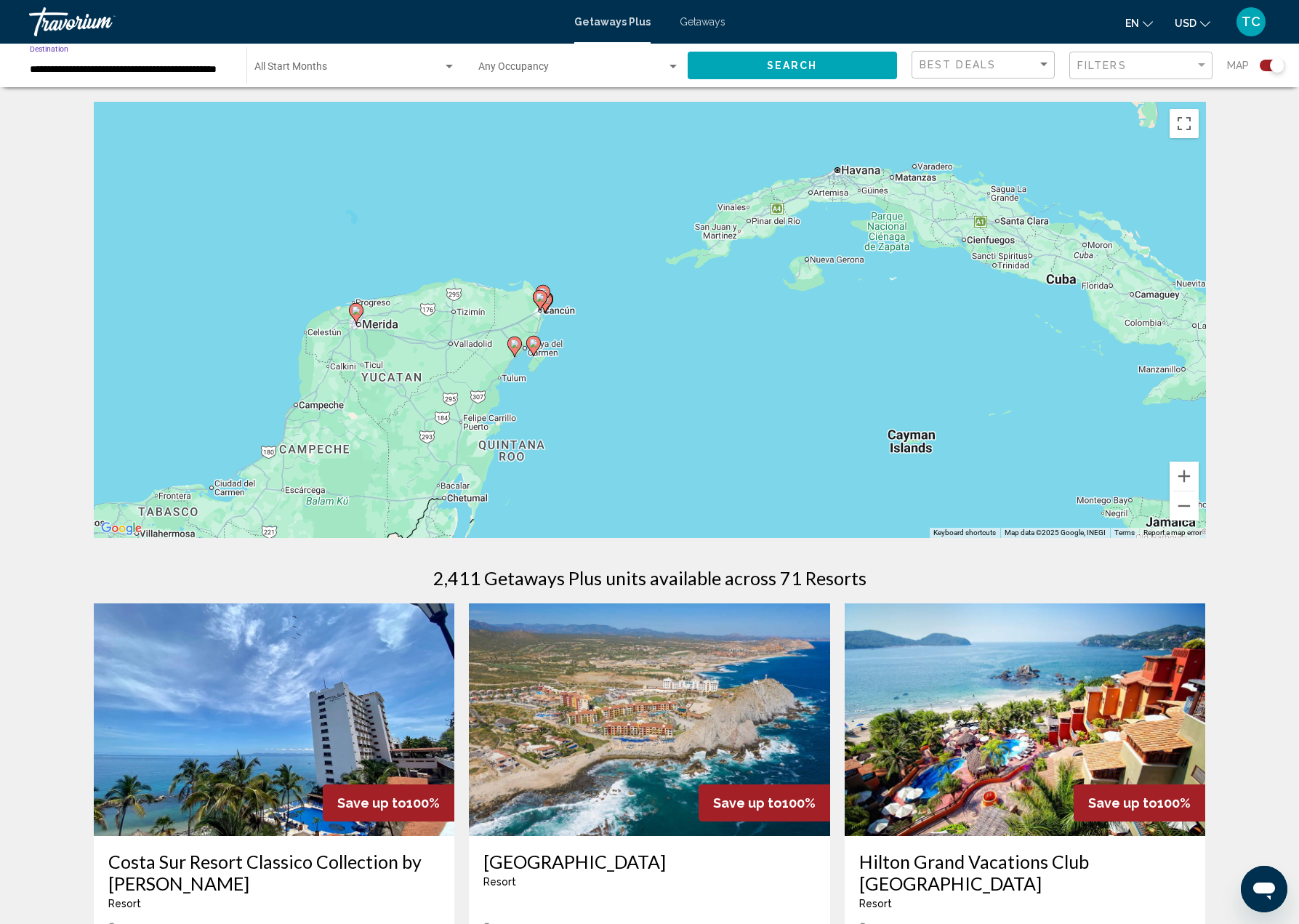
click at [817, 69] on span "Search" at bounding box center [792, 66] width 51 height 12
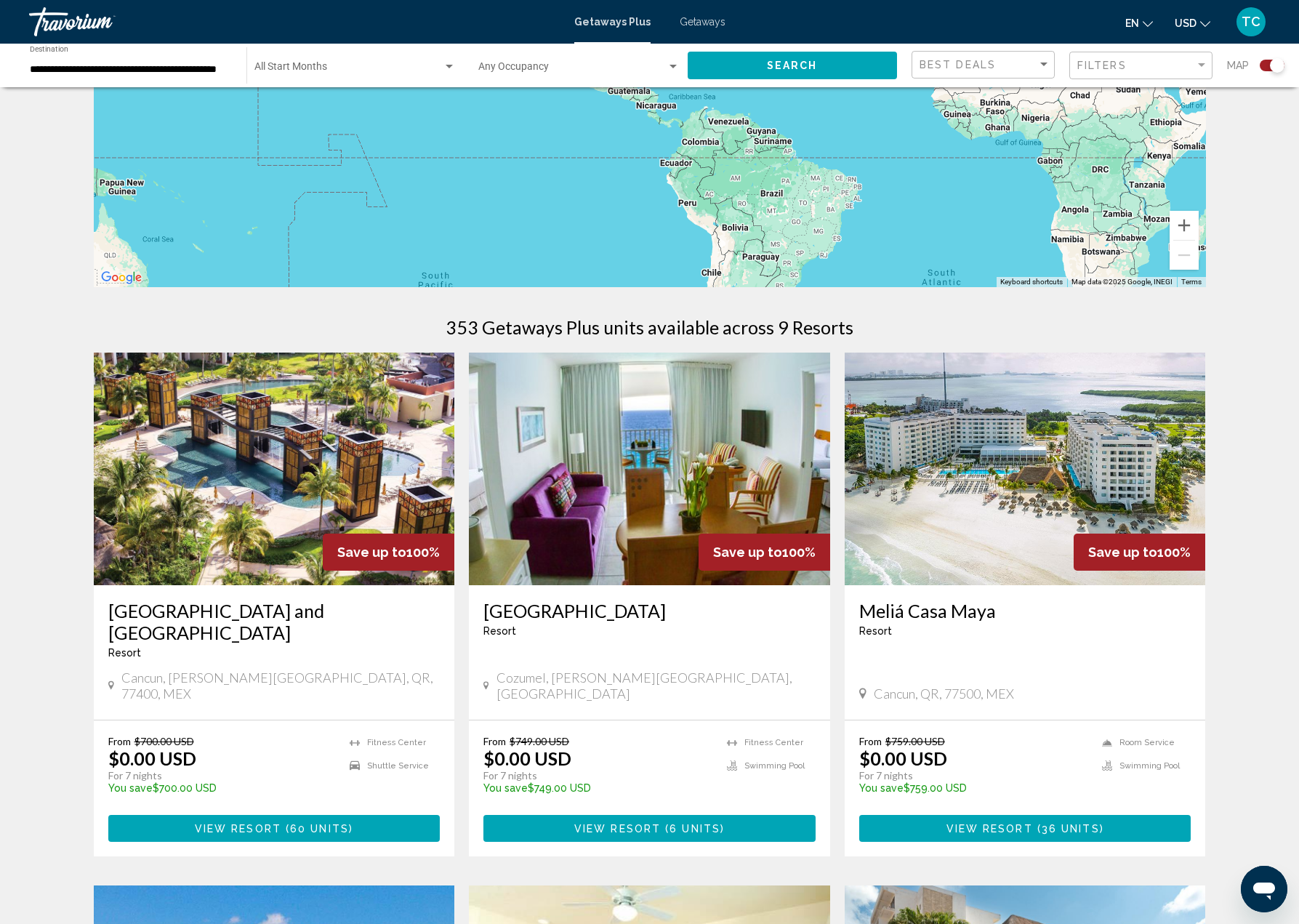
scroll to position [137, 0]
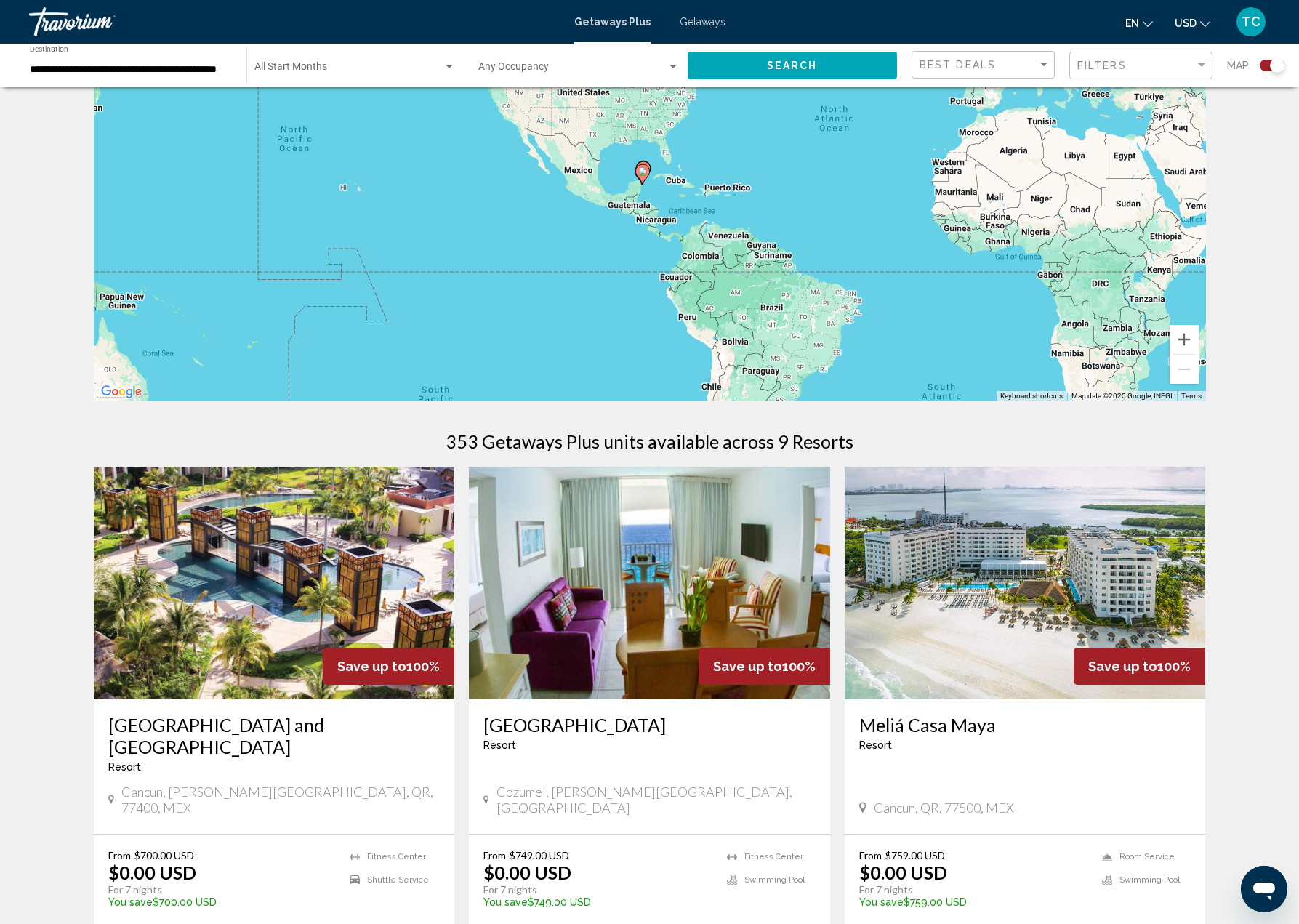
click at [670, 621] on img "Main content" at bounding box center [649, 583] width 361 height 232
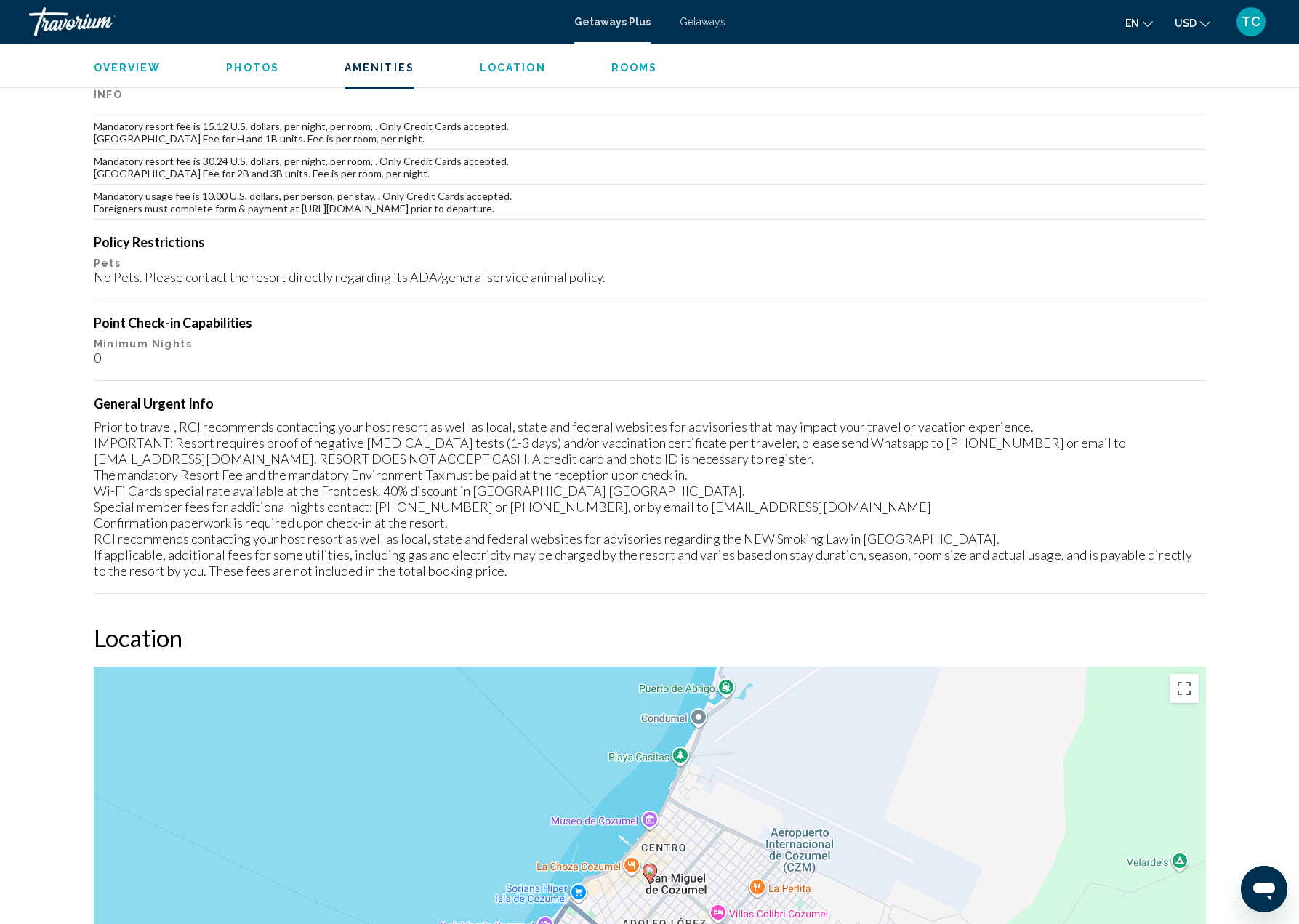
scroll to position [978, 0]
